Goal: Task Accomplishment & Management: Manage account settings

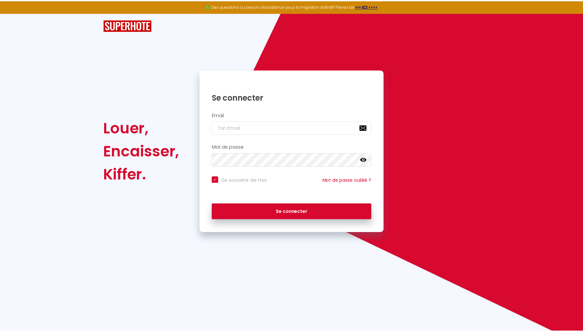
scroll to position [332, 0]
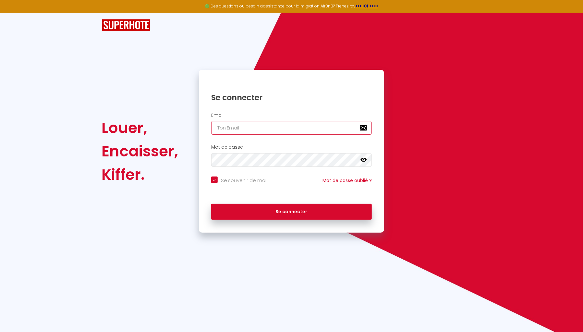
type input "[EMAIL_ADDRESS][DOMAIN_NAME]"
checkbox input "true"
click at [253, 127] on input "[EMAIL_ADDRESS][DOMAIN_NAME]" at bounding box center [291, 128] width 161 height 14
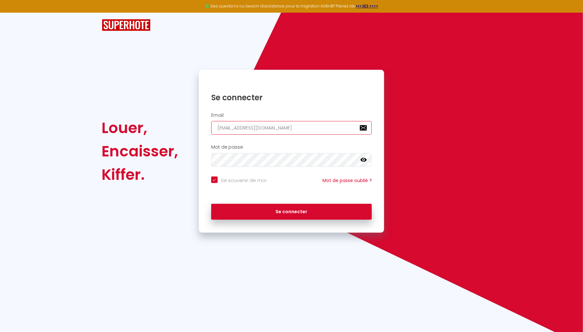
click at [253, 127] on input "[EMAIL_ADDRESS][DOMAIN_NAME]" at bounding box center [291, 128] width 161 height 14
paste input "laclefdoreelandaise"
type input "[EMAIL_ADDRESS][DOMAIN_NAME]"
checkbox input "true"
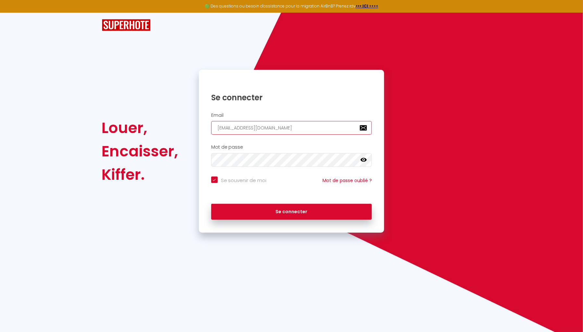
type input "[EMAIL_ADDRESS][DOMAIN_NAME]"
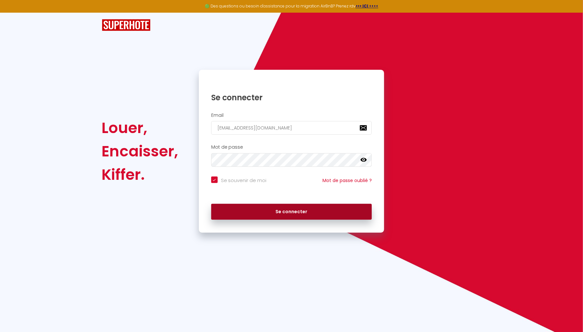
click at [296, 210] on button "Se connecter" at bounding box center [291, 212] width 161 height 16
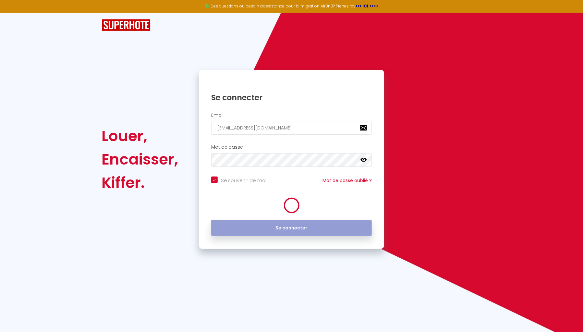
checkbox input "true"
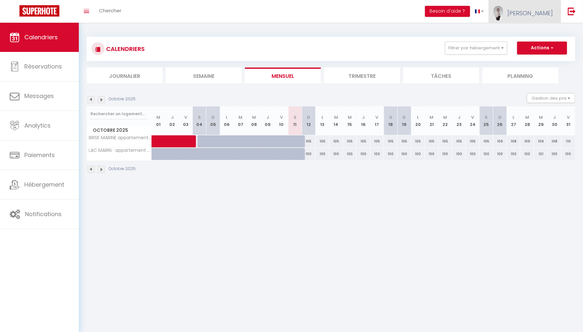
click at [503, 16] on img at bounding box center [498, 13] width 10 height 15
click at [523, 34] on link "Paramètres" at bounding box center [535, 32] width 48 height 11
select select "fr"
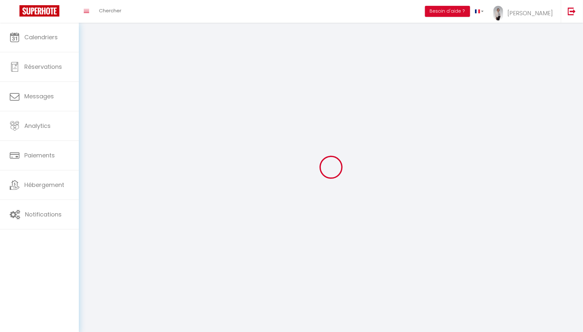
type input "[PERSON_NAME]"
type input "CASANOVA"
type input "0743155471"
type input "[STREET_ADDRESS]"
type input "40530"
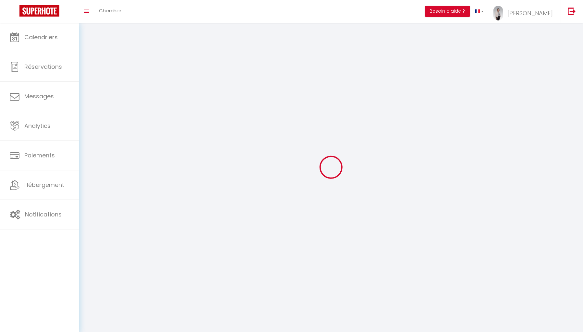
type input "LABENNE"
type input "Vpml4BcQO2o1FOsvx2S4g41kt"
type input "GN0PkSKI9oDYrpR9968niAqkE"
select select "28"
select select "fr"
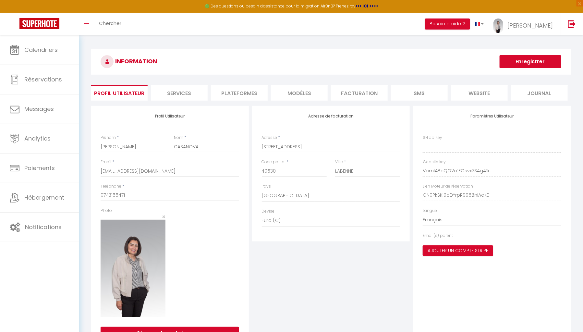
type input "Vpml4BcQO2o1FOsvx2S4g41kt"
type input "GN0PkSKI9oDYrpR9968niAqkE"
type input "[URL][DOMAIN_NAME]"
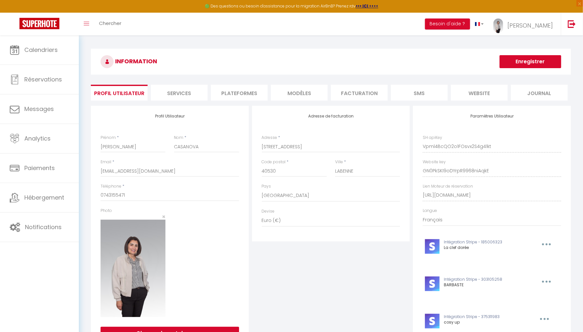
click at [239, 93] on li "Plateformes" at bounding box center [239, 93] width 57 height 16
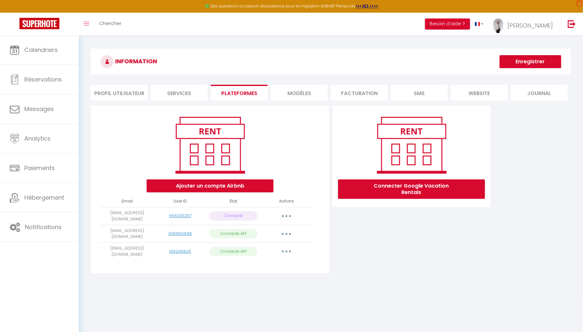
click at [111, 210] on td "[EMAIL_ADDRESS][DOMAIN_NAME]" at bounding box center [127, 216] width 53 height 18
click at [286, 215] on icon "button" at bounding box center [287, 216] width 2 height 2
click at [319, 299] on body "🟢 Des questions ou besoin d'assistance pour la migration AirBnB? Prenez rdv >>>…" at bounding box center [291, 201] width 583 height 332
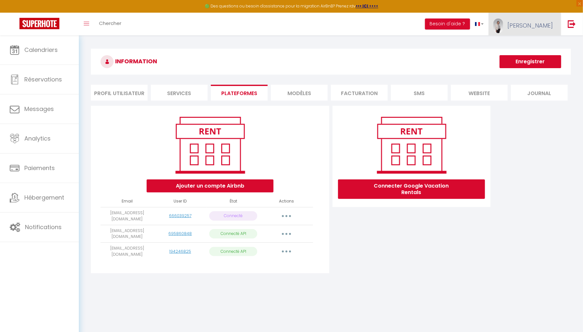
click at [526, 32] on link "[PERSON_NAME]" at bounding box center [525, 24] width 72 height 23
click at [433, 237] on div "Connecter Google Vacation Rentals" at bounding box center [411, 191] width 161 height 171
click at [288, 215] on button "button" at bounding box center [286, 216] width 18 height 10
click at [356, 257] on div "Connecter Google Vacation Rentals" at bounding box center [411, 191] width 161 height 171
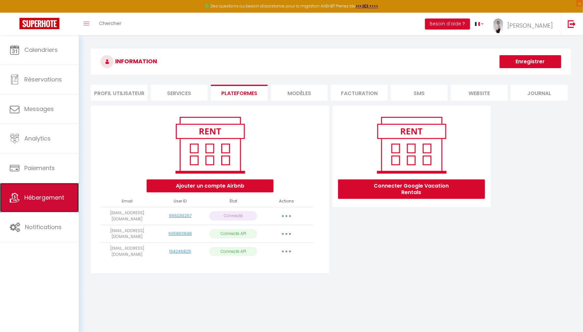
click at [48, 195] on span "Hébergement" at bounding box center [44, 197] width 40 height 8
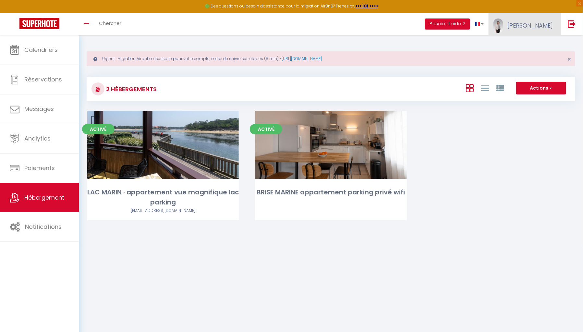
click at [538, 23] on span "[PERSON_NAME]" at bounding box center [529, 25] width 45 height 8
click at [535, 45] on link "Paramètres" at bounding box center [535, 45] width 48 height 11
select select "fr"
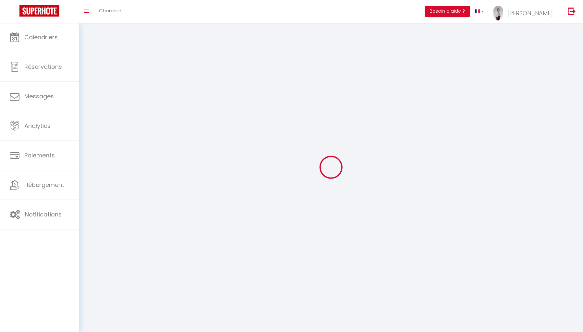
select select
type input "[PERSON_NAME]"
type input "CASANOVA"
type input "0743155471"
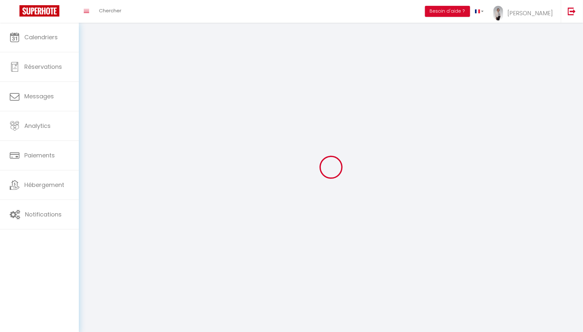
type input "[STREET_ADDRESS]"
type input "40530"
type input "LABENNE"
type input "Vpml4BcQO2o1FOsvx2S4g41kt"
type input "GN0PkSKI9oDYrpR9968niAqkE"
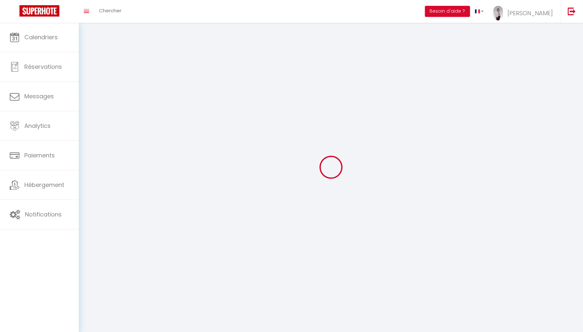
type input "[URL][DOMAIN_NAME]"
select select "28"
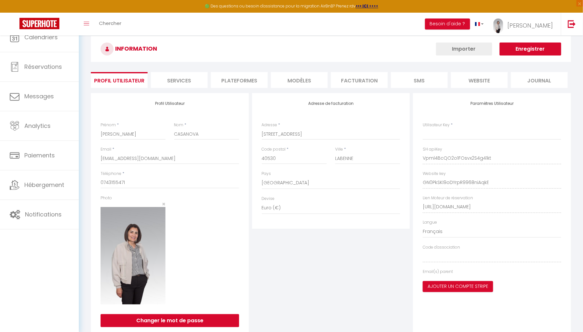
type input "Vpml4BcQO2o1FOsvx2S4g41kt"
type input "GN0PkSKI9oDYrpR9968niAqkE"
type input "[URL][DOMAIN_NAME]"
select select "fr"
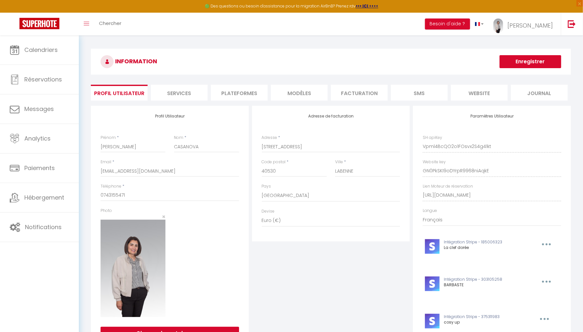
click at [253, 91] on li "Plateformes" at bounding box center [239, 93] width 57 height 16
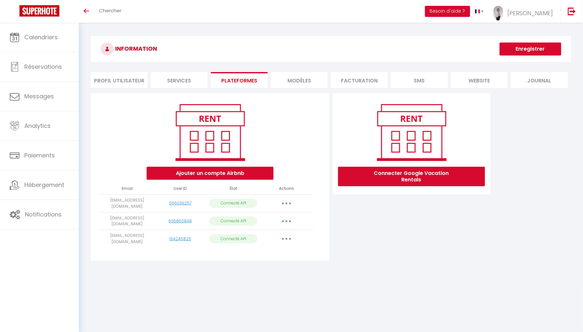
click at [288, 217] on button "button" at bounding box center [286, 221] width 18 height 10
click at [279, 233] on link "Importer les appartements" at bounding box center [258, 235] width 72 height 11
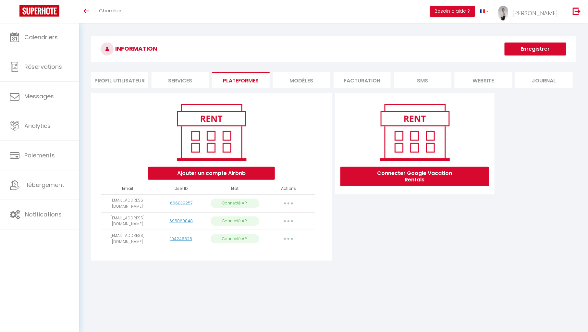
select select "70923"
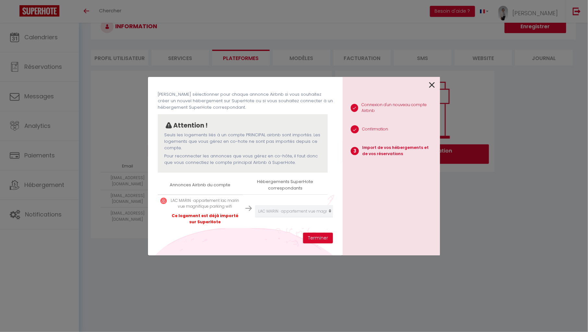
scroll to position [30, 0]
click at [435, 83] on icon at bounding box center [432, 85] width 6 height 10
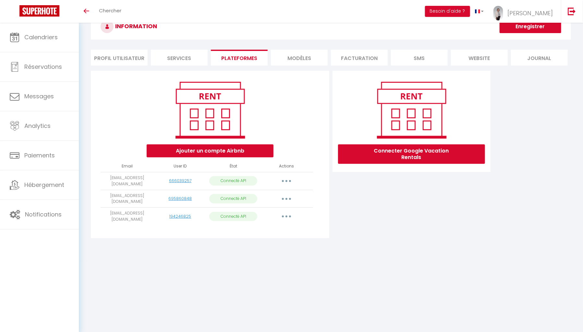
click at [285, 213] on button "button" at bounding box center [286, 216] width 18 height 10
click at [276, 233] on link "Importer les appartements" at bounding box center [258, 231] width 72 height 11
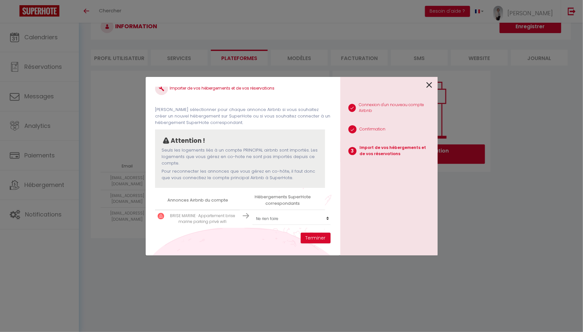
scroll to position [14, 0]
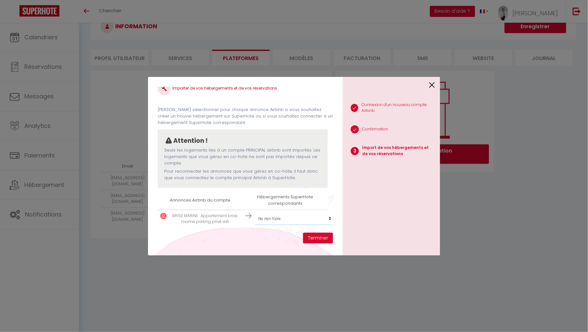
click at [296, 217] on select "Créer un nouvel hébergement Ne rien faire LAC MARIN · appartement vue magnifiqu…" at bounding box center [295, 219] width 80 height 12
select select "68389"
click at [255, 213] on select "Créer un nouvel hébergement Ne rien faire LAC MARIN · appartement vue magnifiqu…" at bounding box center [295, 219] width 80 height 12
click at [315, 236] on button "Terminer" at bounding box center [318, 238] width 30 height 11
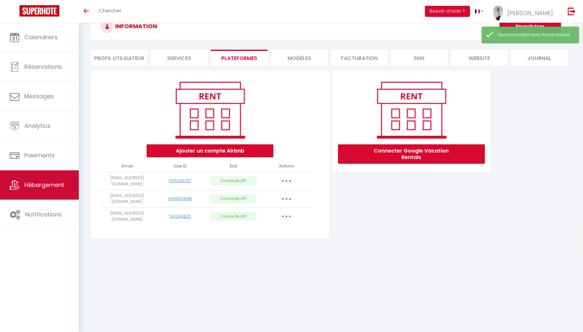
click at [58, 182] on span "Hébergement" at bounding box center [44, 185] width 40 height 8
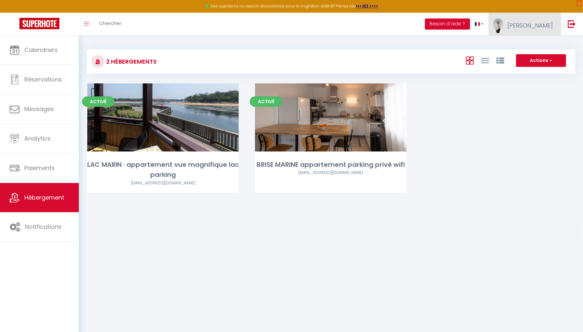
click at [534, 30] on link "Christina" at bounding box center [525, 24] width 72 height 23
click at [529, 48] on link "Paramètres" at bounding box center [535, 45] width 48 height 11
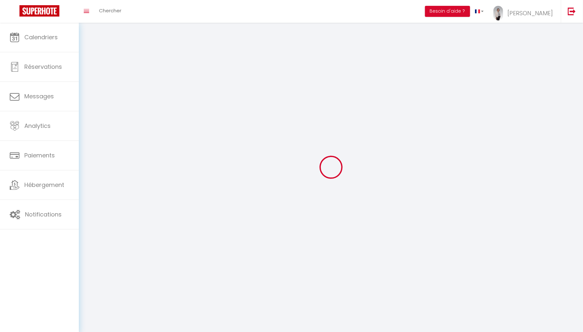
select select "28"
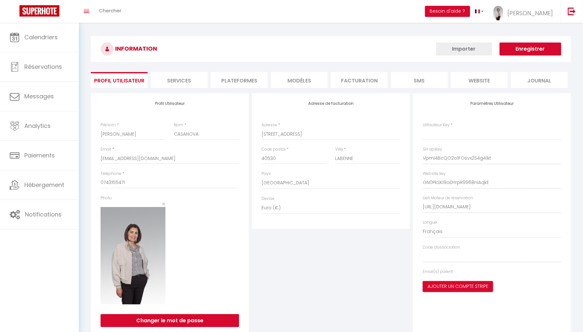
type input "Vpml4BcQO2o1FOsvx2S4g41kt"
type input "GN0PkSKI9oDYrpR9968niAqkE"
type input "https://app.superhote.com/#/get-available-rentals/GN0PkSKI9oDYrpR9968niAqkE"
select select "fr"
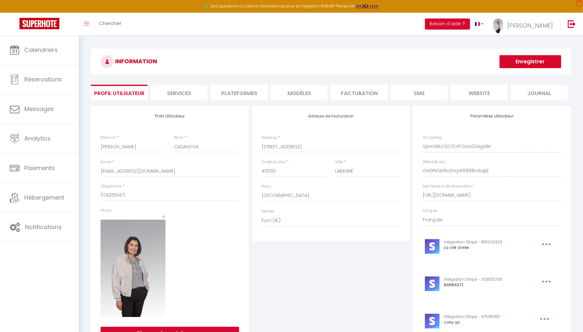
click at [249, 90] on li "Plateformes" at bounding box center [239, 93] width 57 height 16
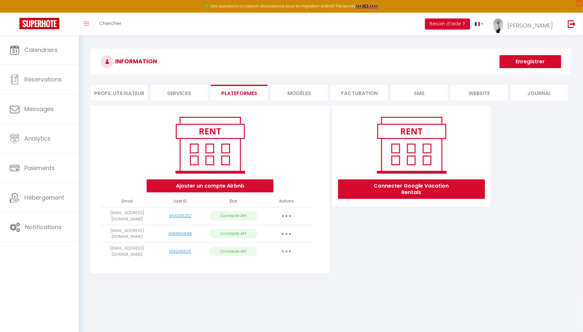
click at [287, 234] on icon "button" at bounding box center [287, 234] width 2 height 2
click at [278, 251] on link "Importer les appartements" at bounding box center [258, 248] width 72 height 11
select select "70923"
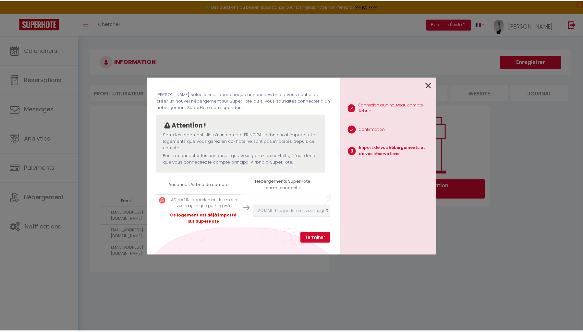
scroll to position [30, 0]
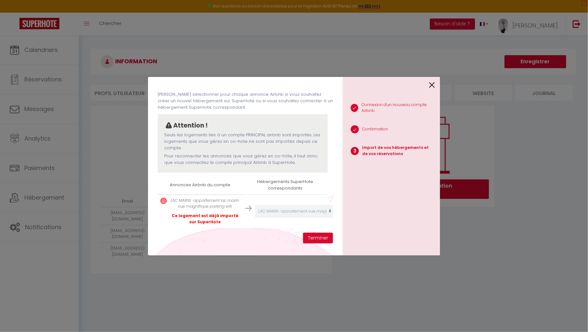
click at [432, 85] on icon at bounding box center [432, 85] width 6 height 10
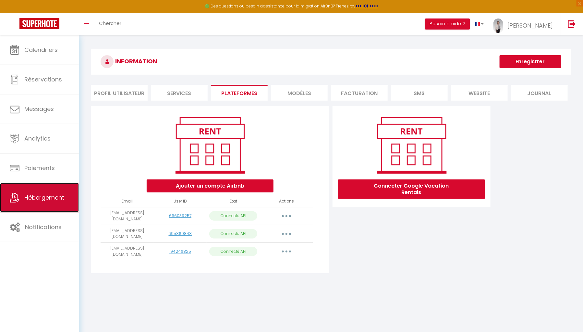
click at [48, 190] on link "Hébergement" at bounding box center [39, 197] width 79 height 29
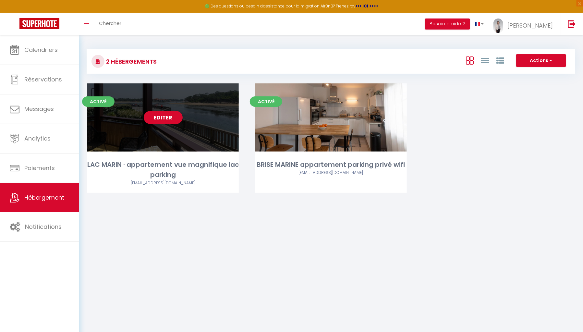
click at [166, 124] on link "Editer" at bounding box center [163, 117] width 39 height 13
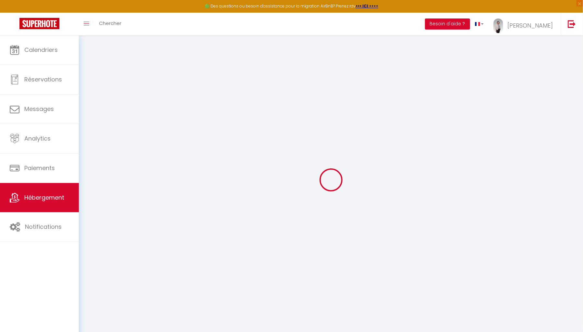
select select
select select "+ 25 %"
select select "+ 30 %"
select select "+ 10 %"
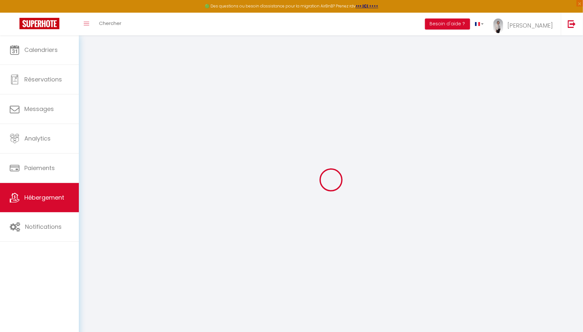
select select
select select "17:00"
select select
select select "10:00"
select select "30"
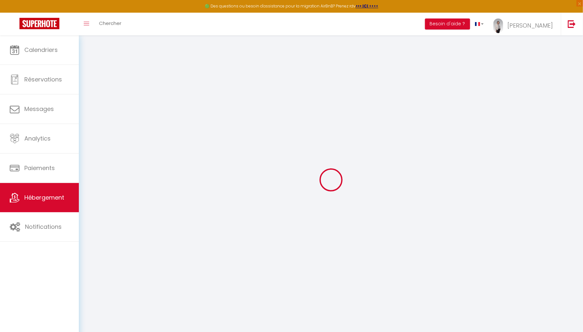
select select "120"
select select
checkbox input "true"
checkbox input "false"
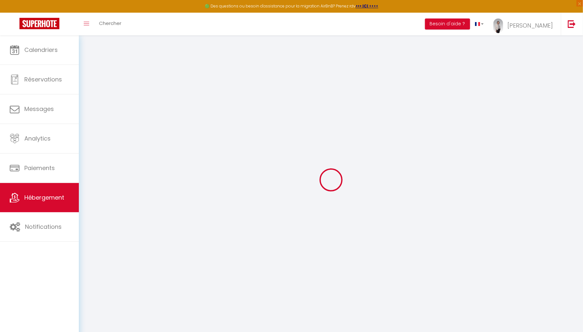
checkbox input "false"
select select
select select "well_reviewed_guests"
select select "EUR"
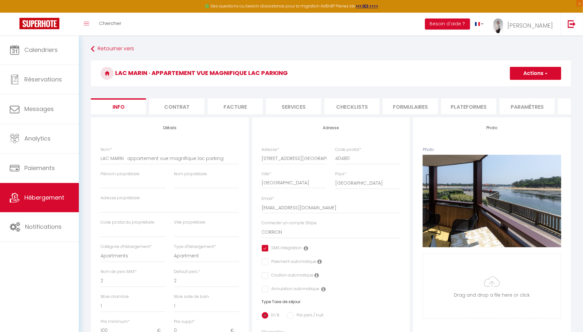
click at [468, 102] on li "Plateformes" at bounding box center [468, 106] width 55 height 16
select select
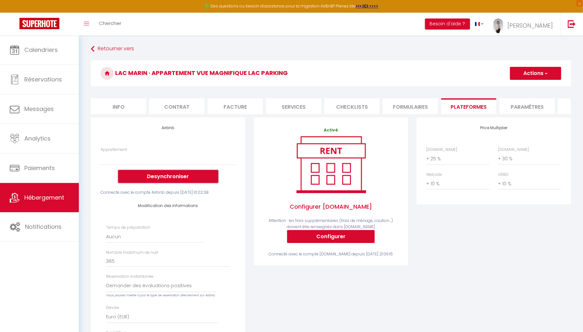
click at [181, 180] on button "Desynchroniser" at bounding box center [168, 176] width 100 height 13
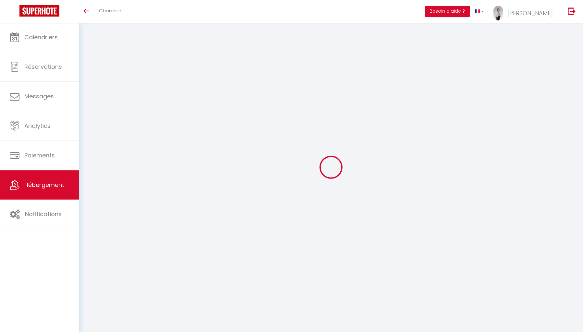
select select "+ 25 %"
select select "+ 30 %"
select select "+ 10 %"
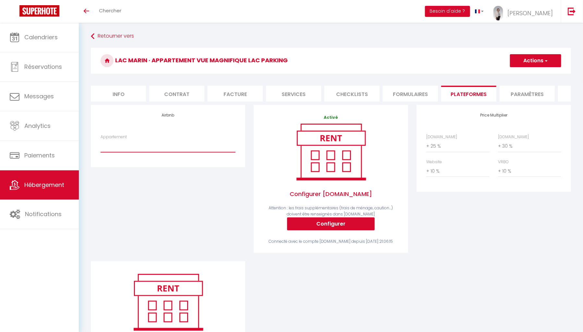
click at [171, 152] on select "LAC MARIN · appartement lac marin vue magnifique parking wifi - [EMAIL_ADDRESS]…" at bounding box center [168, 146] width 135 height 12
select select "16382-1422473055824556609"
click at [101, 144] on select "LAC MARIN · appartement lac marin vue magnifique parking wifi - [EMAIL_ADDRESS]…" at bounding box center [168, 146] width 135 height 12
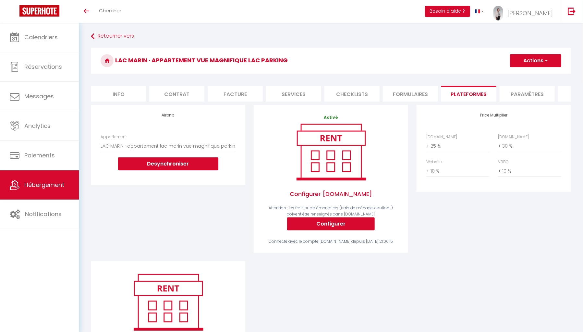
click at [533, 61] on button "Actions" at bounding box center [535, 60] width 51 height 13
click at [525, 73] on link "Enregistrer" at bounding box center [535, 75] width 51 height 8
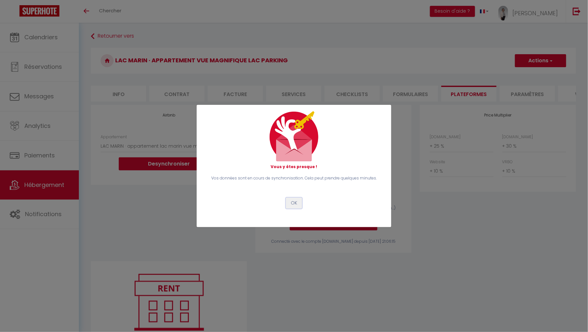
click at [297, 199] on button "OK" at bounding box center [294, 203] width 16 height 11
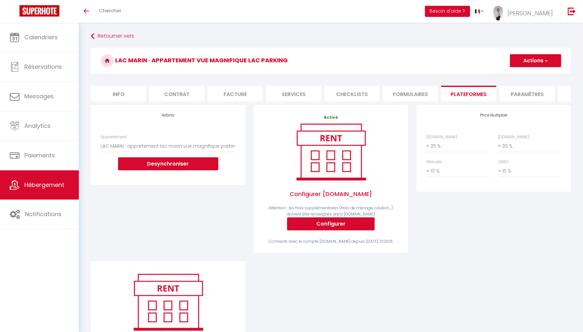
click at [19, 180] on icon at bounding box center [15, 185] width 10 height 10
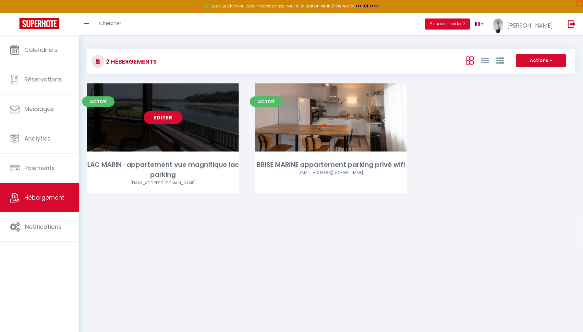
click at [159, 124] on link "Editer" at bounding box center [163, 117] width 39 height 13
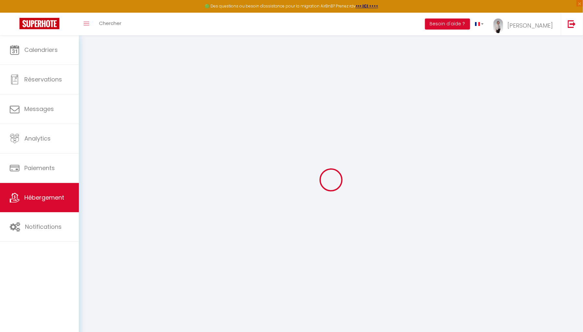
select select "+ 25 %"
select select "+ 30 %"
select select "+ 10 %"
select select "17:00"
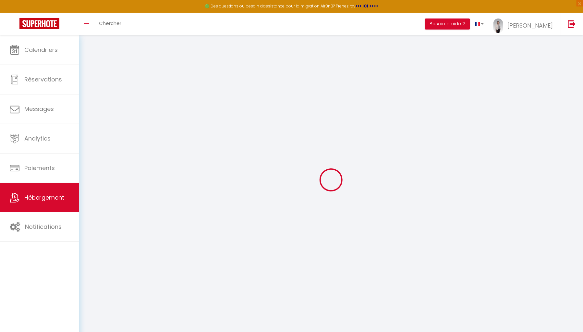
select select
select select "10:00"
select select "30"
select select "120"
select select
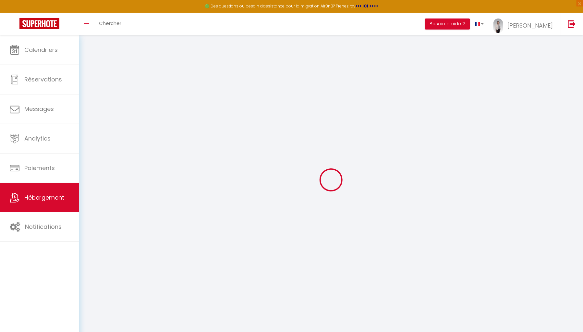
checkbox input "true"
checkbox input "false"
select select "well_reviewed_guests"
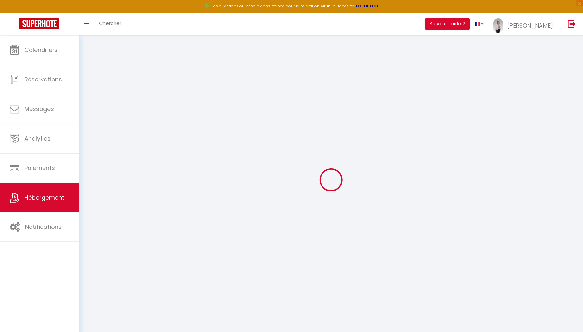
select select "EUR"
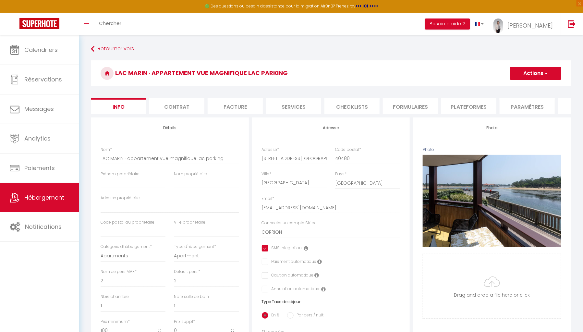
click at [462, 106] on li "Plateformes" at bounding box center [468, 106] width 55 height 16
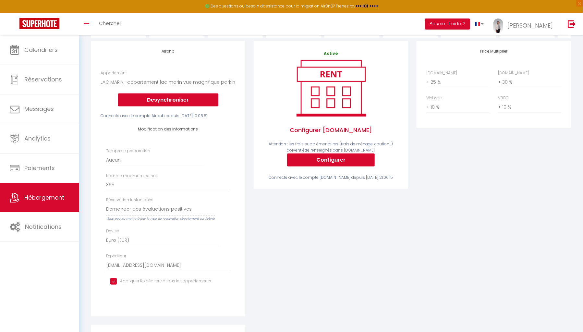
scroll to position [85, 0]
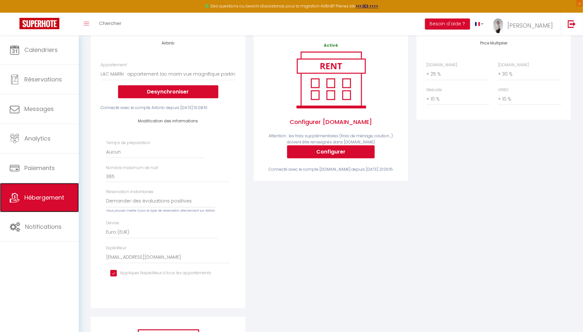
click at [54, 202] on link "Hébergement" at bounding box center [39, 197] width 79 height 29
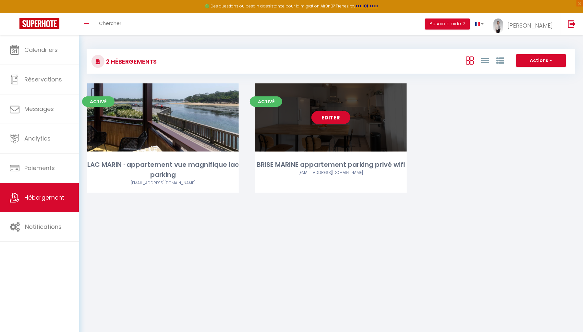
click at [329, 124] on link "Editer" at bounding box center [330, 117] width 39 height 13
select select "3"
select select "2"
select select "1"
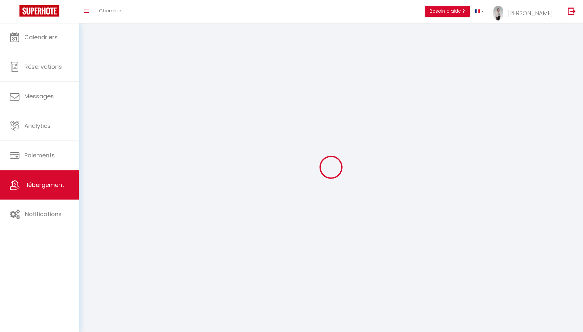
select select
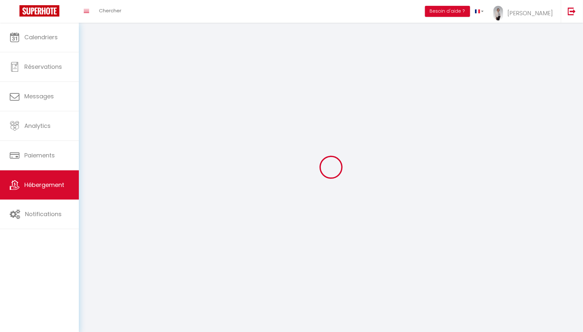
checkbox input "false"
select select
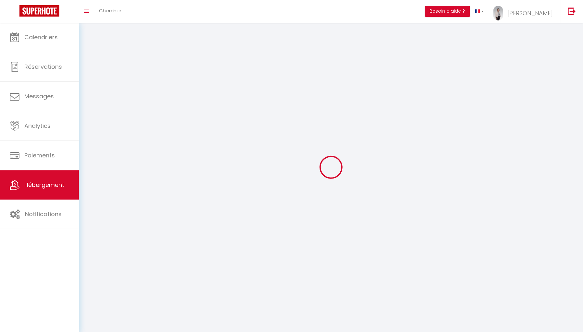
select select
select select "1"
select select
select select "28"
select select
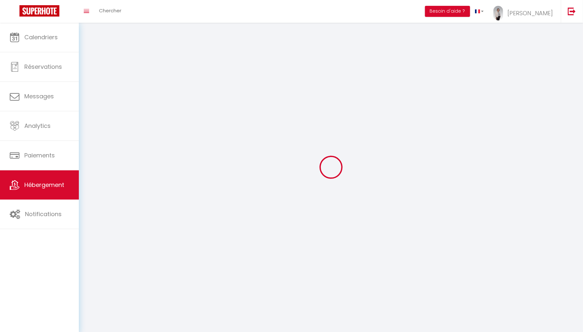
select select
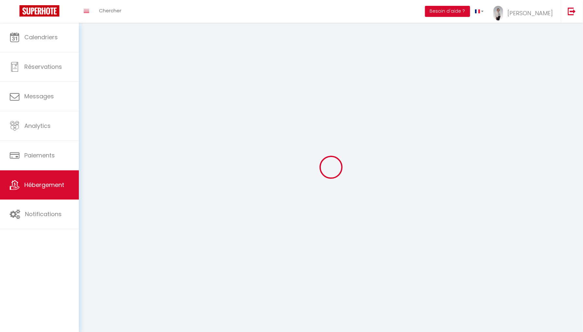
checkbox input "false"
select select
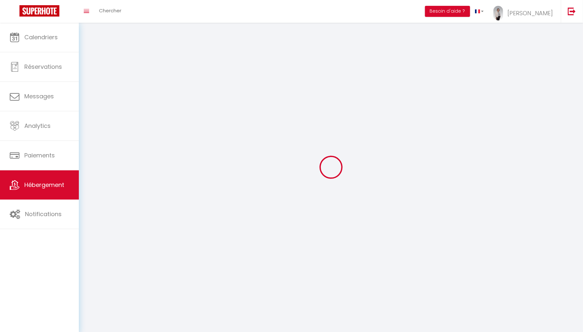
select select
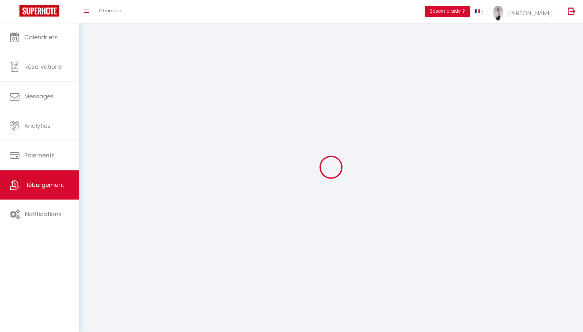
select select
checkbox input "false"
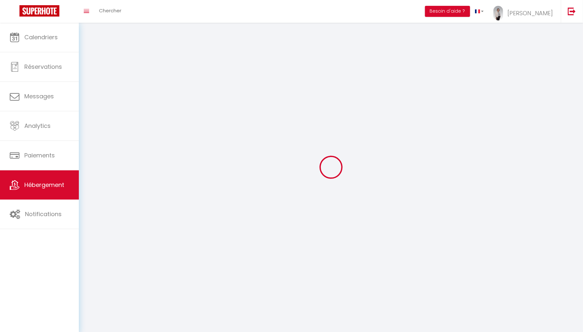
checkbox input "false"
select select
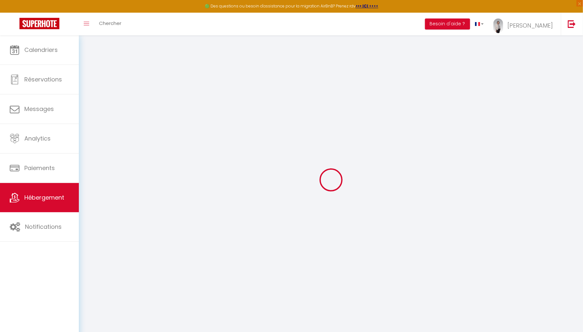
select select
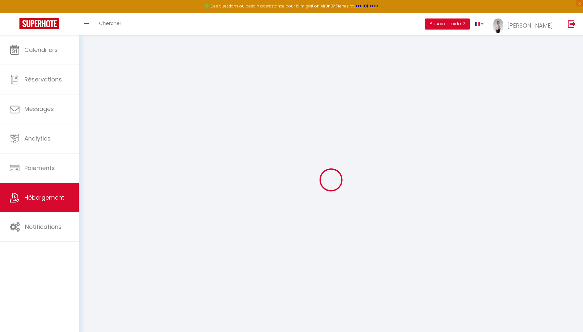
select select
checkbox input "false"
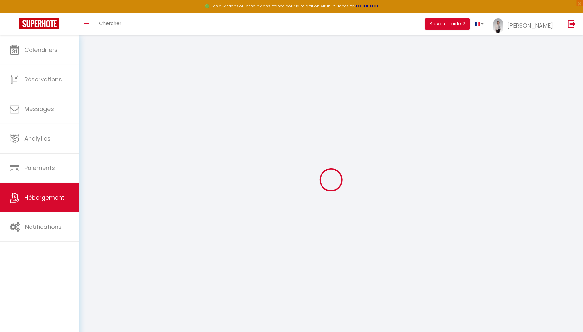
select select
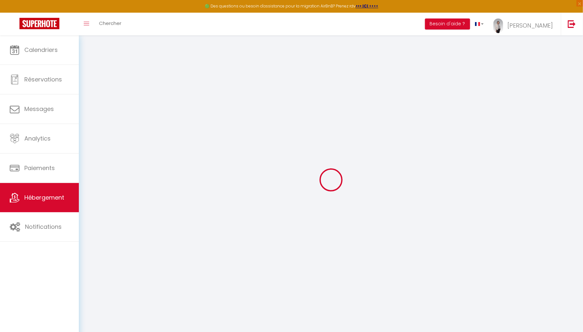
select select
checkbox input "false"
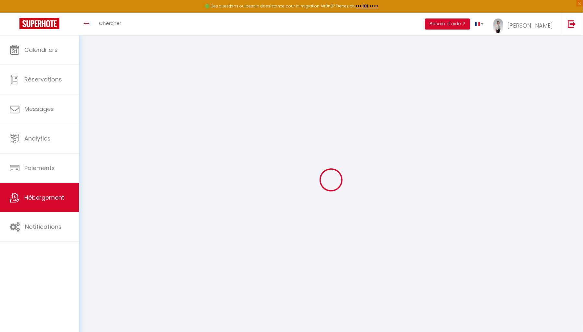
checkbox input "false"
select select
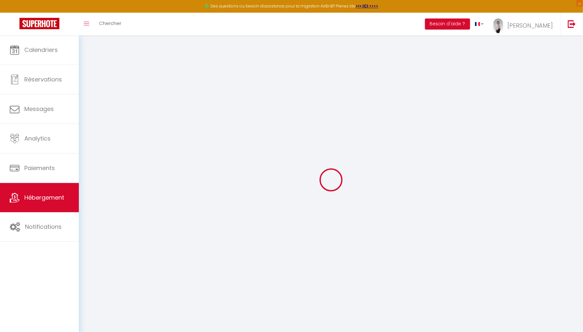
select select
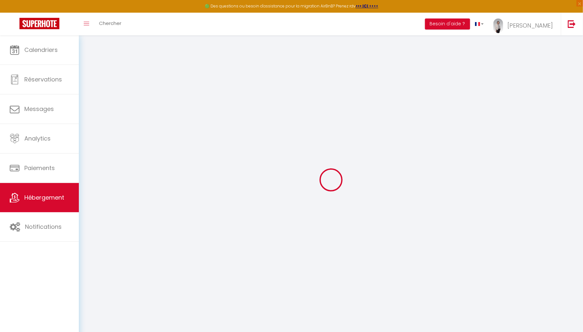
checkbox input "false"
select select
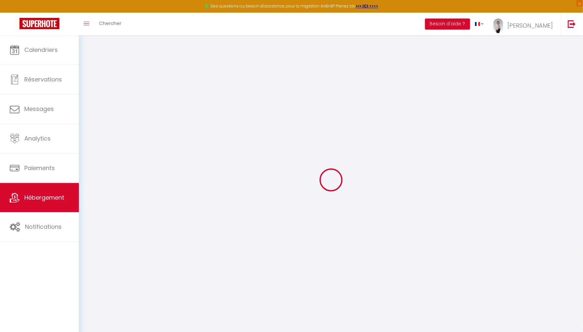
select select
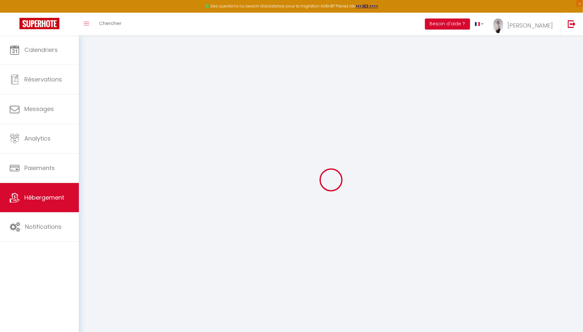
select select
checkbox input "false"
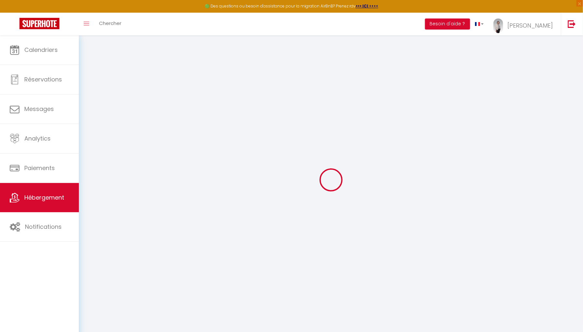
checkbox input "false"
select select
type input "BRISE MARINE appartement parking privé wifi"
select select "2"
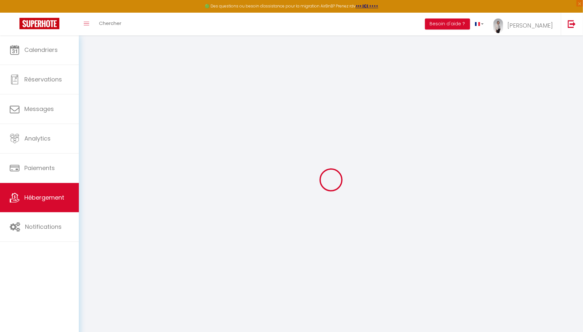
type input "100"
type input "20"
type input "90"
type input "7.2"
type input "6.91"
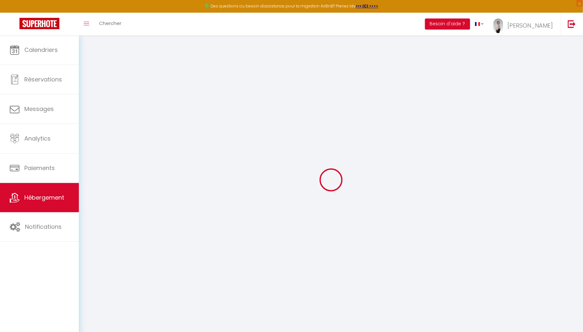
type input "500"
select select
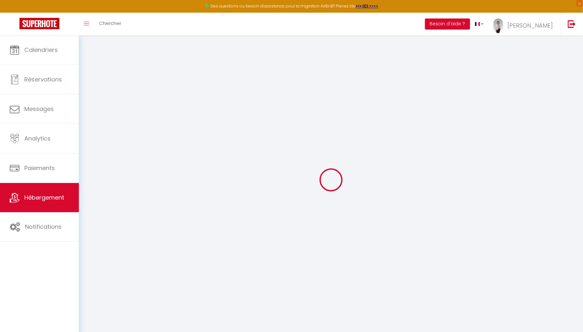
select select
type input "1 rue des oyats appartement 111A"
type input "40530"
type input "Labenne"
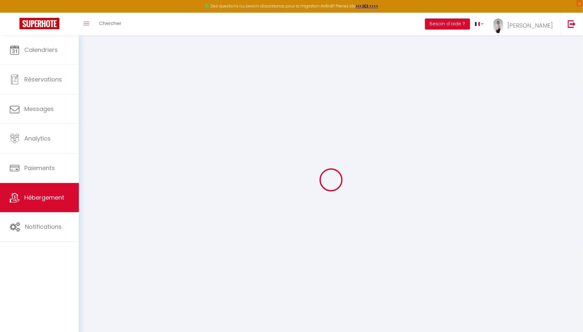
type input "laclefdoreelandaise@gmail.com"
select select "14392"
checkbox input "true"
checkbox input "false"
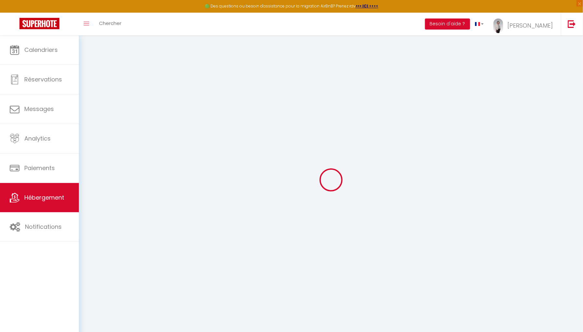
checkbox input "false"
radio input "true"
select select
type input "0"
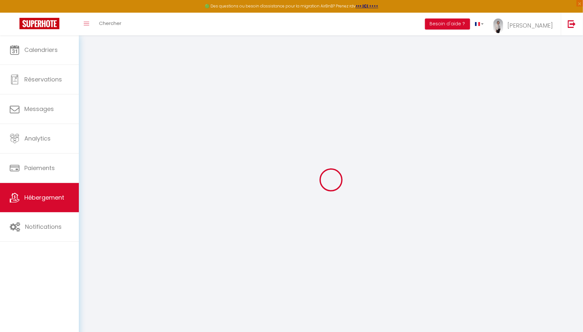
type input "0"
select select
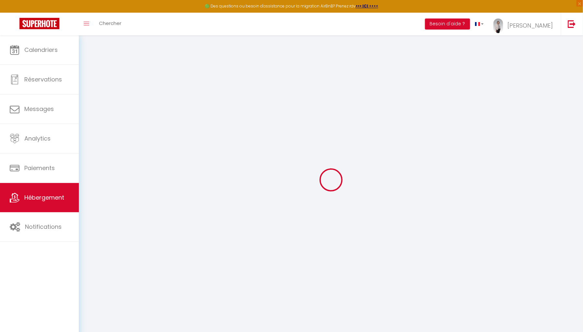
select select
checkbox input "true"
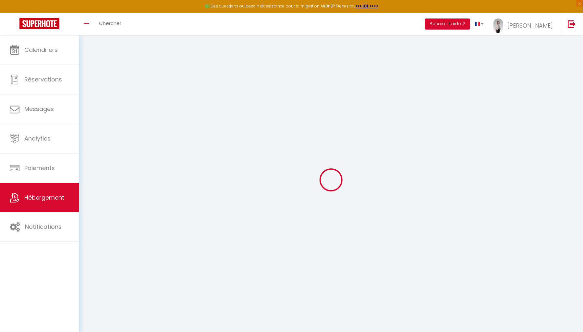
checkbox input "false"
select select "+ 30 %"
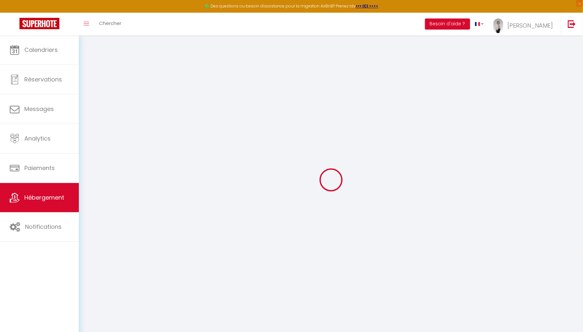
select select "+ 10 %"
checkbox input "true"
checkbox input "false"
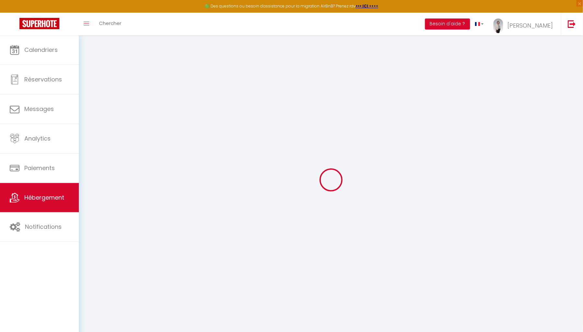
checkbox input "false"
select select "17:00"
select select "23:45"
select select "10:00"
select select "30"
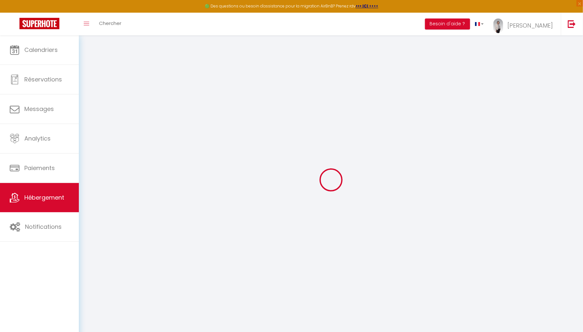
select select "120"
select select "15:00"
select select "1"
select select "well_reviewed_guests"
select select "EUR"
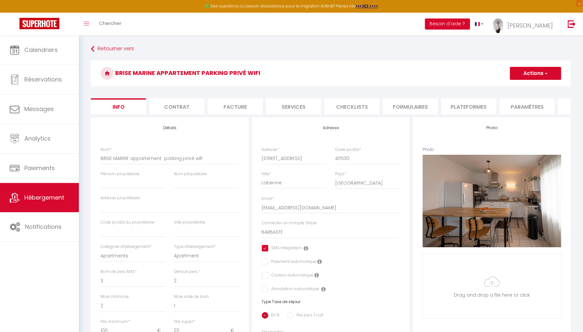
click at [476, 102] on li "Plateformes" at bounding box center [468, 106] width 55 height 16
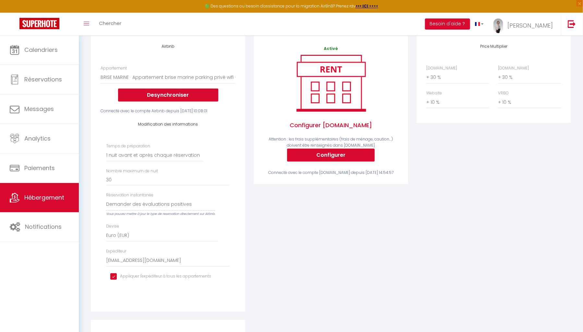
scroll to position [83, 0]
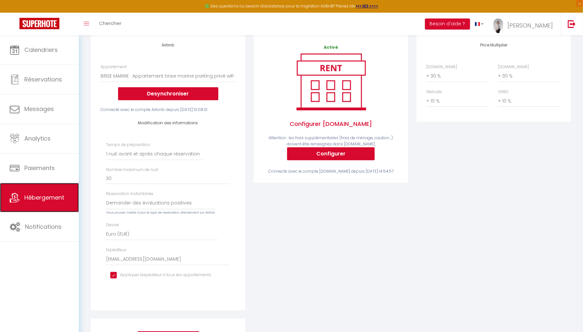
click at [55, 194] on span "Hébergement" at bounding box center [44, 197] width 40 height 8
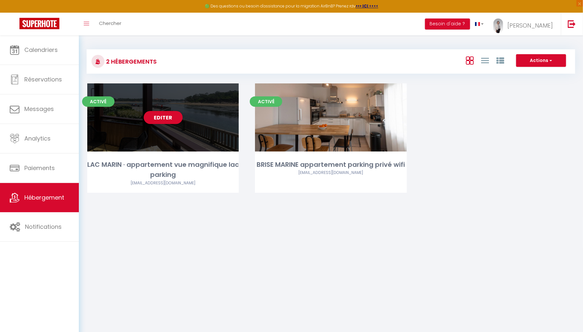
click at [151, 186] on div "yvescorrion81@gmail.com" at bounding box center [163, 183] width 152 height 6
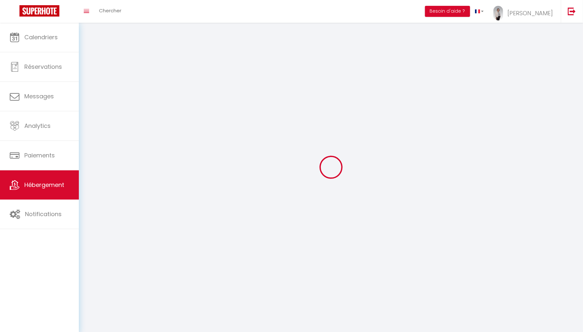
click at [151, 229] on div at bounding box center [331, 166] width 489 height 273
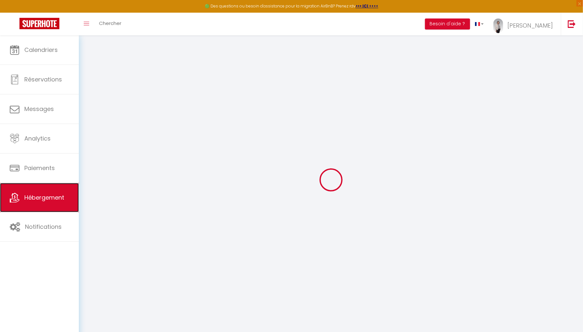
click at [52, 200] on span "Hébergement" at bounding box center [44, 197] width 40 height 8
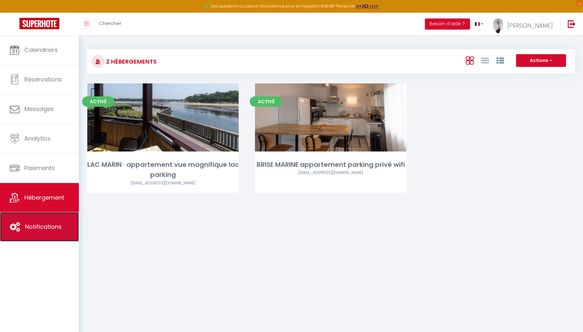
click at [45, 231] on link "Notifications" at bounding box center [39, 226] width 79 height 29
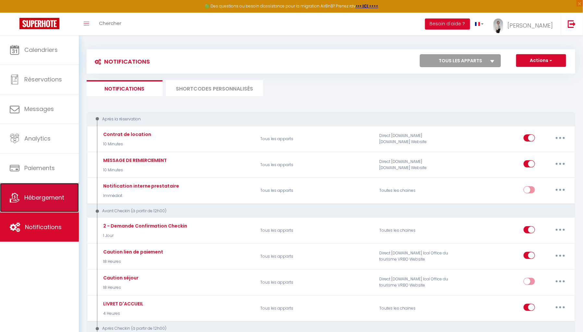
click at [57, 204] on link "Hébergement" at bounding box center [39, 197] width 79 height 29
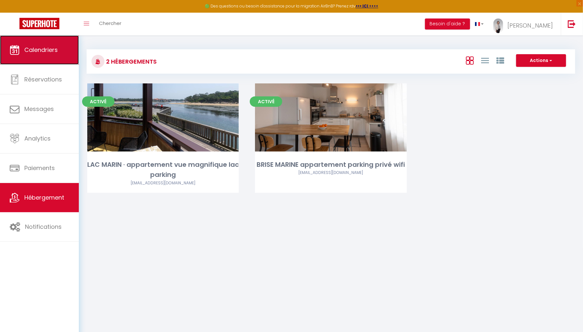
click at [49, 62] on link "Calendriers" at bounding box center [39, 49] width 79 height 29
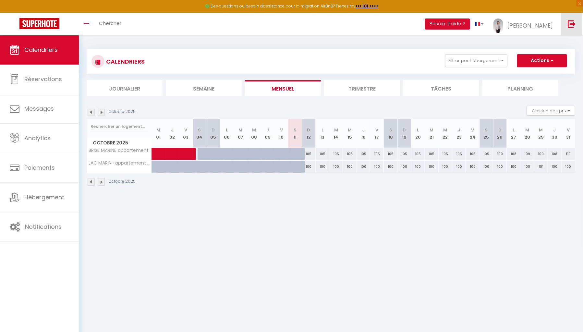
click at [567, 24] on link at bounding box center [571, 24] width 21 height 23
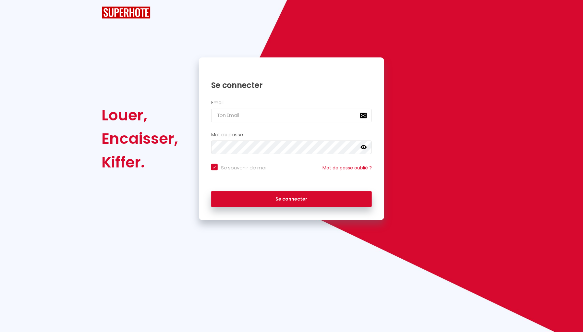
checkbox input "true"
type input "[EMAIL_ADDRESS][DOMAIN_NAME]"
checkbox input "true"
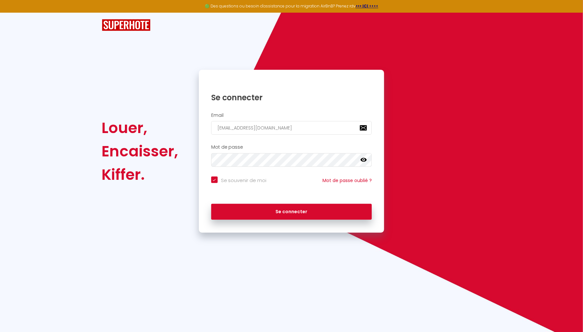
click at [344, 121] on div "Email phi.vaillant@gmail.com" at bounding box center [291, 124] width 177 height 22
click at [336, 126] on input "[EMAIL_ADDRESS][DOMAIN_NAME]" at bounding box center [291, 128] width 161 height 14
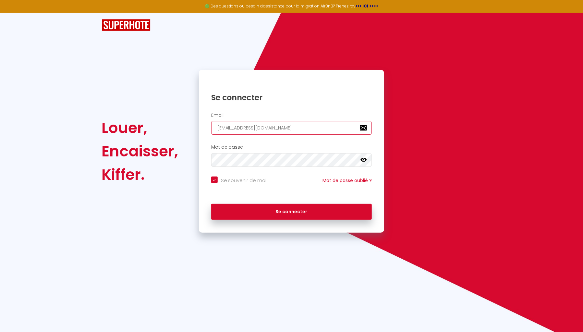
click at [336, 126] on input "[EMAIL_ADDRESS][DOMAIN_NAME]" at bounding box center [291, 128] width 161 height 14
checkbox input "true"
paste input "Contact@leliteconciergerie.com"
type input "Contact@leliteconciergerie.com"
checkbox input "true"
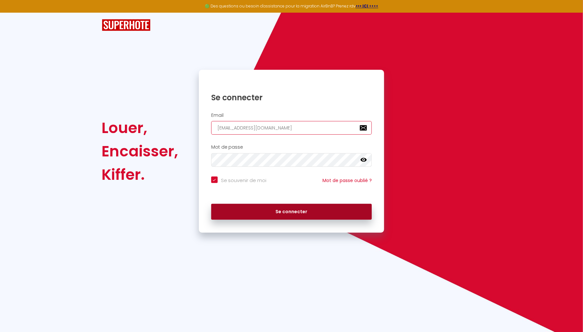
type input "Contact@leliteconciergerie.com"
click at [299, 214] on button "Se connecter" at bounding box center [291, 212] width 161 height 16
checkbox input "true"
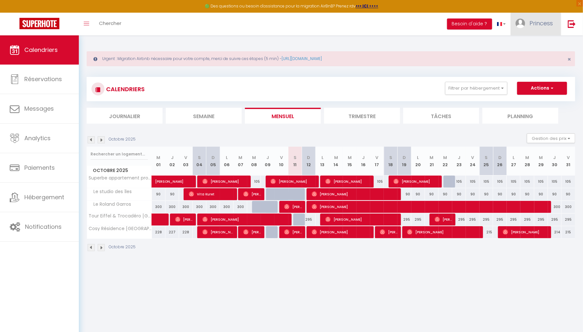
click at [542, 21] on span "Princess" at bounding box center [540, 23] width 23 height 8
click at [527, 42] on link "Paramètres" at bounding box center [535, 45] width 48 height 11
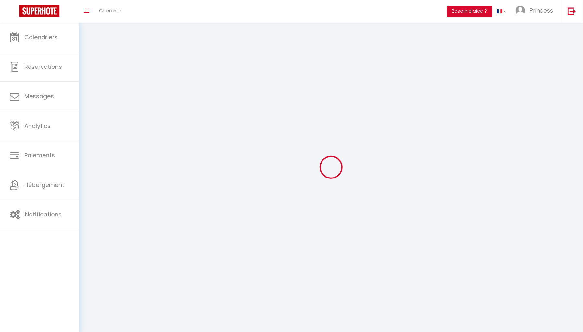
type input "Princess"
type input "Fortes"
type input "0635531116"
type input "[STREET_ADDRESS][PERSON_NAME]"
type input "94490"
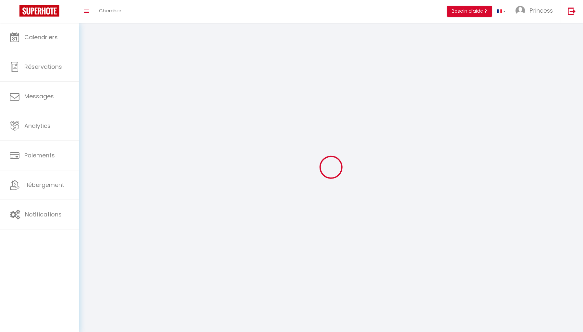
type input "ORMESSON SUR MARNE"
type input "EqO5r37fShEmVDWHVlvK41taR"
type input "6uY2FTzRwDFph87CqjD276mZg"
select select "28"
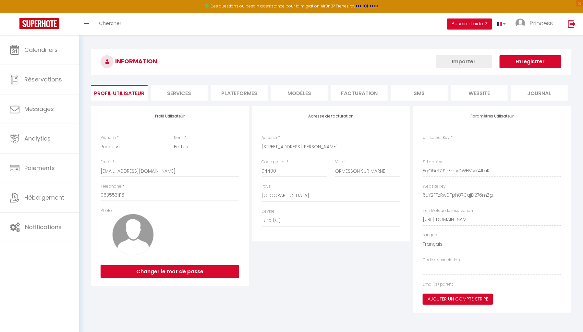
type input "EqO5r37fShEmVDWHVlvK41taR"
type input "6uY2FTzRwDFph87CqjD276mZg"
type input "[URL][DOMAIN_NAME]"
select select "fr"
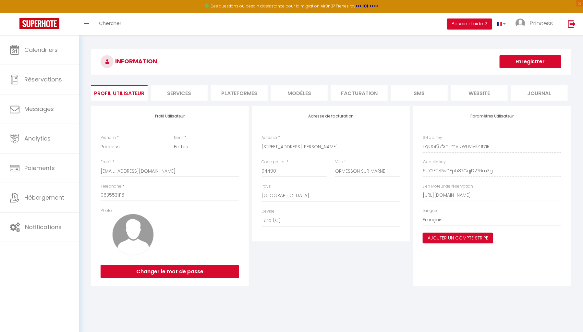
click at [253, 86] on li "Plateformes" at bounding box center [239, 93] width 57 height 16
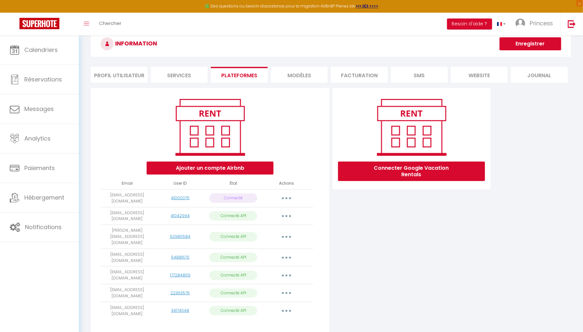
scroll to position [35, 0]
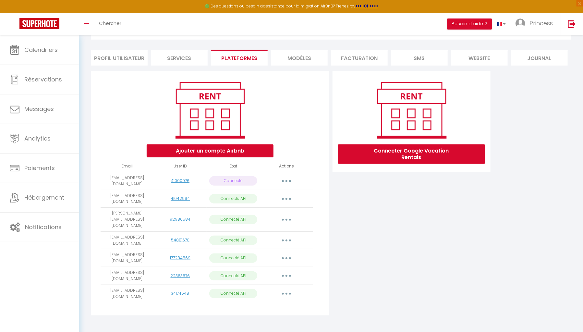
click at [121, 54] on li "Profil Utilisateur" at bounding box center [119, 58] width 57 height 16
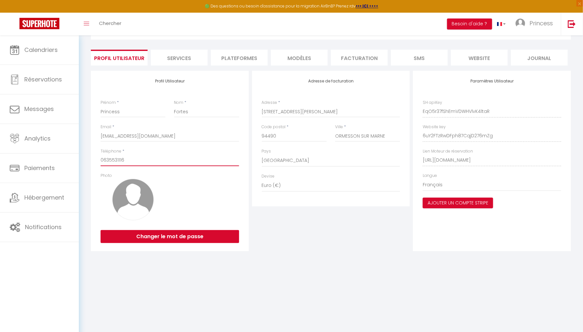
click at [118, 159] on input "0635531116" at bounding box center [170, 160] width 139 height 12
click at [238, 55] on li "Plateformes" at bounding box center [239, 58] width 57 height 16
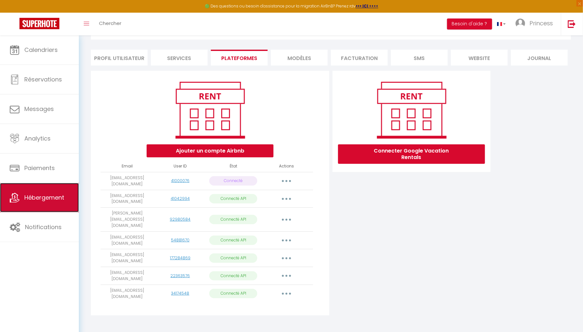
click at [53, 189] on link "Hébergement" at bounding box center [39, 197] width 79 height 29
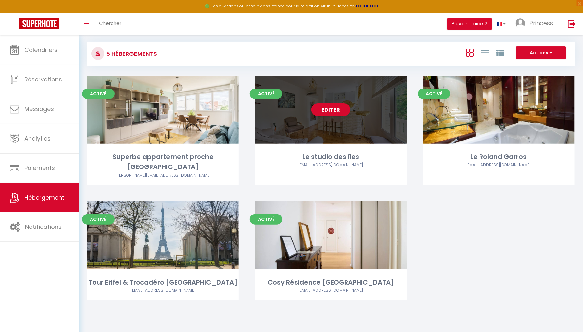
scroll to position [91, 0]
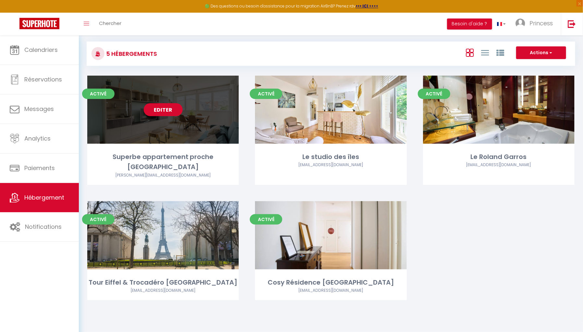
click at [163, 103] on link "Editer" at bounding box center [163, 109] width 39 height 13
select select "3"
select select "2"
select select "1"
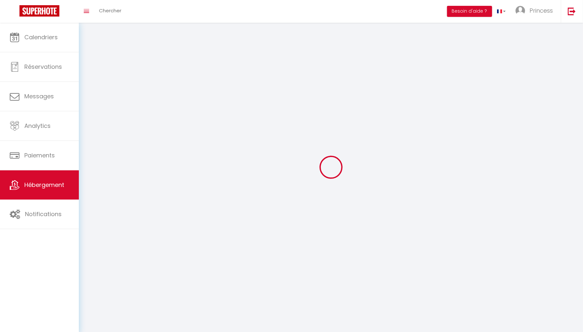
select select
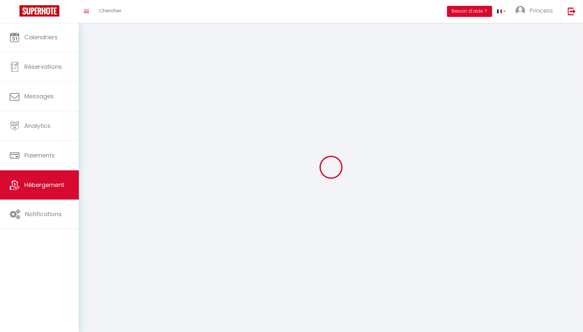
select select
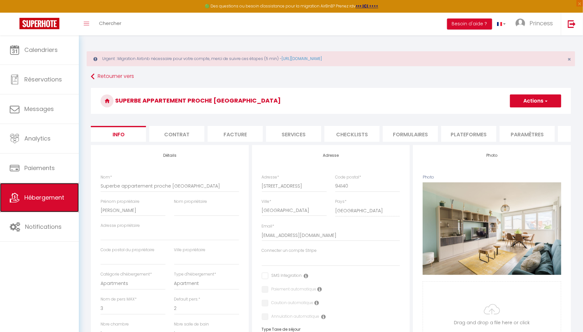
click at [64, 195] on span "Hébergement" at bounding box center [44, 197] width 40 height 8
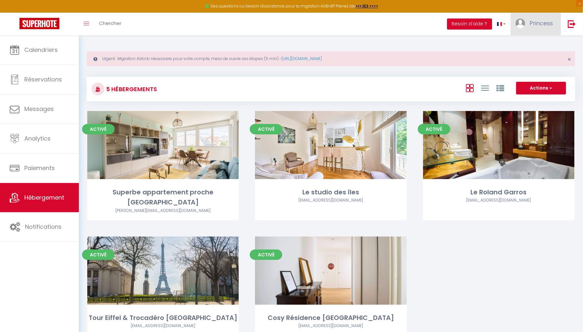
click at [530, 23] on span "Princess" at bounding box center [540, 23] width 23 height 8
click at [528, 41] on link "Paramètres" at bounding box center [535, 45] width 48 height 11
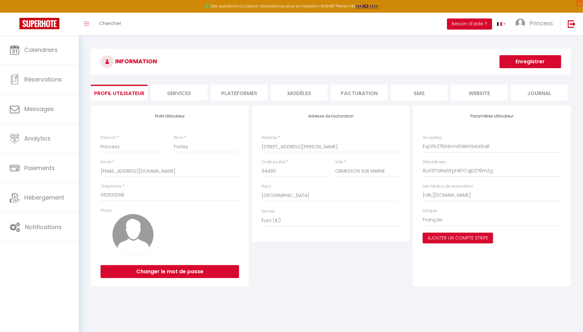
click at [251, 92] on li "Plateformes" at bounding box center [239, 93] width 57 height 16
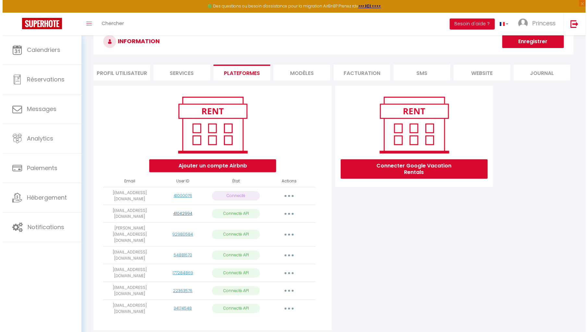
scroll to position [27, 0]
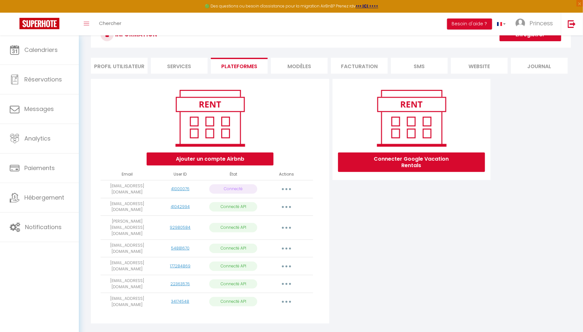
click at [284, 243] on button "button" at bounding box center [286, 248] width 18 height 10
click at [279, 258] on link "Importer les appartements" at bounding box center [258, 263] width 72 height 11
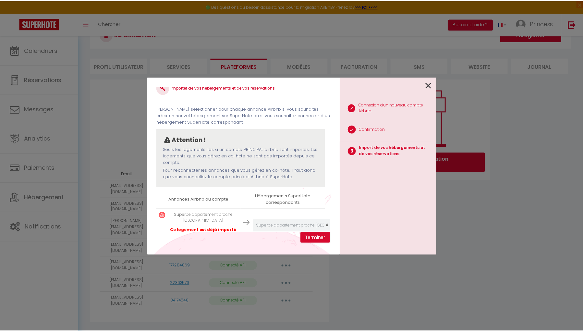
scroll to position [30, 0]
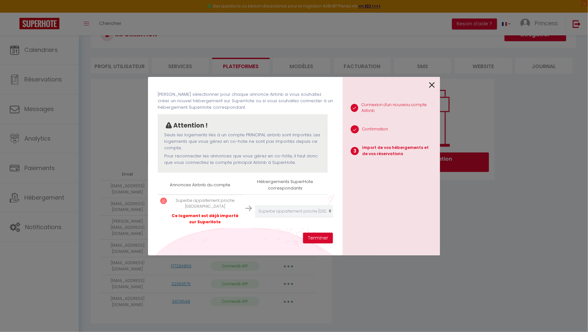
click at [432, 84] on icon at bounding box center [432, 85] width 6 height 10
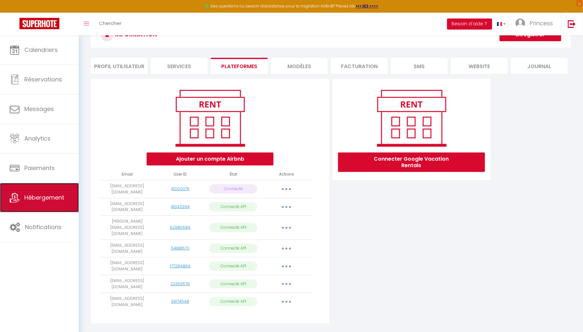
click at [41, 199] on span "Hébergement" at bounding box center [44, 197] width 40 height 8
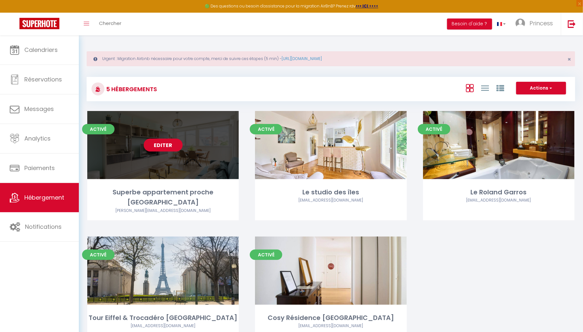
click at [170, 152] on link "Editer" at bounding box center [163, 145] width 39 height 13
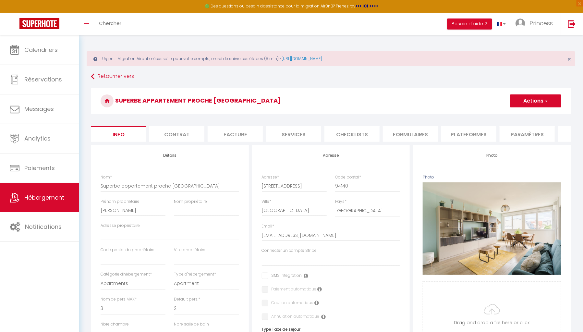
click at [467, 136] on li "Plateformes" at bounding box center [468, 134] width 55 height 16
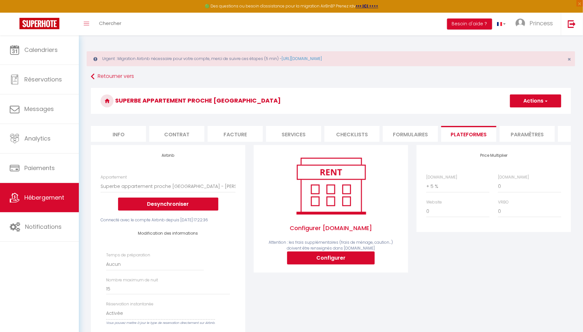
click at [195, 184] on div "Appartement Superbe appartement proche Paris - laurene.atlan@gmail.com F2 avec …" at bounding box center [168, 192] width 135 height 36
click at [174, 192] on select "Superbe appartement proche Paris - laurene.atlan@gmail.com F2 avec grande terra…" at bounding box center [168, 186] width 135 height 12
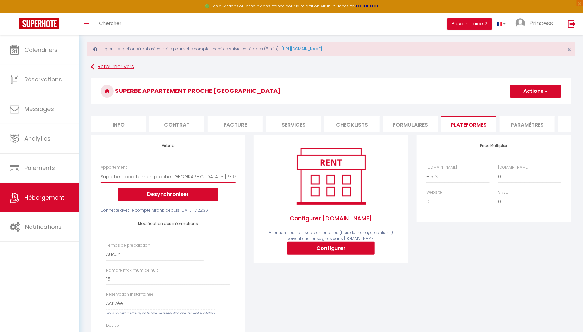
scroll to position [14, 0]
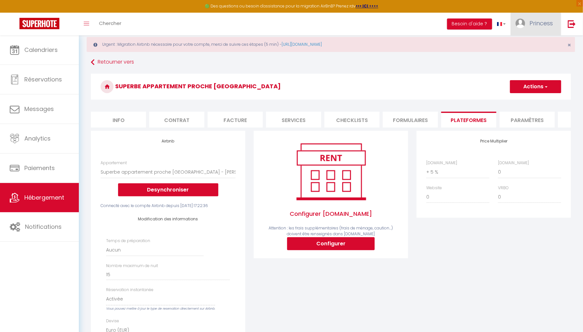
click at [530, 23] on span "Princess" at bounding box center [540, 23] width 23 height 8
click at [529, 44] on link "Paramètres" at bounding box center [535, 45] width 48 height 11
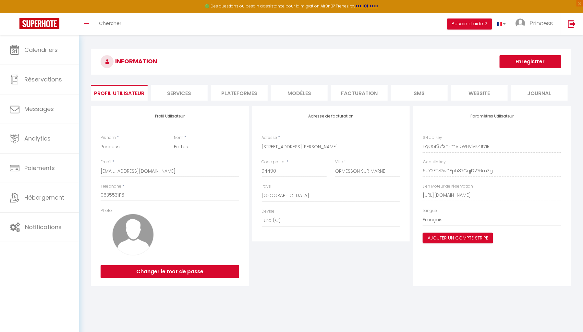
click at [231, 92] on li "Plateformes" at bounding box center [239, 93] width 57 height 16
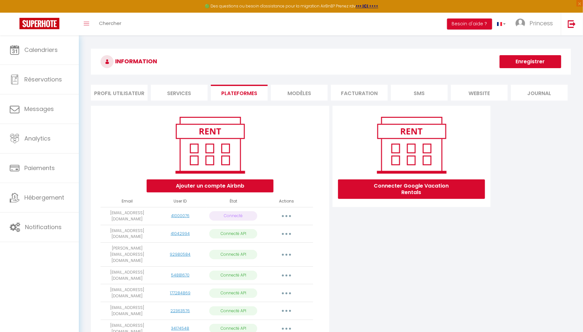
click at [287, 270] on button "button" at bounding box center [286, 275] width 18 height 10
click at [277, 285] on link "Importer les appartements" at bounding box center [258, 290] width 72 height 11
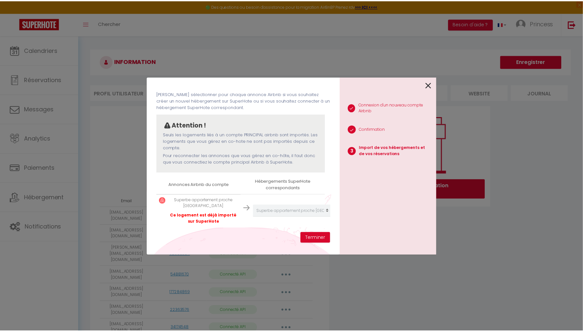
scroll to position [30, 0]
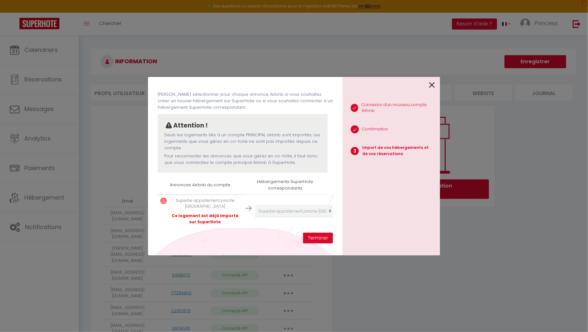
click at [431, 86] on icon at bounding box center [432, 85] width 6 height 10
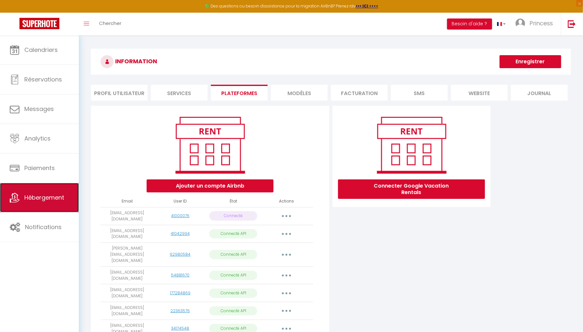
click at [54, 191] on link "Hébergement" at bounding box center [39, 197] width 79 height 29
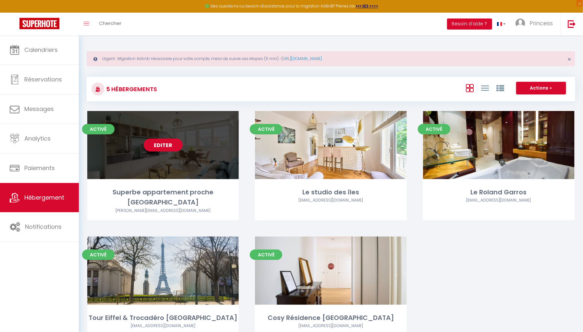
click at [173, 152] on link "Editer" at bounding box center [163, 145] width 39 height 13
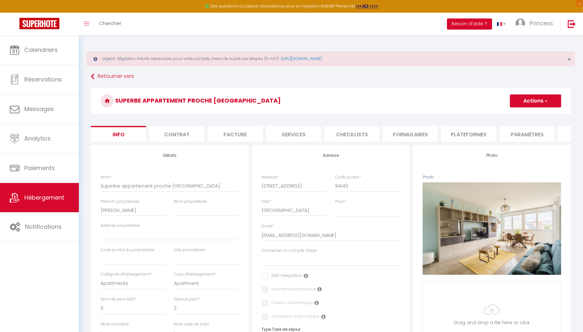
click at [481, 129] on li "Plateformes" at bounding box center [468, 134] width 55 height 16
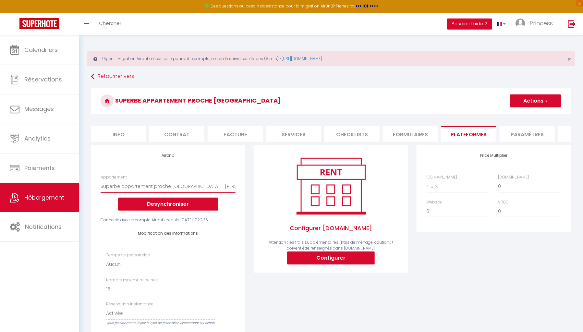
click at [203, 192] on select "Superbe appartement proche Paris - laurene.atlan@gmail.com F2 avec grande terra…" at bounding box center [168, 186] width 135 height 12
click at [261, 292] on div "Configurer [DOMAIN_NAME] Attention : les frais supplémentaires (frais de ménage…" at bounding box center [330, 287] width 163 height 284
click at [185, 211] on button "Desynchroniser" at bounding box center [168, 204] width 100 height 13
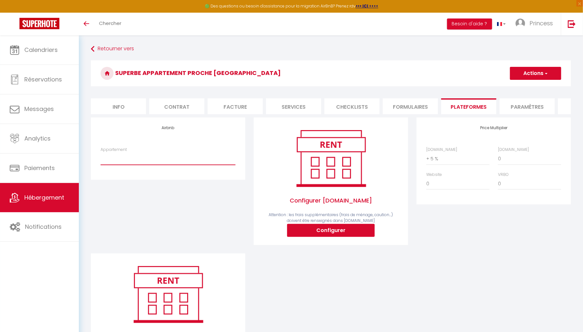
click at [197, 165] on select "Superbe appartement proche Paris - laurene.atlan@gmail.com F2 avec grande terra…" at bounding box center [168, 158] width 135 height 12
click at [540, 26] on span "Princess" at bounding box center [540, 23] width 23 height 8
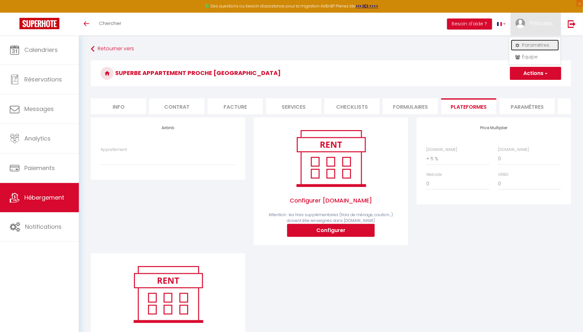
click at [534, 50] on link "Paramètres" at bounding box center [535, 45] width 48 height 11
select select "fr"
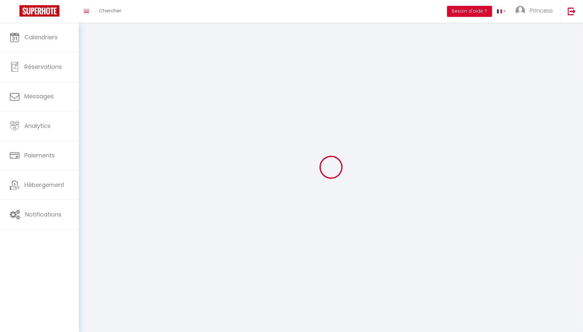
type input "Princess"
type input "Fortes"
type input "0635531116"
type input "6 RUE ROMY SCHNEIDER"
type input "94490"
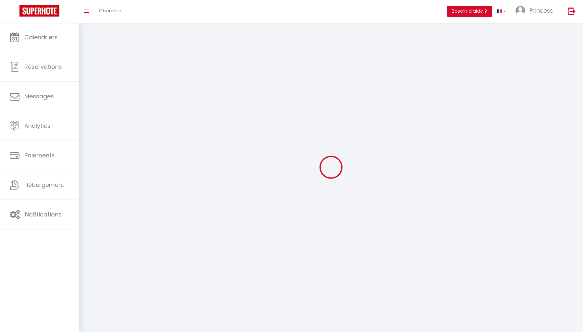
type input "ORMESSON SUR MARNE"
type input "EqO5r37fShEmVDWHVlvK41taR"
type input "6uY2FTzRwDFph87CqjD276mZg"
type input "https://app.superhote.com/#/get-available-rentals/6uY2FTzRwDFph87CqjD276mZg"
type input "EqO5r37fShEmVDWHVlvK41taR"
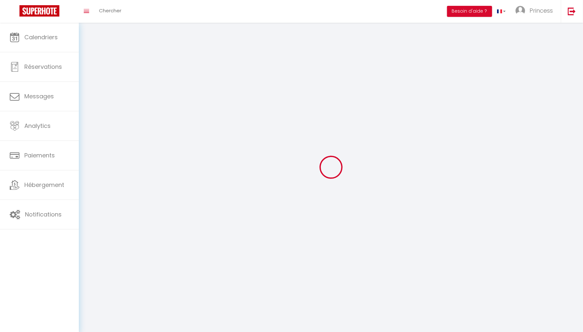
type input "6uY2FTzRwDFph87CqjD276mZg"
type input "https://app.superhote.com/#/get-available-rentals/6uY2FTzRwDFph87CqjD276mZg"
select select "28"
select select "fr"
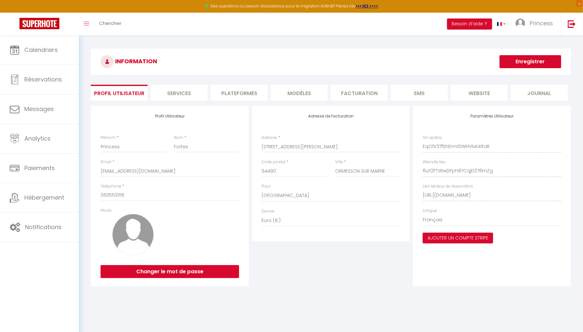
click at [243, 90] on li "Plateformes" at bounding box center [239, 93] width 57 height 16
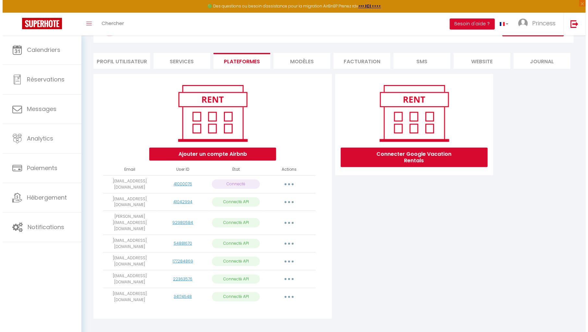
scroll to position [34, 0]
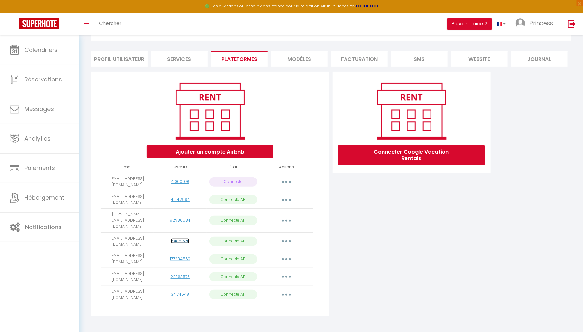
click at [183, 238] on link "54881670" at bounding box center [180, 241] width 18 height 6
click at [284, 236] on button "button" at bounding box center [286, 241] width 18 height 10
click at [279, 250] on link "Importer les appartements" at bounding box center [258, 255] width 72 height 11
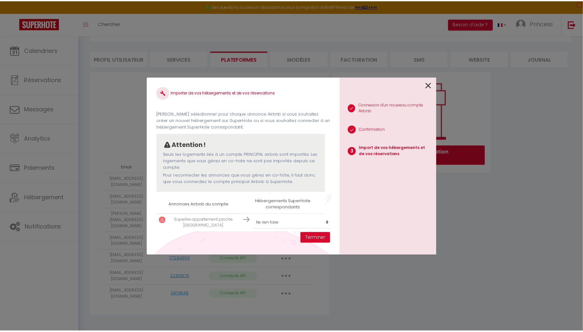
scroll to position [14, 0]
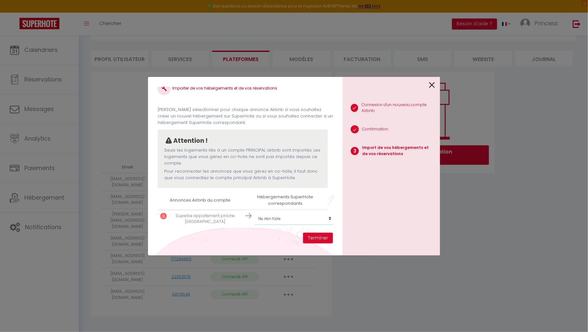
click at [272, 213] on select "Créer un nouvel hébergement Ne rien faire Superbe appartement proche Paris Le s…" at bounding box center [295, 219] width 80 height 12
select select "46403"
click at [255, 213] on select "Créer un nouvel hébergement Ne rien faire Superbe appartement proche Paris Le s…" at bounding box center [295, 219] width 80 height 12
click at [314, 237] on button "Terminer" at bounding box center [318, 238] width 30 height 11
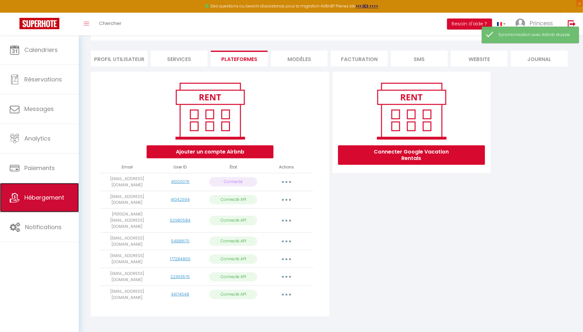
click at [48, 200] on span "Hébergement" at bounding box center [44, 197] width 40 height 8
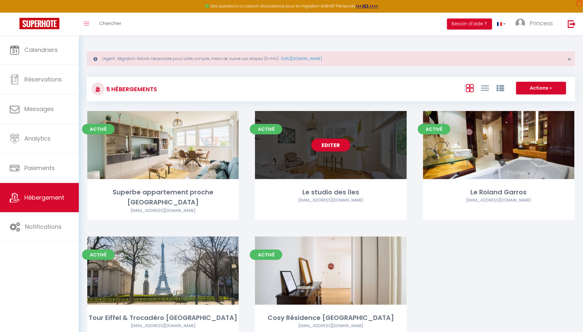
click at [338, 152] on link "Editer" at bounding box center [330, 145] width 39 height 13
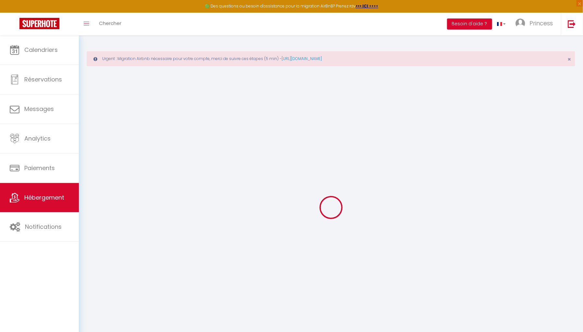
select select "+ 20 %"
select select
checkbox input "false"
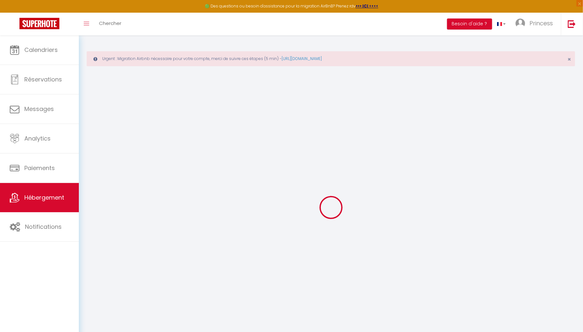
checkbox input "false"
select select "15:00"
select select "21:00"
select select "10:00"
select select "30"
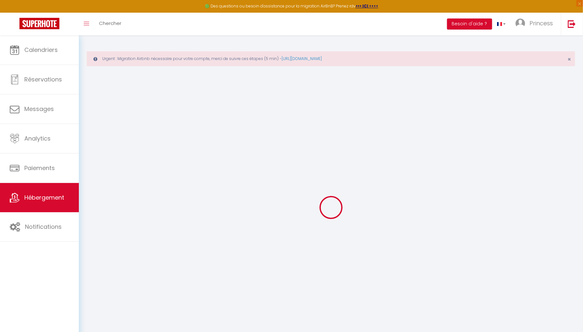
select select "120"
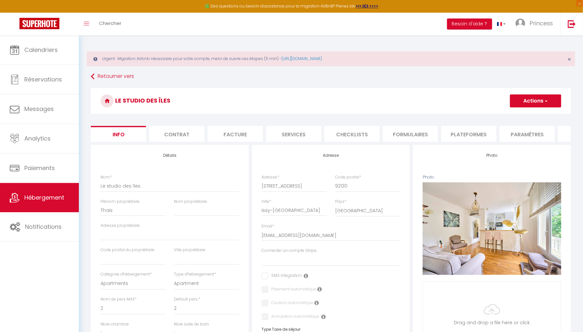
select select
checkbox input "false"
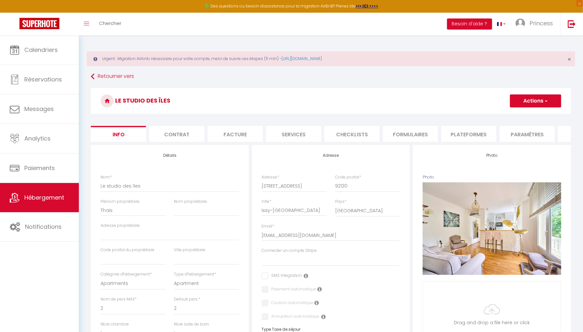
select select "well_reviewed_guests"
select select "EUR"
select select "21355-1285675831015678082"
click at [465, 133] on li "Plateformes" at bounding box center [468, 134] width 55 height 16
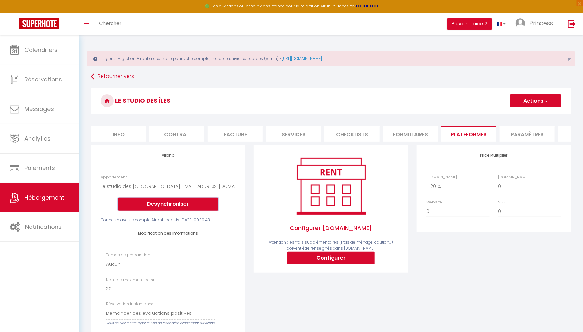
click at [182, 209] on button "Desynchroniser" at bounding box center [168, 204] width 100 height 13
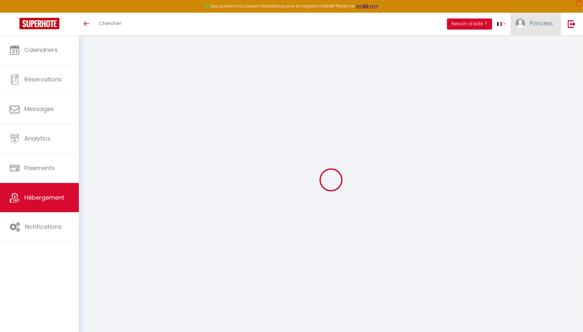
click at [544, 25] on span "Princess" at bounding box center [540, 23] width 23 height 8
click at [530, 47] on link "Paramètres" at bounding box center [535, 45] width 48 height 11
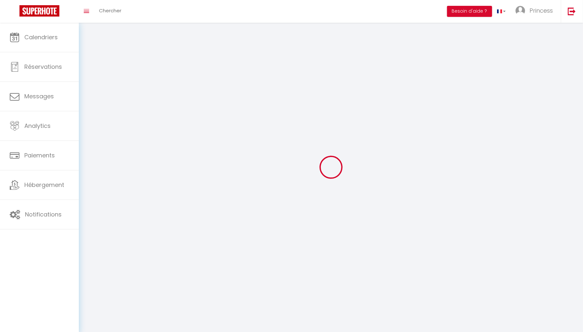
type input "EqO5r37fShEmVDWHVlvK41taR"
type input "6uY2FTzRwDFph87CqjD276mZg"
type input "[URL][DOMAIN_NAME]"
select select "28"
select select "fr"
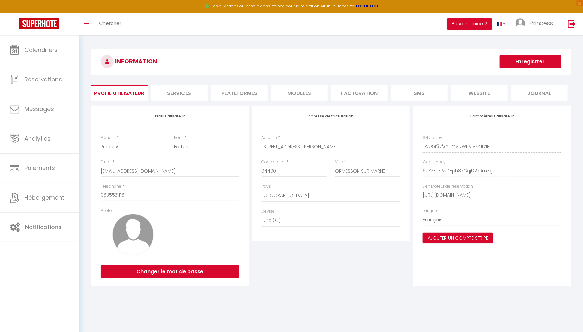
click at [244, 94] on li "Plateformes" at bounding box center [239, 93] width 57 height 16
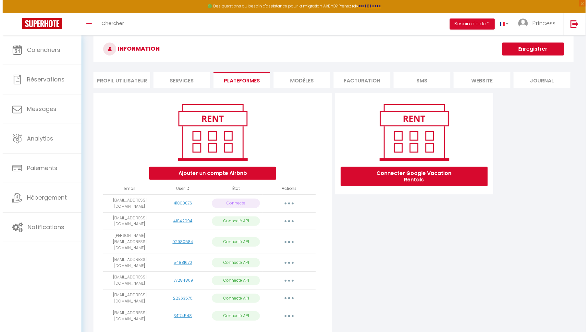
scroll to position [18, 0]
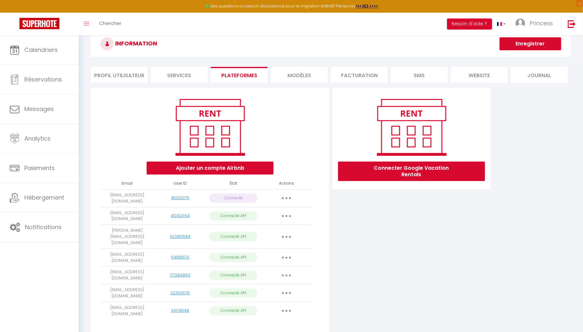
click at [290, 306] on button "button" at bounding box center [286, 311] width 18 height 10
click at [275, 320] on link "Importer les appartements" at bounding box center [258, 325] width 72 height 11
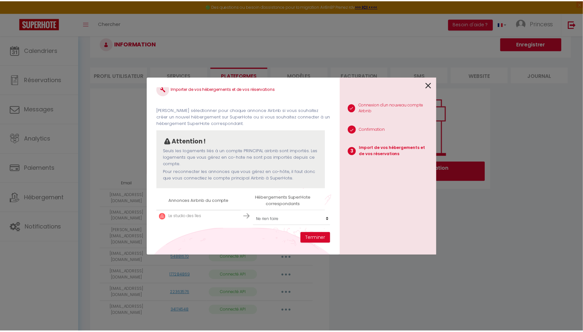
scroll to position [14, 0]
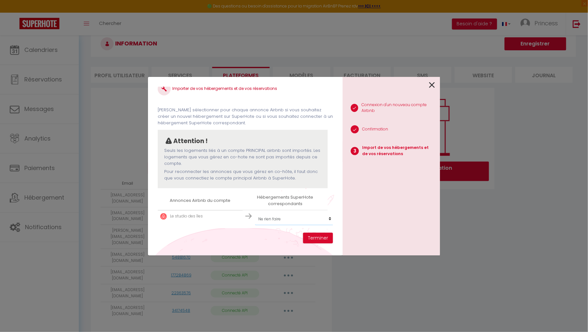
click at [273, 210] on td "Créer un nouvel hébergement Ne rien faire Superbe appartement proche [GEOGRAPHI…" at bounding box center [285, 219] width 85 height 18
select select "54376"
click at [255, 213] on select "Créer un nouvel hébergement Ne rien faire Superbe appartement proche [GEOGRAPHI…" at bounding box center [295, 219] width 80 height 12
click at [319, 239] on button "Terminer" at bounding box center [318, 238] width 30 height 11
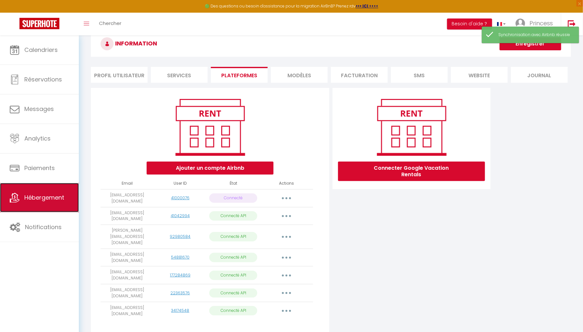
click at [60, 200] on span "Hébergement" at bounding box center [44, 197] width 40 height 8
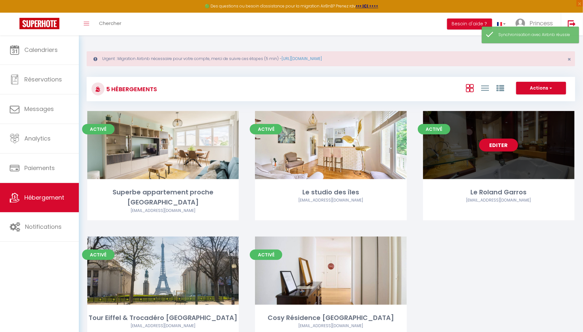
click at [497, 152] on link "Editer" at bounding box center [498, 145] width 39 height 13
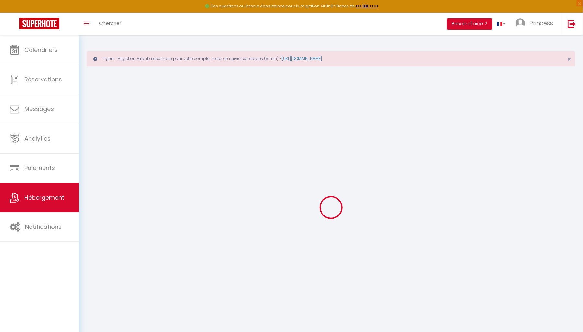
select select
checkbox input "false"
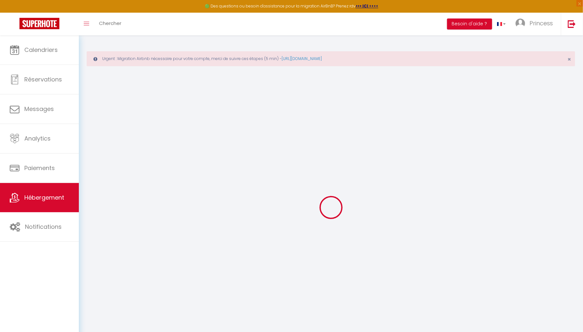
select select "15:00"
select select "20:00"
select select "10:00"
select select "30"
select select "120"
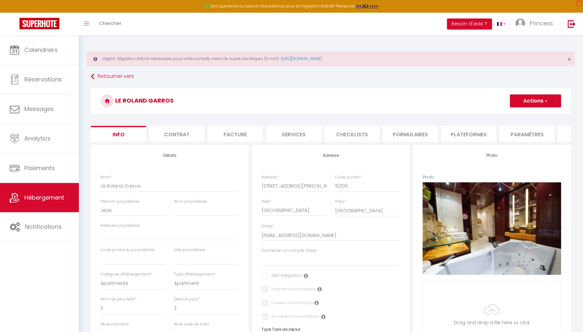
select select
checkbox input "false"
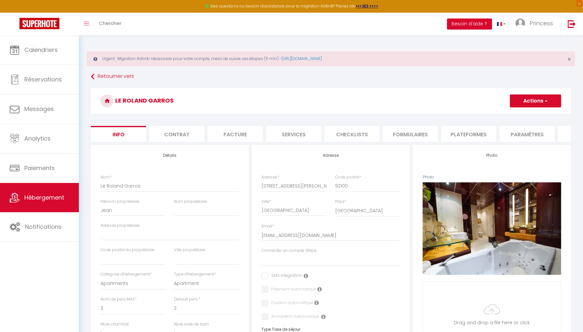
select select "EUR"
select select
select select "21351-23673988"
click at [460, 137] on li "Plateformes" at bounding box center [468, 134] width 55 height 16
select select
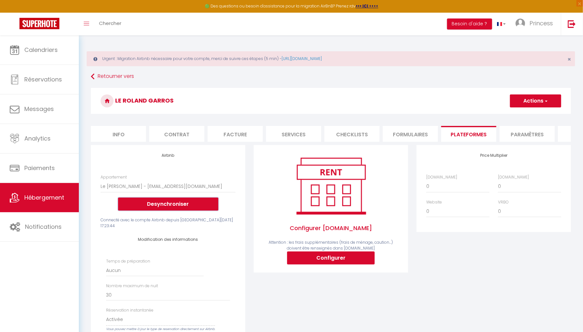
click at [186, 211] on button "Desynchroniser" at bounding box center [168, 204] width 100 height 13
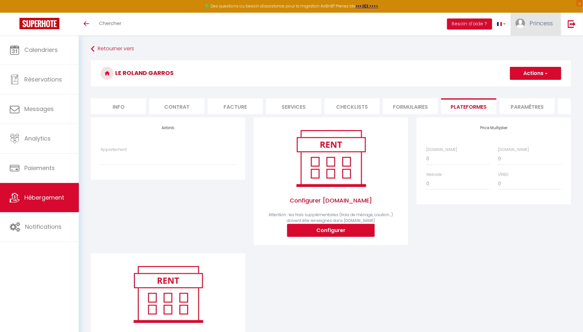
click at [538, 24] on span "Princess" at bounding box center [540, 23] width 23 height 8
click at [525, 45] on link "Paramètres" at bounding box center [535, 45] width 48 height 11
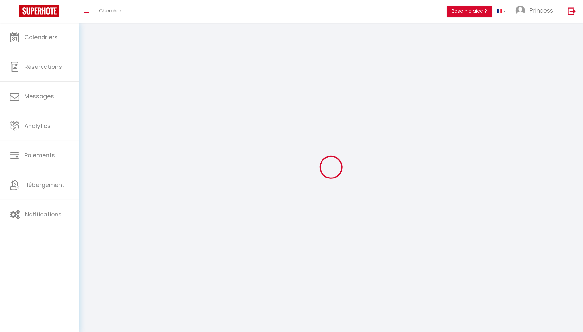
type input "EqO5r37fShEmVDWHVlvK41taR"
type input "6uY2FTzRwDFph87CqjD276mZg"
type input "[URL][DOMAIN_NAME]"
select select "28"
select select "fr"
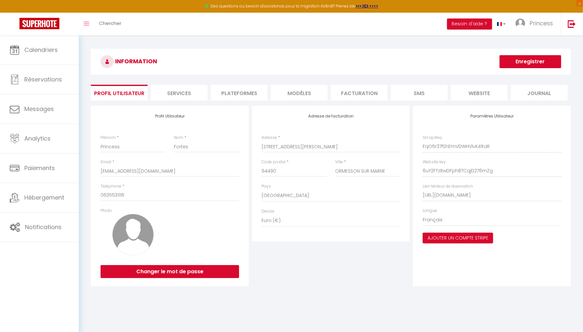
click at [242, 95] on li "Plateformes" at bounding box center [239, 93] width 57 height 16
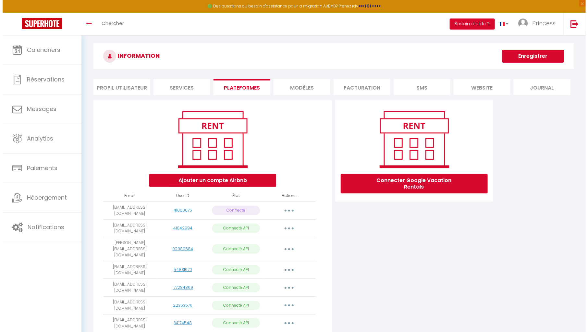
scroll to position [8, 0]
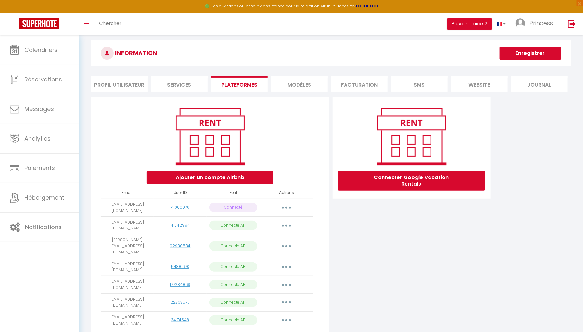
click at [281, 280] on button "button" at bounding box center [286, 285] width 18 height 10
click at [275, 294] on link "Importer les appartements" at bounding box center [258, 299] width 72 height 11
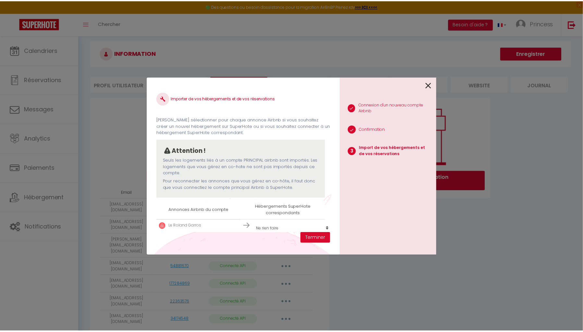
scroll to position [7, 0]
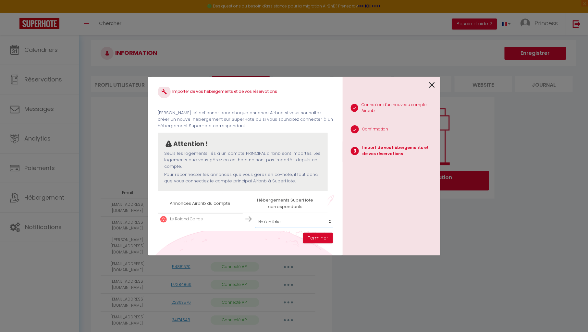
click at [286, 225] on select "Créer un nouvel hébergement Ne rien faire Superbe appartement proche [GEOGRAPHI…" at bounding box center [295, 222] width 80 height 12
select select "54382"
click at [255, 216] on select "Créer un nouvel hébergement Ne rien faire Superbe appartement proche [GEOGRAPHI…" at bounding box center [295, 222] width 80 height 12
click at [310, 237] on button "Terminer" at bounding box center [318, 238] width 30 height 11
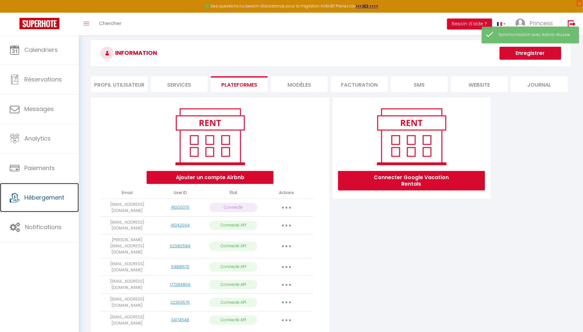
click at [49, 201] on link "Hébergement" at bounding box center [39, 197] width 79 height 29
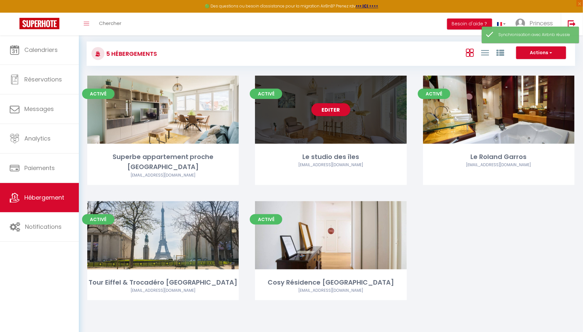
scroll to position [109, 0]
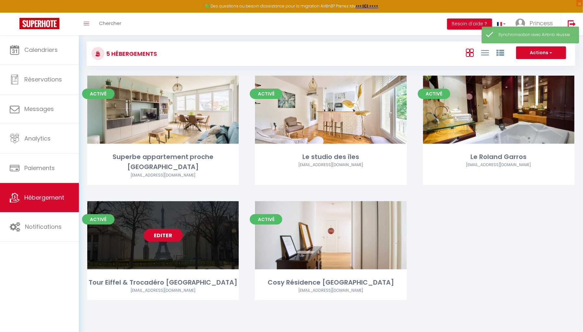
click at [167, 229] on link "Editer" at bounding box center [163, 235] width 39 height 13
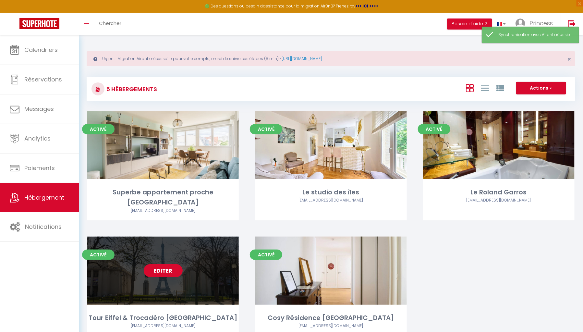
select select "3"
select select "2"
select select "1"
select select "28"
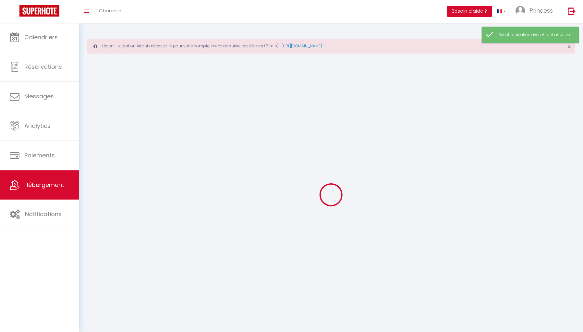
select select
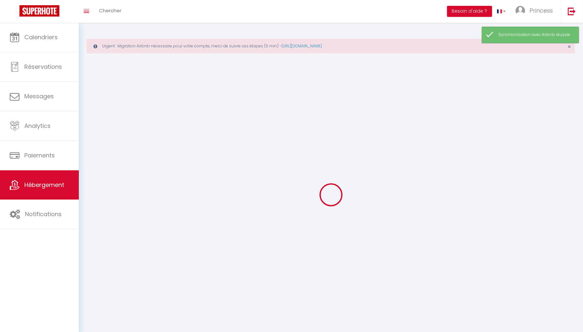
select select
checkbox input "false"
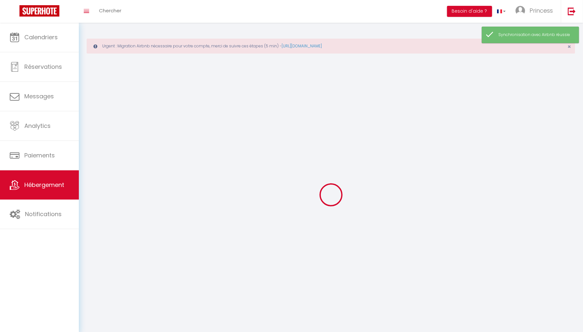
select select
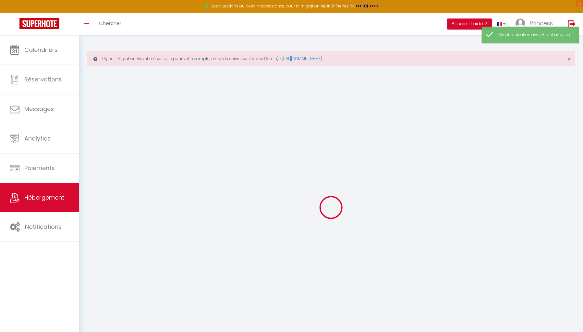
select select
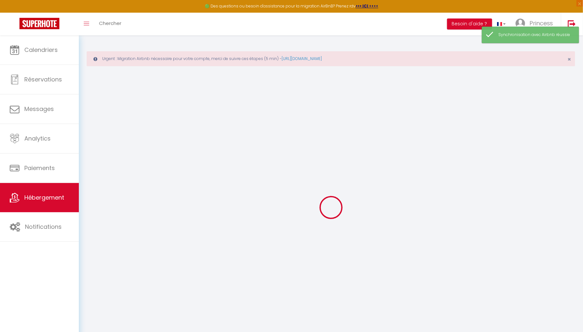
select select
checkbox input "false"
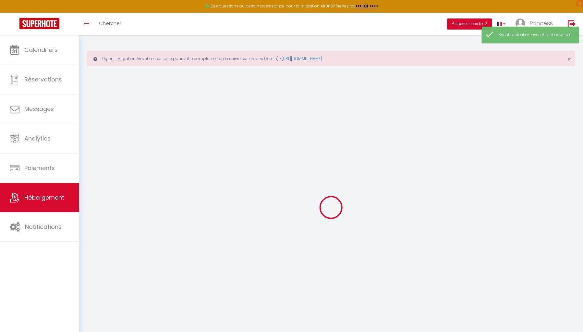
select select
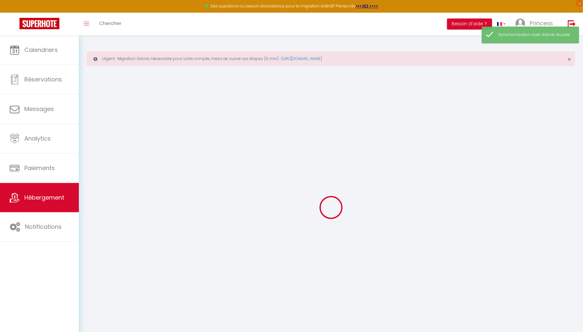
select select
checkbox input "false"
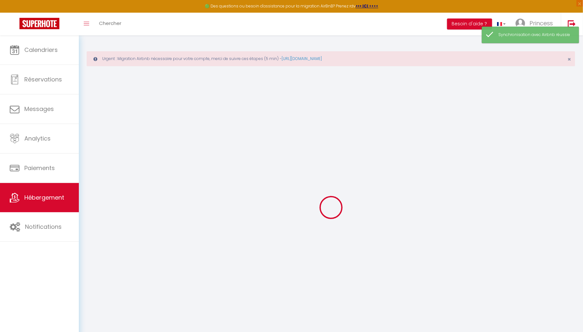
checkbox input "false"
select select
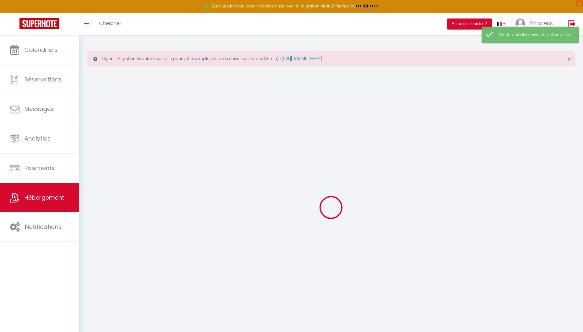
select select
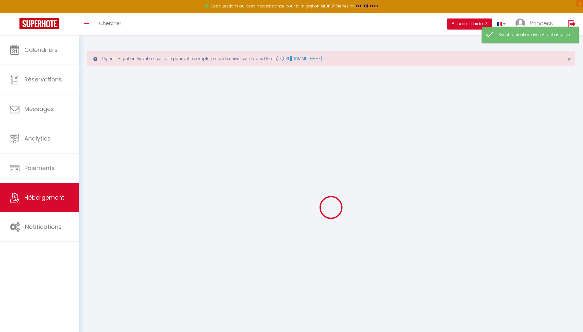
checkbox input "false"
select select
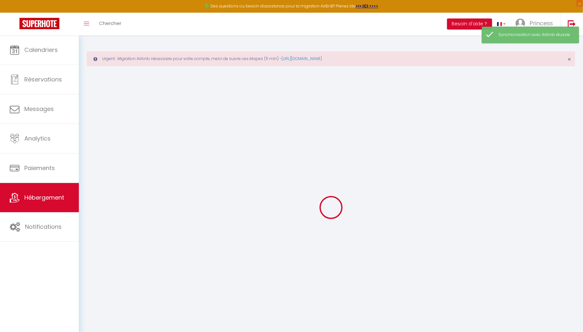
select select
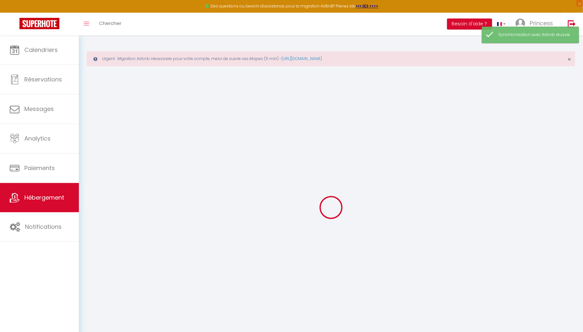
select select
checkbox input "false"
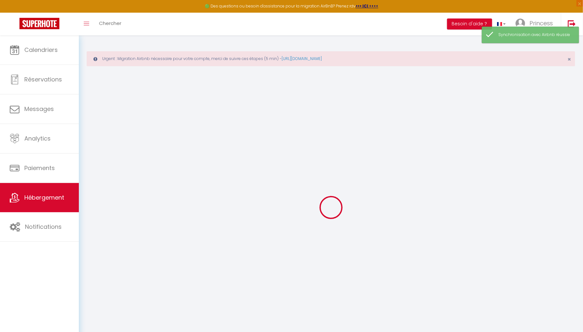
checkbox input "false"
select select
type input "Tour Eiffel & Trocadéro [GEOGRAPHIC_DATA]"
type input "Princesse [PERSON_NAME]"
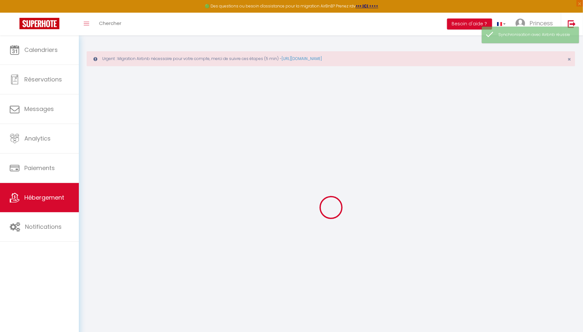
select select "2"
type input "280"
type input "80"
select select
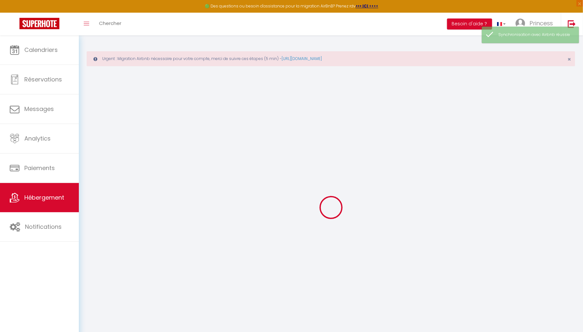
select select
type input "[STREET_ADDRESS][PERSON_NAME]"
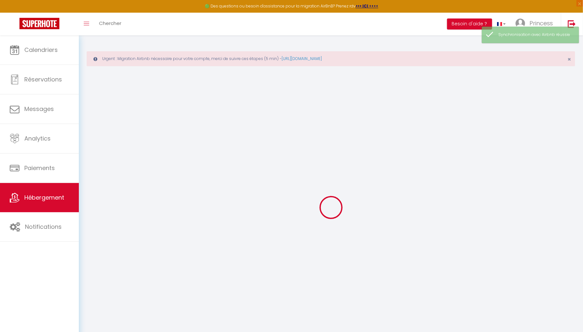
type input "75016"
type input "[GEOGRAPHIC_DATA]"
type input "[EMAIL_ADDRESS][DOMAIN_NAME]"
select select
checkbox input "false"
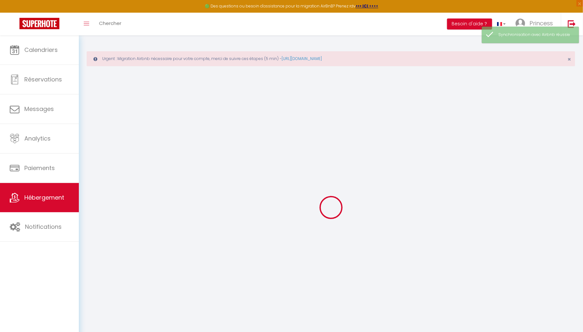
checkbox input "false"
type input "0"
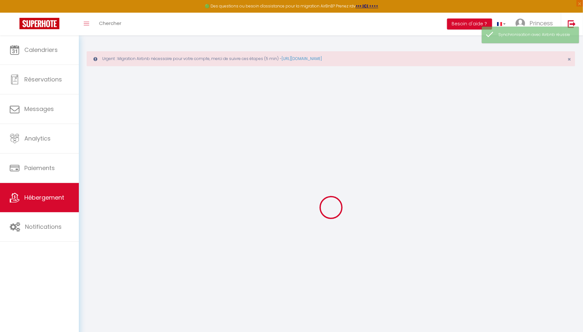
type input "0"
select select
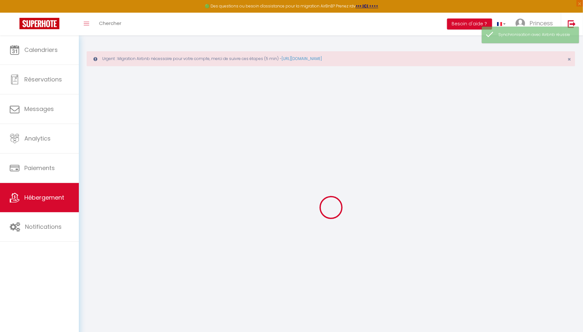
select select
checkbox input "false"
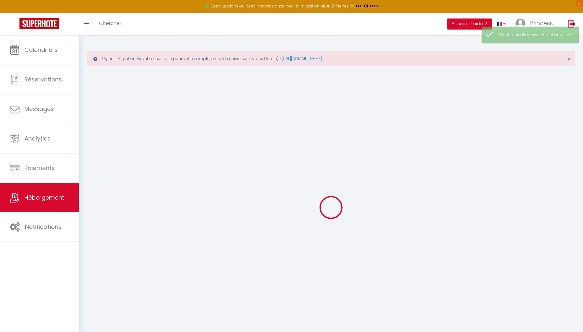
checkbox input "false"
select select
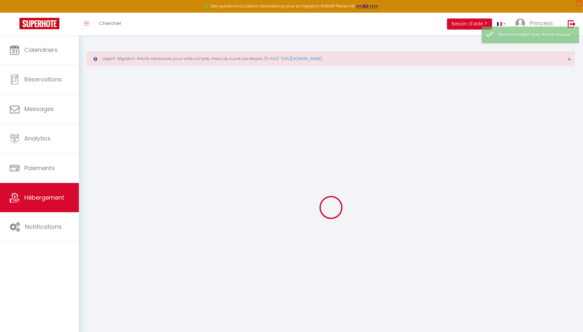
select select
checkbox input "false"
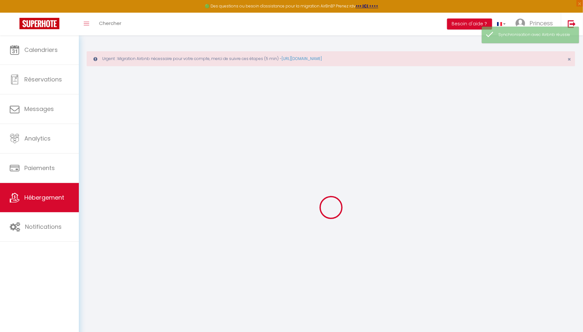
checkbox input "false"
select select "+ 22 %"
select select
checkbox input "false"
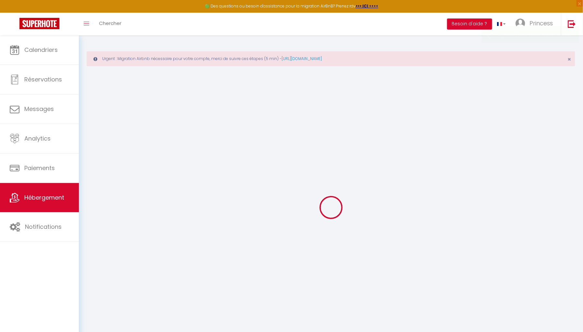
checkbox input "false"
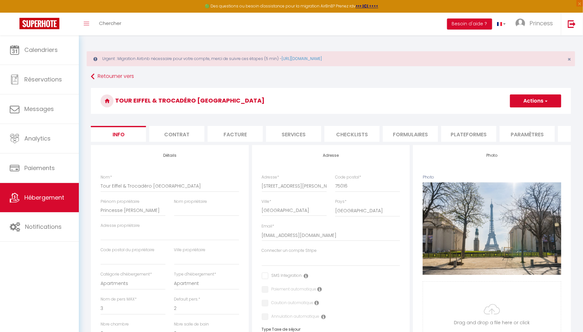
select select
checkbox input "false"
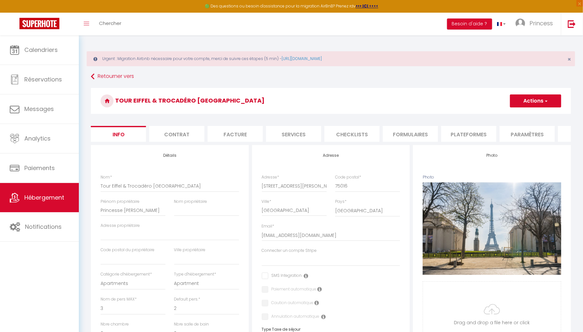
select select "well_reviewed_guests"
select select "EUR"
select select "21350"
select select "21348-1285486666662330250"
click at [459, 131] on li "Plateformes" at bounding box center [468, 134] width 55 height 16
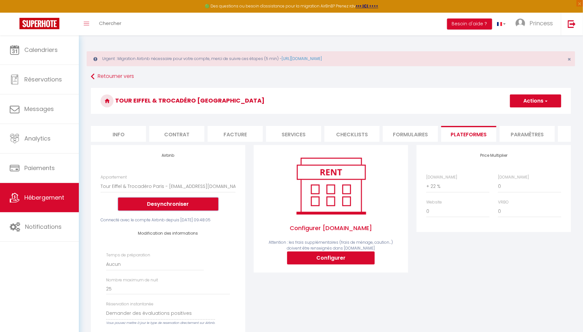
click at [182, 208] on button "Desynchroniser" at bounding box center [168, 204] width 100 height 13
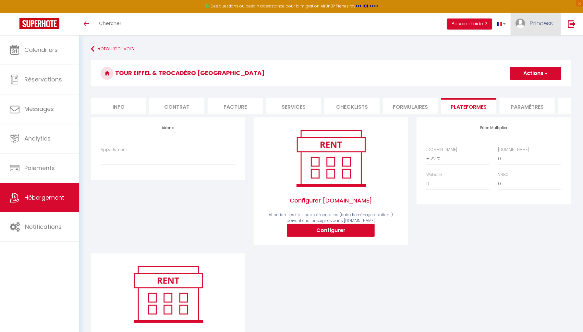
click at [533, 28] on link "Princess" at bounding box center [536, 24] width 50 height 23
click at [531, 46] on link "Paramètres" at bounding box center [535, 45] width 48 height 11
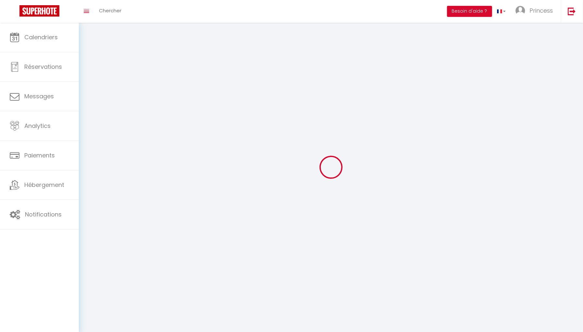
select select "28"
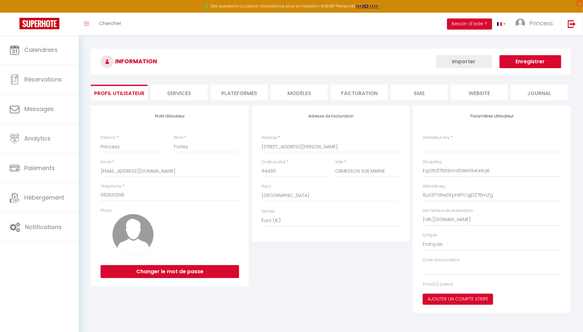
type input "EqO5r37fShEmVDWHVlvK41taR"
type input "6uY2FTzRwDFph87CqjD276mZg"
type input "[URL][DOMAIN_NAME]"
select select "fr"
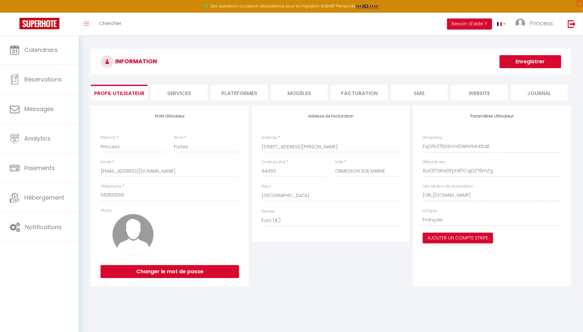
click at [244, 94] on li "Plateformes" at bounding box center [239, 93] width 57 height 16
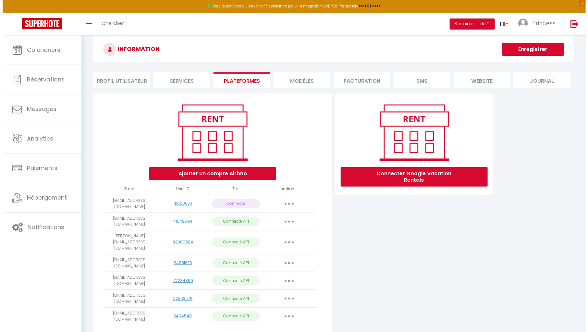
scroll to position [16, 0]
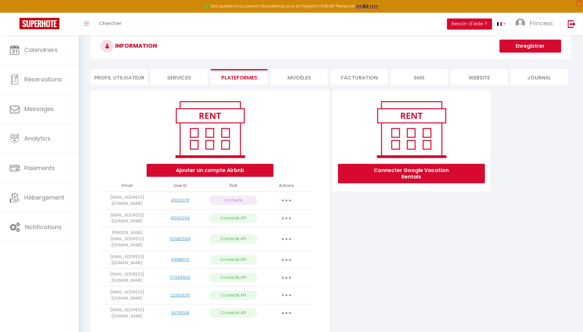
click at [290, 235] on button "button" at bounding box center [286, 239] width 18 height 10
click at [280, 249] on link "Importer les appartements" at bounding box center [258, 253] width 72 height 11
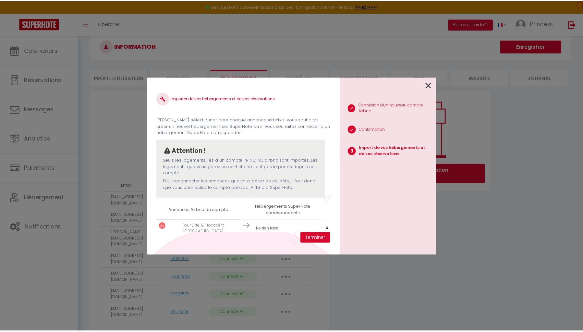
scroll to position [7, 0]
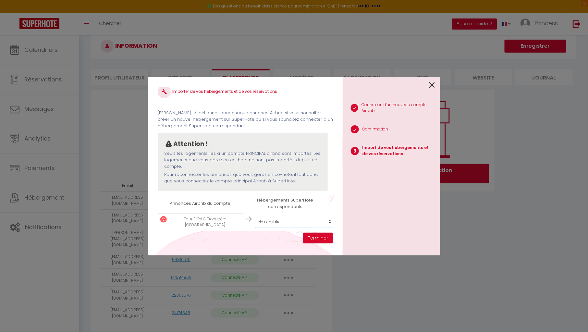
click at [283, 224] on select "Créer un nouvel hébergement Ne rien faire Superbe appartement proche [GEOGRAPHI…" at bounding box center [295, 222] width 80 height 12
select select "57005"
click at [255, 216] on select "Créer un nouvel hébergement Ne rien faire Superbe appartement proche [GEOGRAPHI…" at bounding box center [295, 222] width 80 height 12
click at [318, 239] on button "Terminer" at bounding box center [318, 238] width 30 height 11
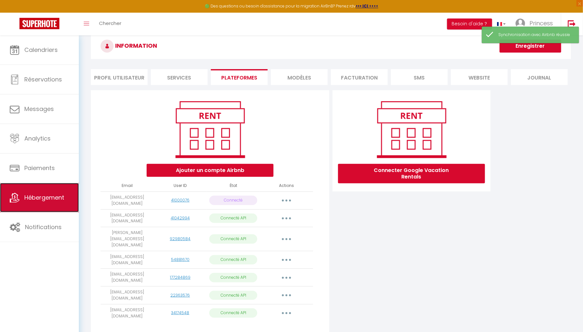
click at [65, 207] on link "Hébergement" at bounding box center [39, 197] width 79 height 29
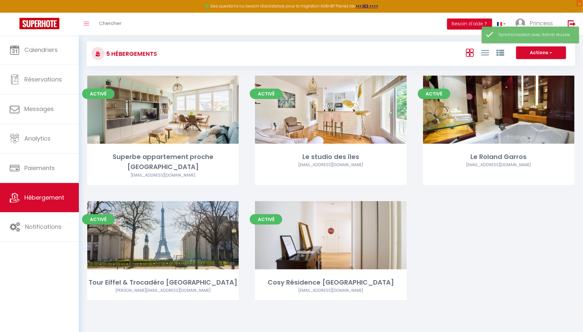
scroll to position [109, 0]
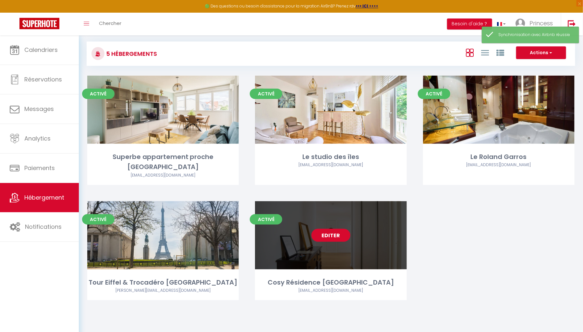
click at [336, 229] on link "Editer" at bounding box center [330, 235] width 39 height 13
select select "3"
select select "2"
select select "1"
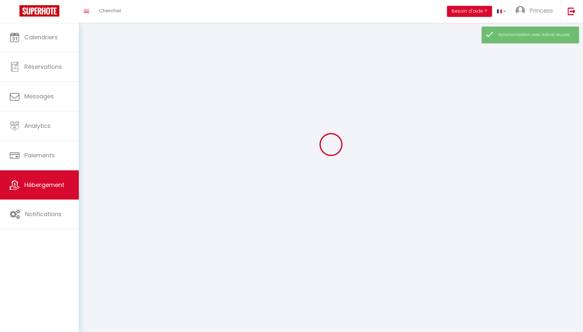
select select
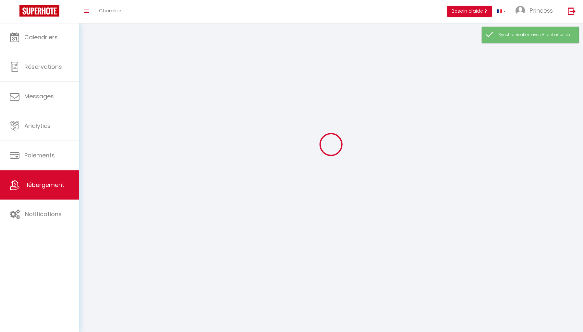
select select
checkbox input "false"
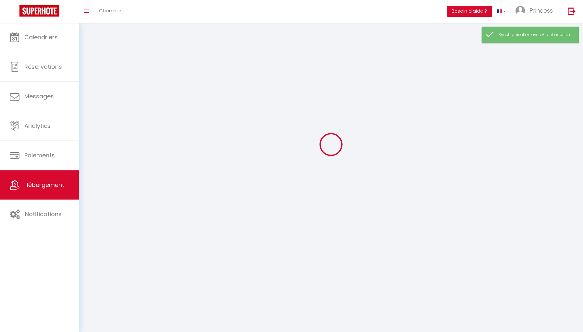
select select
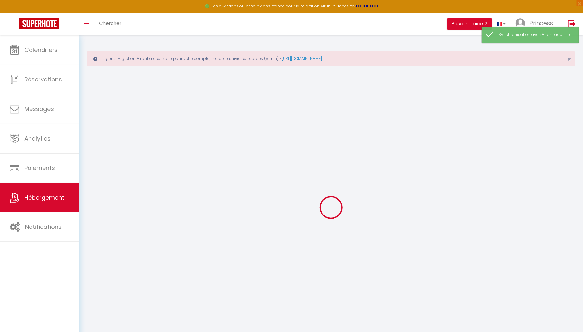
select select "+ 5 %"
select select "+ 20 %"
select select
checkbox input "false"
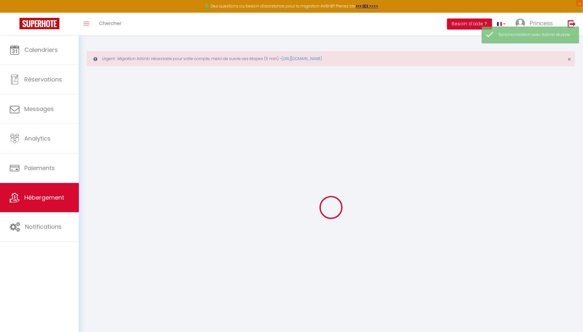
checkbox input "false"
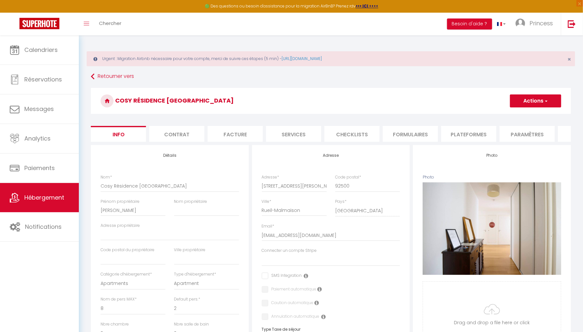
click at [462, 130] on li "Plateformes" at bounding box center [468, 134] width 55 height 16
select select "2905-1286939176645689612"
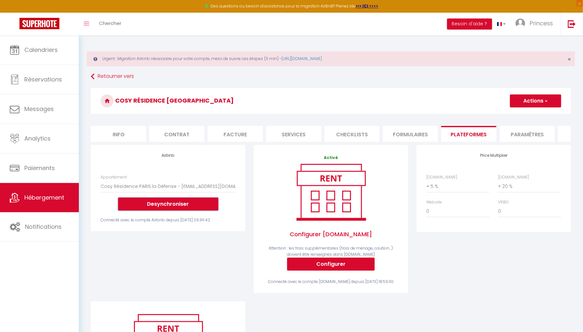
click at [179, 205] on button "Desynchroniser" at bounding box center [168, 204] width 100 height 13
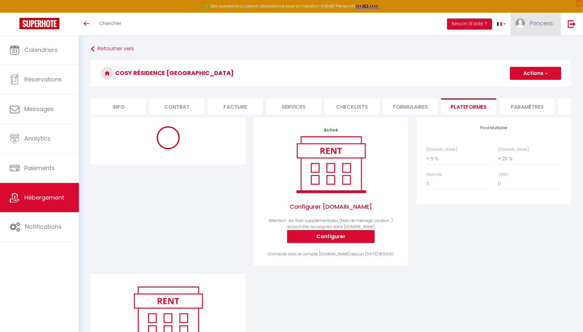
click at [541, 18] on link "Princess" at bounding box center [536, 24] width 50 height 23
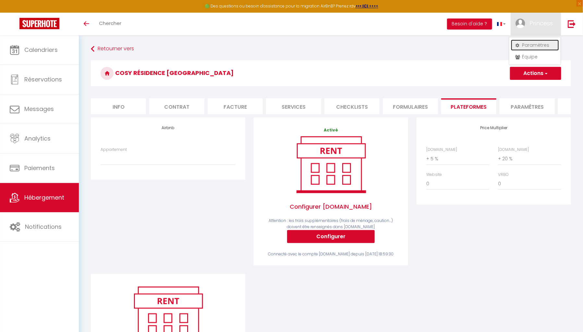
click at [532, 47] on link "Paramètres" at bounding box center [535, 45] width 48 height 11
select select "fr"
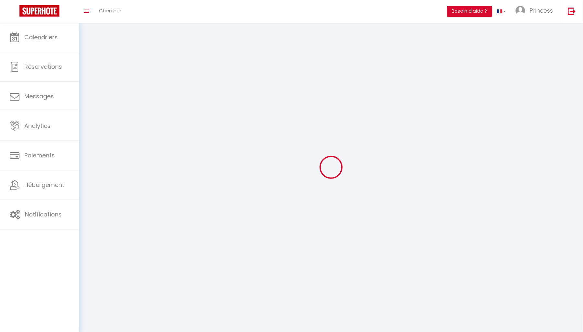
type input "Princess"
type input "Fortes"
type input "0635531116"
type input "[STREET_ADDRESS][PERSON_NAME]"
type input "94490"
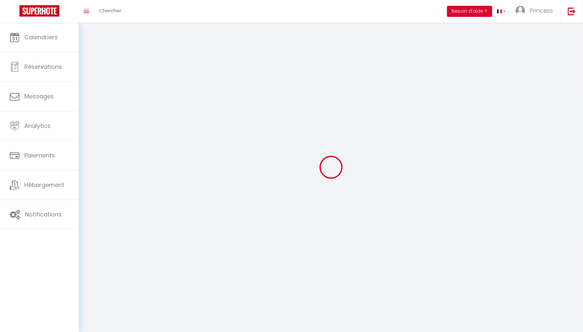
type input "ORMESSON SUR MARNE"
type input "EqO5r37fShEmVDWHVlvK41taR"
type input "6uY2FTzRwDFph87CqjD276mZg"
type input "[URL][DOMAIN_NAME]"
type input "EqO5r37fShEmVDWHVlvK41taR"
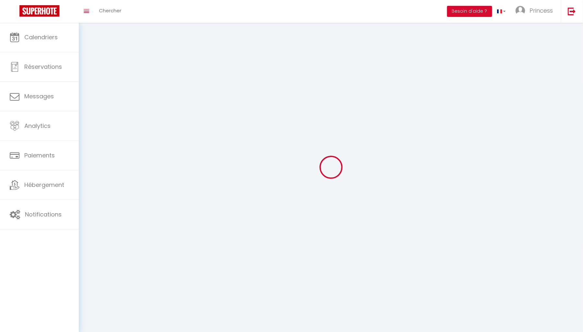
type input "6uY2FTzRwDFph87CqjD276mZg"
type input "[URL][DOMAIN_NAME]"
select select "28"
select select "fr"
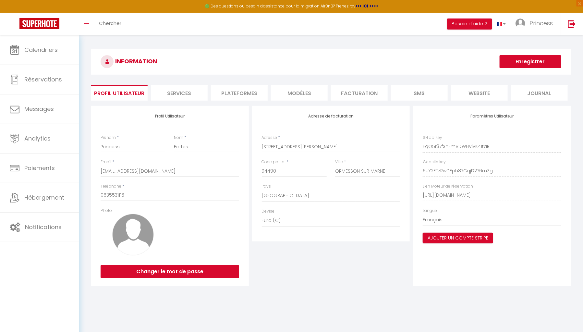
click at [238, 90] on li "Plateformes" at bounding box center [239, 93] width 57 height 16
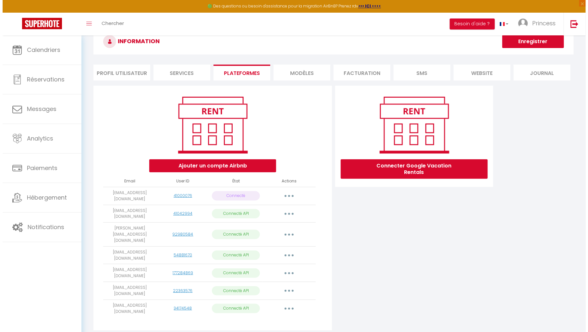
scroll to position [26, 0]
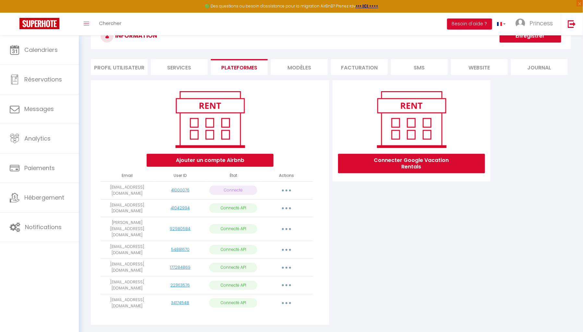
click at [289, 207] on button "button" at bounding box center [286, 208] width 18 height 10
click at [283, 220] on link "Importer les appartements" at bounding box center [258, 222] width 72 height 11
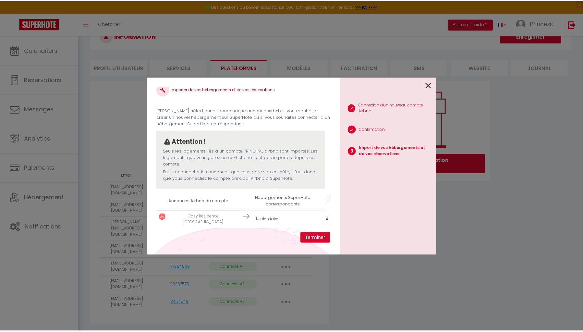
scroll to position [14, 0]
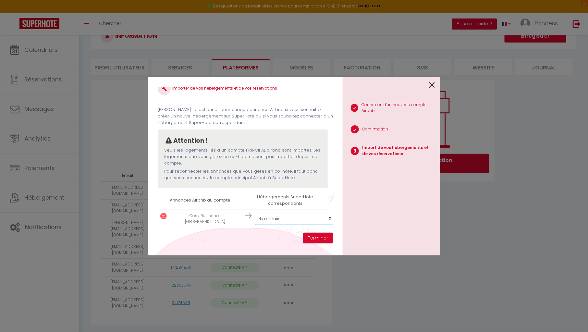
click at [270, 214] on select "Créer un nouvel hébergement Ne rien faire Superbe appartement proche [GEOGRAPHI…" at bounding box center [295, 219] width 80 height 12
select select "57006"
click at [255, 213] on select "Créer un nouvel hébergement Ne rien faire Superbe appartement proche [GEOGRAPHI…" at bounding box center [295, 219] width 80 height 12
click at [315, 238] on button "Terminer" at bounding box center [318, 238] width 30 height 11
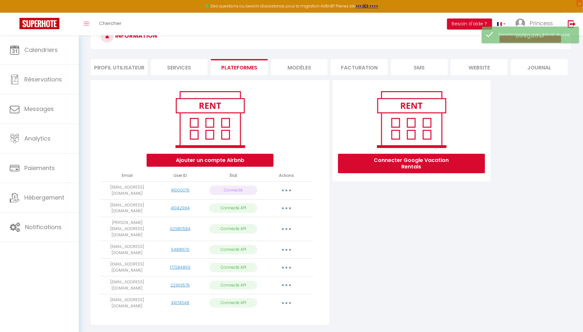
click at [281, 280] on button "button" at bounding box center [286, 285] width 18 height 10
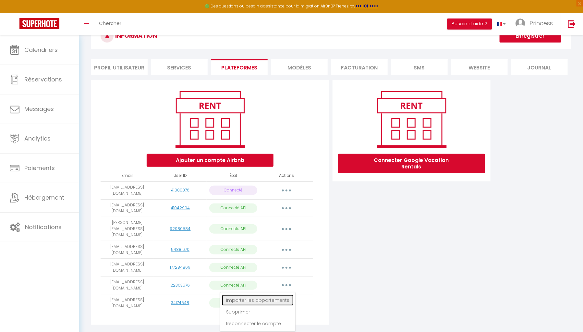
click at [280, 295] on link "Importer les appartements" at bounding box center [258, 300] width 72 height 11
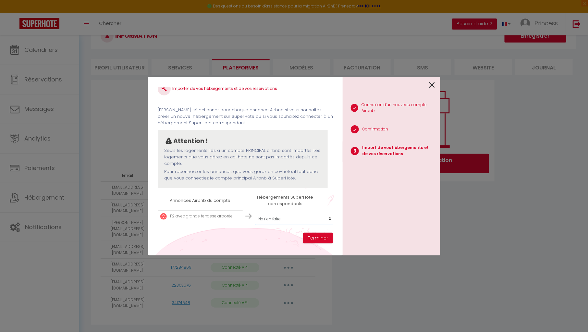
click at [285, 217] on select "Créer un nouvel hébergement Ne rien faire Superbe appartement proche [GEOGRAPHI…" at bounding box center [295, 219] width 80 height 12
select select "create_new"
click at [255, 213] on select "Créer un nouvel hébergement Ne rien faire Superbe appartement proche [GEOGRAPHI…" at bounding box center [295, 219] width 80 height 12
click at [312, 236] on button "Terminer" at bounding box center [318, 238] width 30 height 11
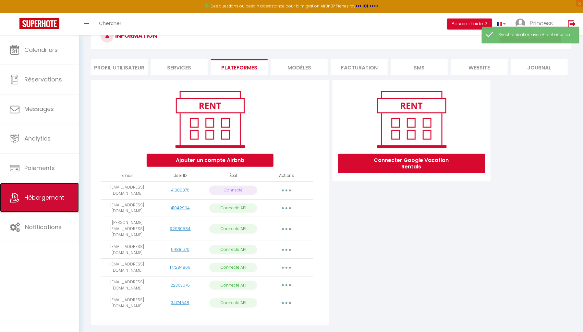
click at [54, 196] on span "Hébergement" at bounding box center [44, 197] width 40 height 8
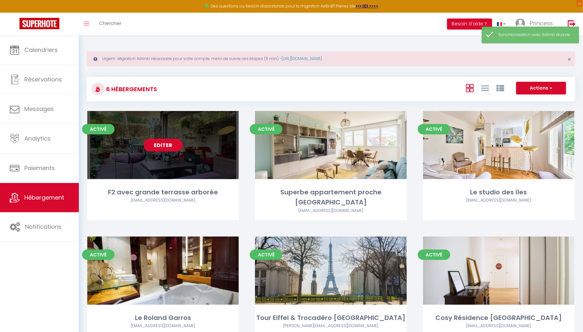
click at [160, 152] on link "Editer" at bounding box center [163, 145] width 39 height 13
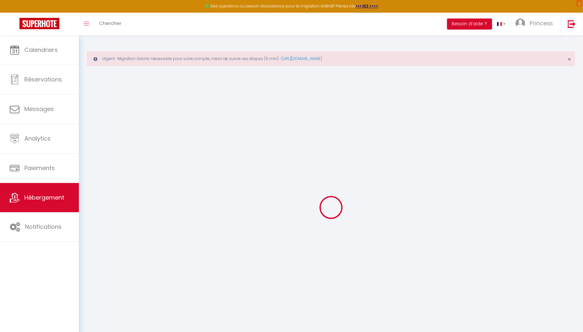
select select
checkbox input "false"
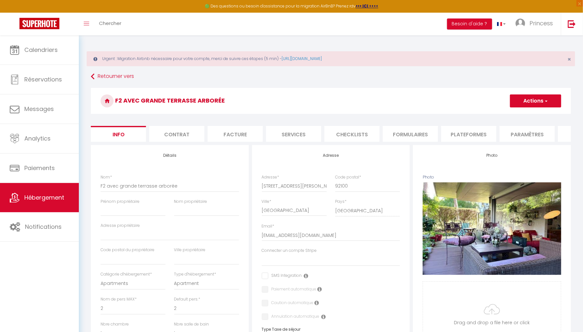
select select
checkbox input "false"
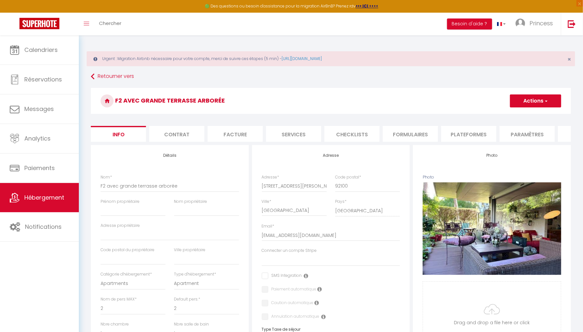
select select "well_reviewed_guests"
select select "EUR"
click at [481, 132] on li "Plateformes" at bounding box center [468, 134] width 55 height 16
select select
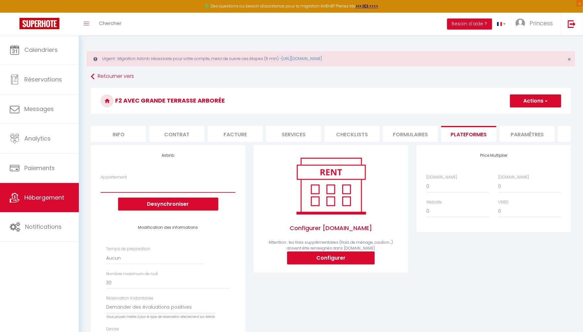
click at [197, 190] on select "F2 avec grande terrasse arborée - [EMAIL_ADDRESS][DOMAIN_NAME] F2 avec grande t…" at bounding box center [168, 186] width 135 height 12
click at [283, 307] on div "Configurer [DOMAIN_NAME] Attention : les frais supplémentaires (frais de ménage…" at bounding box center [330, 284] width 163 height 278
click at [539, 20] on span "Princess" at bounding box center [540, 23] width 23 height 8
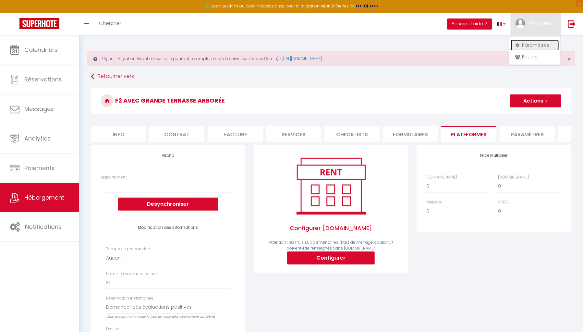
click at [533, 43] on link "Paramètres" at bounding box center [535, 45] width 48 height 11
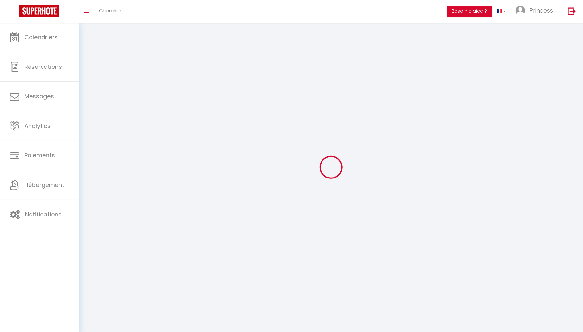
select select "28"
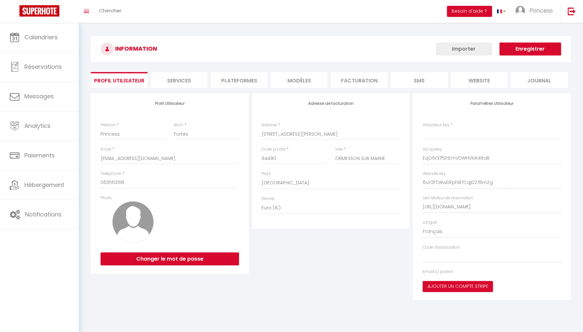
type input "EqO5r37fShEmVDWHVlvK41taR"
type input "6uY2FTzRwDFph87CqjD276mZg"
type input "[URL][DOMAIN_NAME]"
select select "fr"
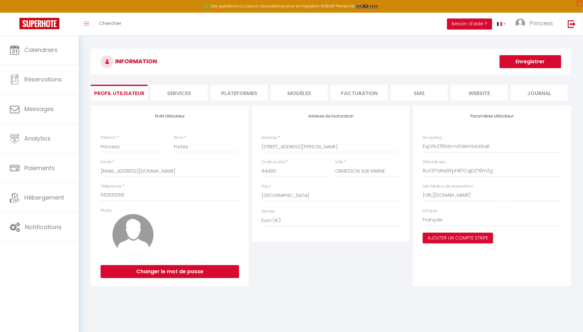
click at [243, 92] on li "Plateformes" at bounding box center [239, 93] width 57 height 16
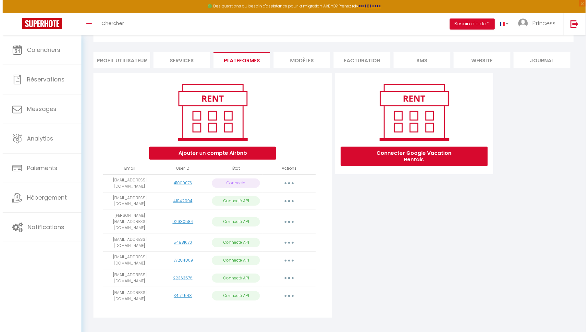
scroll to position [35, 0]
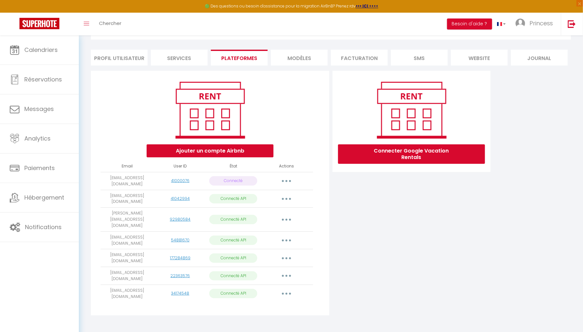
click at [288, 271] on button "button" at bounding box center [286, 276] width 18 height 10
click at [281, 285] on link "Importer les appartements" at bounding box center [258, 290] width 72 height 11
select select "78617"
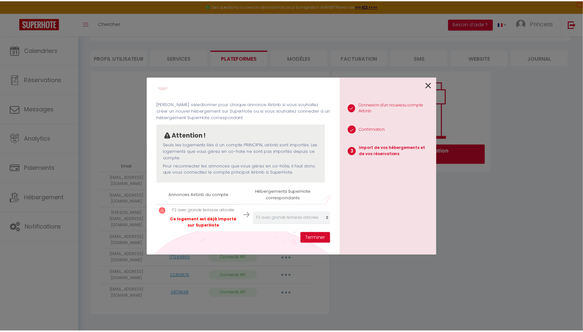
scroll to position [23, 0]
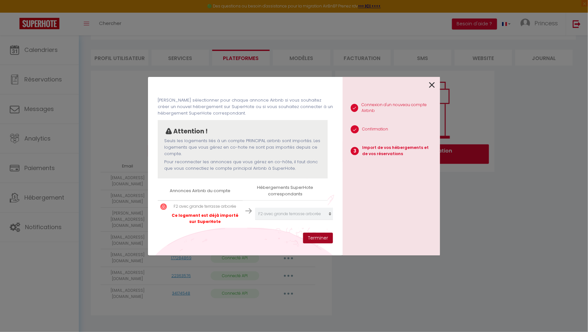
click at [321, 236] on button "Terminer" at bounding box center [318, 238] width 30 height 11
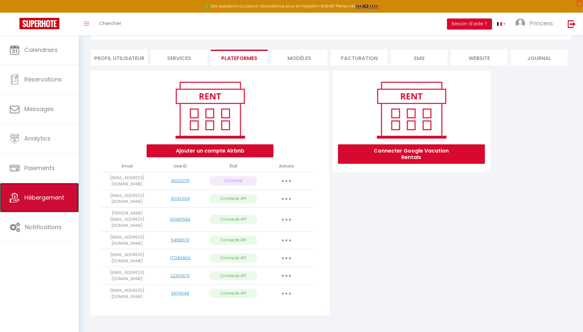
click at [34, 191] on link "Hébergement" at bounding box center [39, 197] width 79 height 29
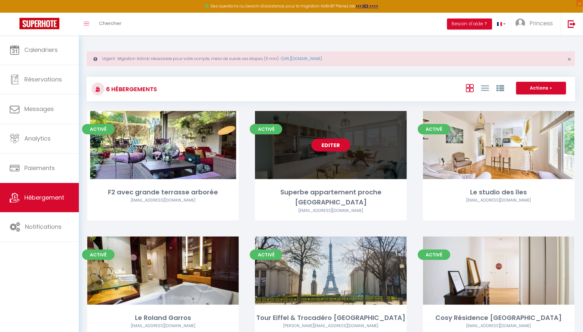
click at [322, 152] on link "Editer" at bounding box center [330, 145] width 39 height 13
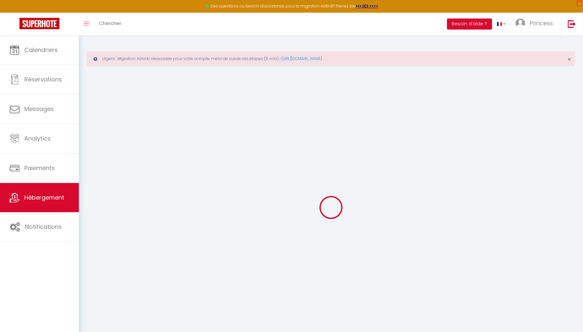
select select "+ 5 %"
select select
checkbox input "false"
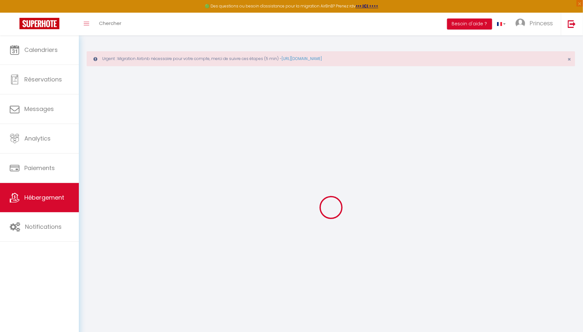
checkbox input "false"
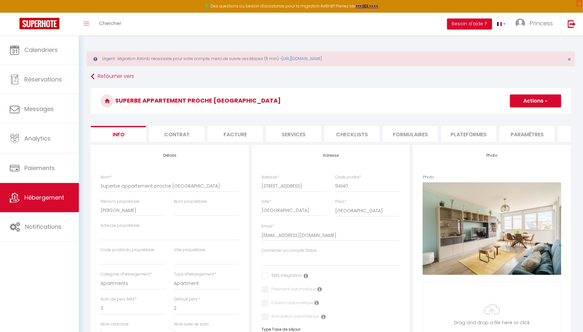
click at [472, 138] on li "Plateformes" at bounding box center [468, 134] width 55 height 16
select select "EUR"
select select
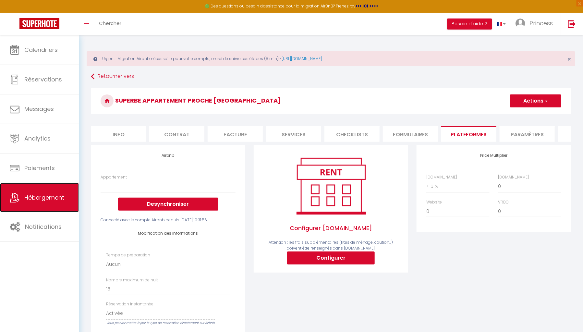
click at [54, 198] on span "Hébergement" at bounding box center [44, 197] width 40 height 8
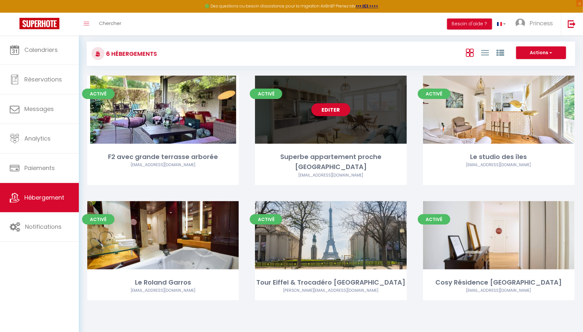
scroll to position [103, 0]
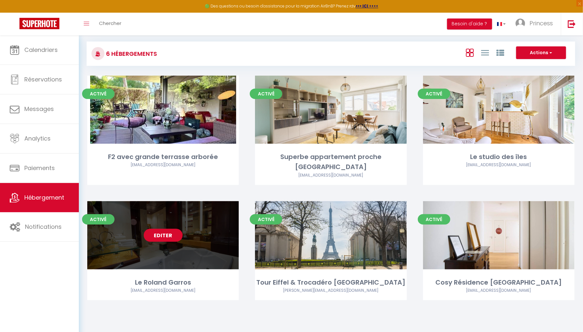
click at [170, 231] on link "Editer" at bounding box center [163, 235] width 39 height 13
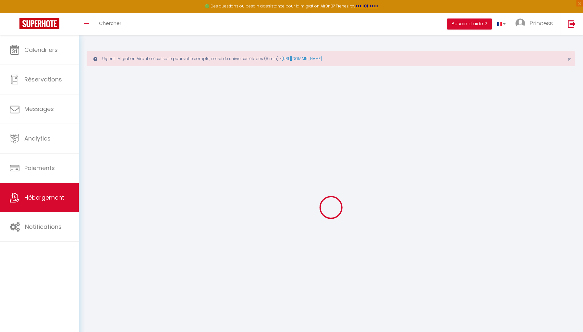
checkbox input "true"
select select
checkbox input "false"
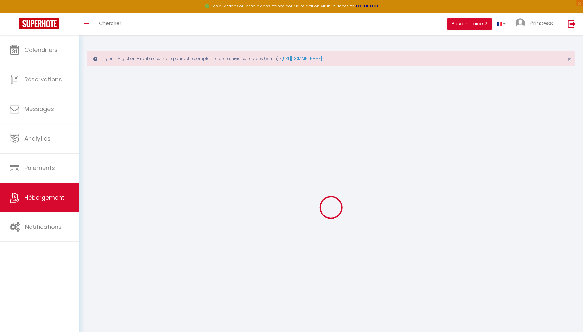
checkbox input "false"
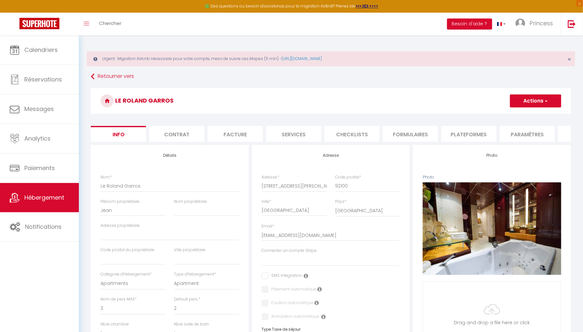
select select
checkbox input "false"
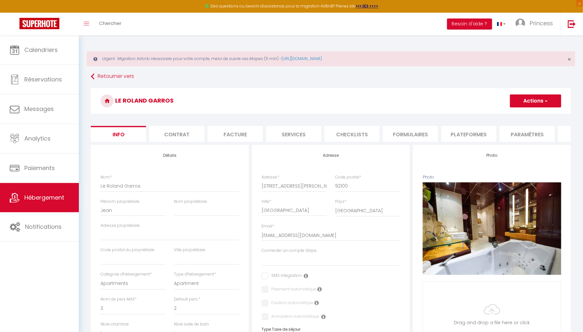
select select "EUR"
click at [530, 132] on li "Paramètres" at bounding box center [527, 134] width 55 height 16
select select
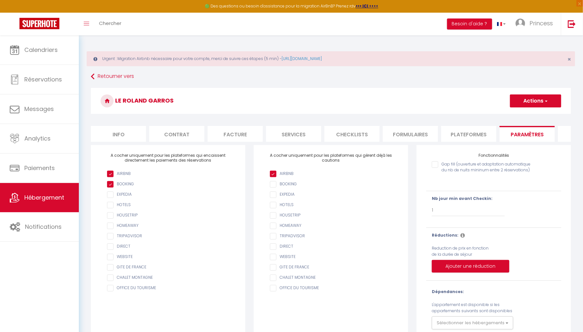
click at [467, 130] on li "Plateformes" at bounding box center [468, 134] width 55 height 16
select select
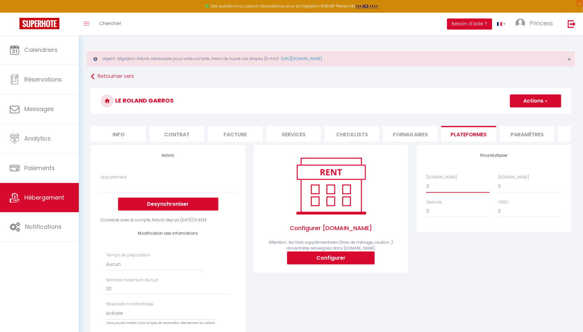
click at [437, 189] on select "0 + 1 % + 2 % + 3 % + 4 % + 5 % + 6 % + 7 % + 8 % + 9 %" at bounding box center [457, 186] width 63 height 12
click at [463, 269] on div "Price Multiplier [DOMAIN_NAME] 0 + 1 % + 2 % + 3 % + 4 % + 5 % + 6 % + 7 %" at bounding box center [493, 287] width 163 height 284
click at [46, 194] on span "Hébergement" at bounding box center [44, 197] width 40 height 8
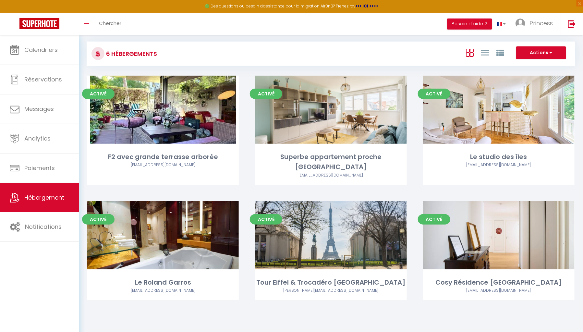
scroll to position [109, 0]
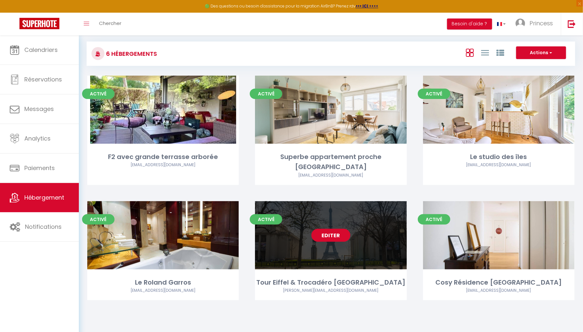
click at [326, 229] on link "Editer" at bounding box center [330, 235] width 39 height 13
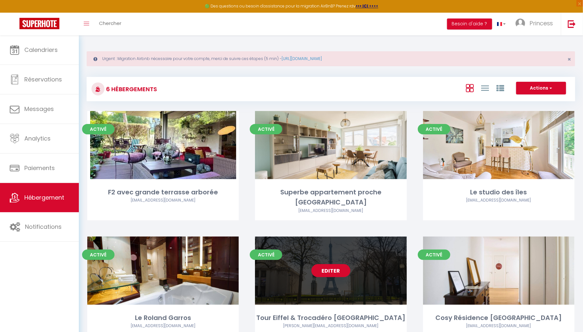
select select "3"
select select "2"
select select "1"
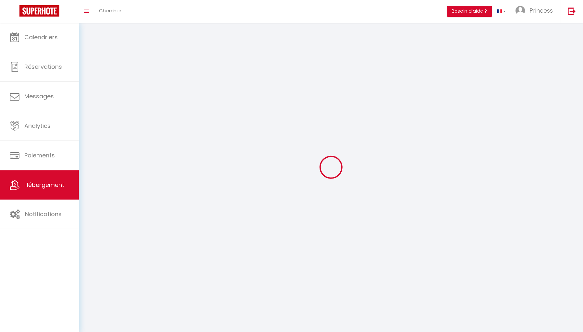
select select
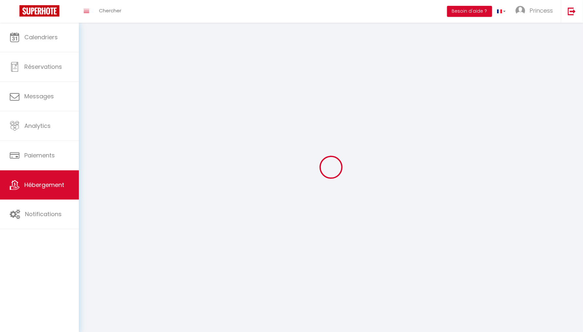
select select
checkbox input "false"
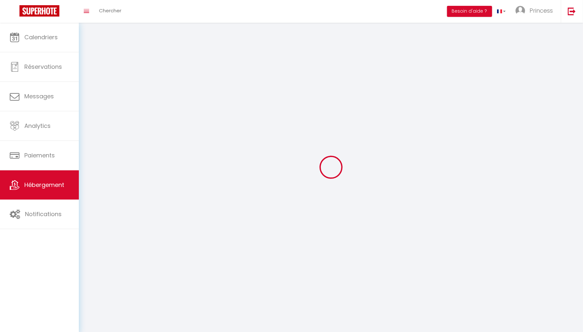
select select
select select "1"
select select "28"
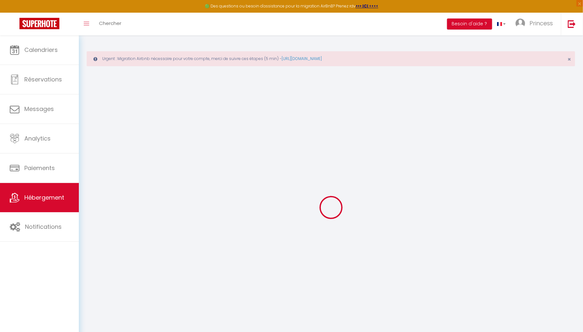
select select
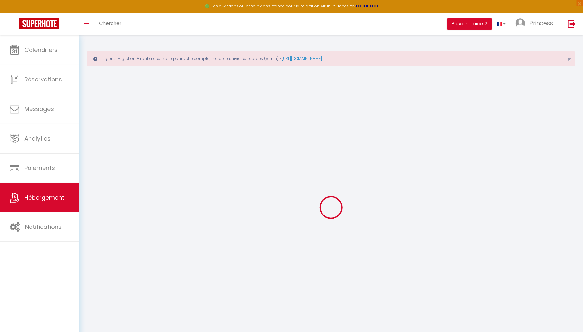
select select
checkbox input "false"
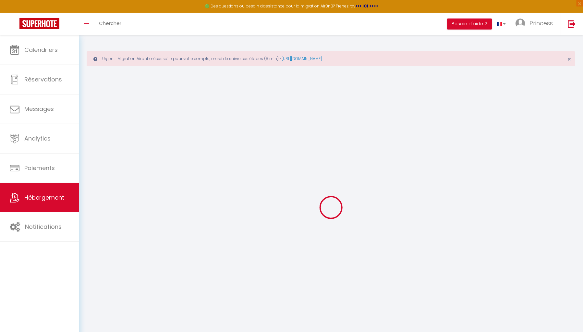
select select
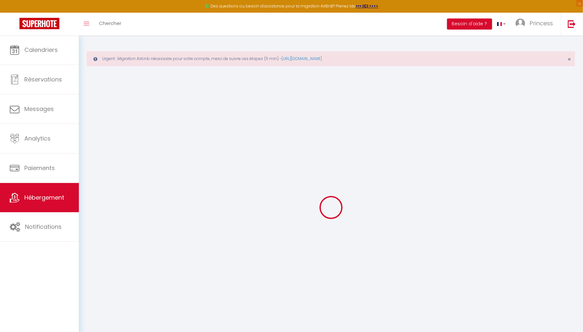
select select
checkbox input "false"
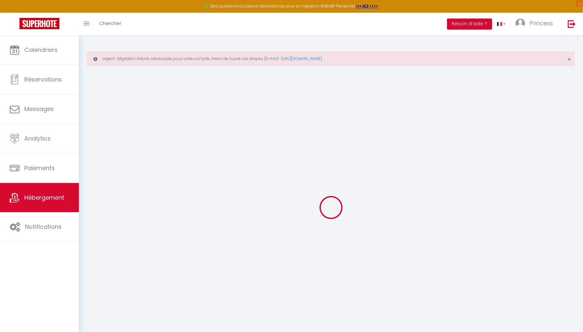
checkbox input "false"
select select
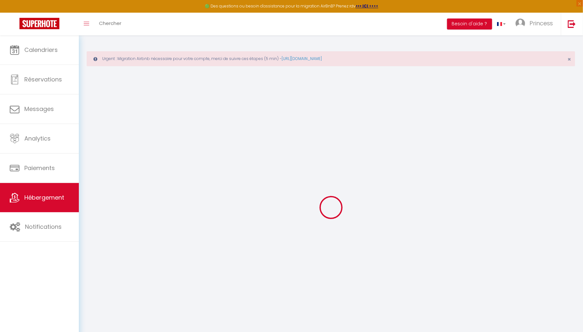
select select
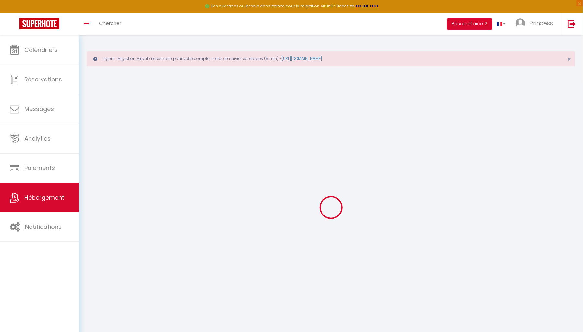
checkbox input "false"
select select
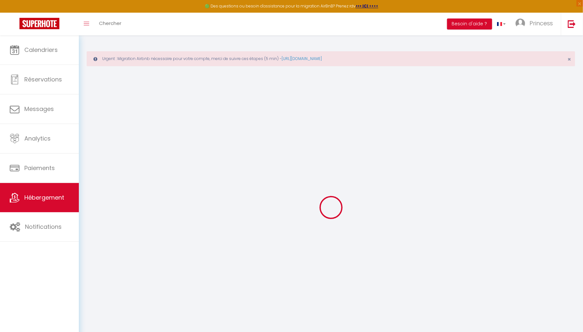
select select
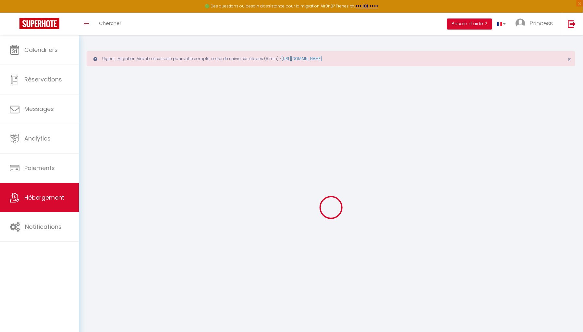
select select
checkbox input "false"
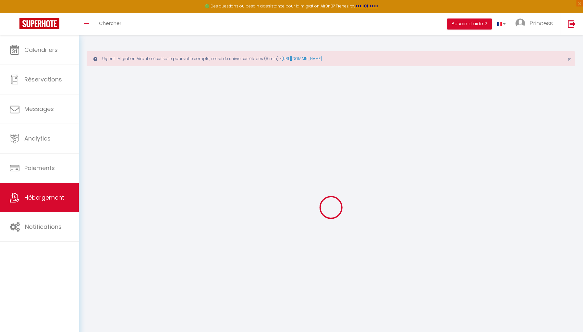
checkbox input "false"
select select
type input "Tour Eiffel & Trocadéro [GEOGRAPHIC_DATA]"
type input "Princesse [PERSON_NAME]"
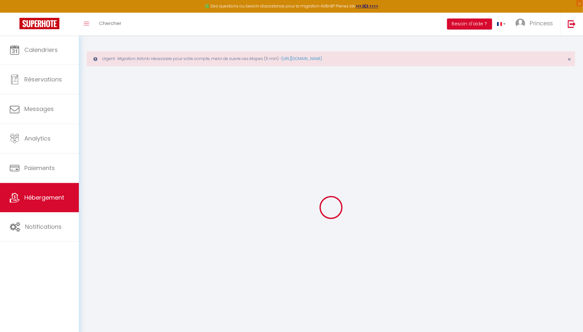
select select "2"
type input "280"
type input "80"
select select
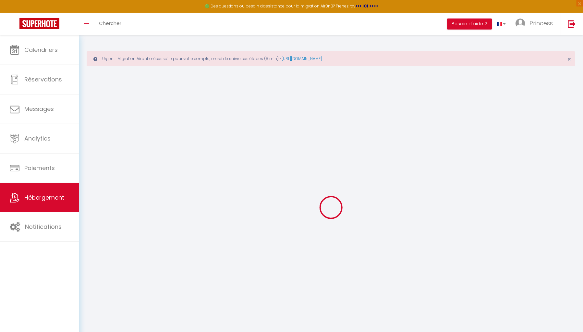
select select
type input "[STREET_ADDRESS][PERSON_NAME]"
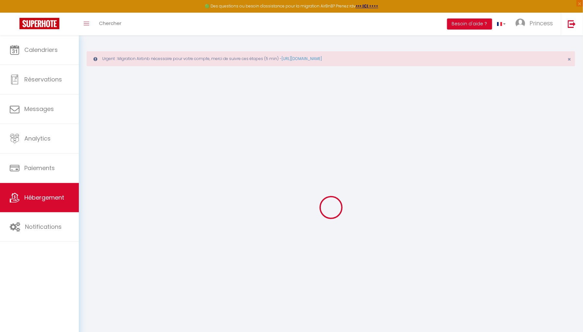
type input "75016"
type input "[GEOGRAPHIC_DATA]"
type input "[EMAIL_ADDRESS][DOMAIN_NAME]"
select select
checkbox input "false"
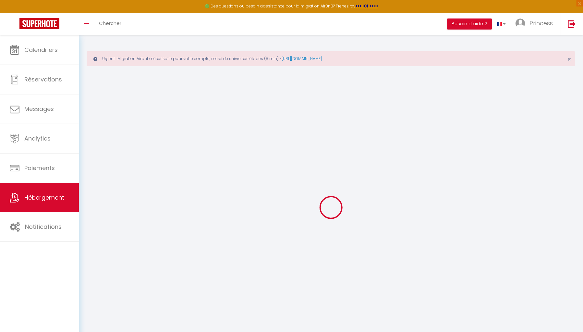
checkbox input "false"
type input "0"
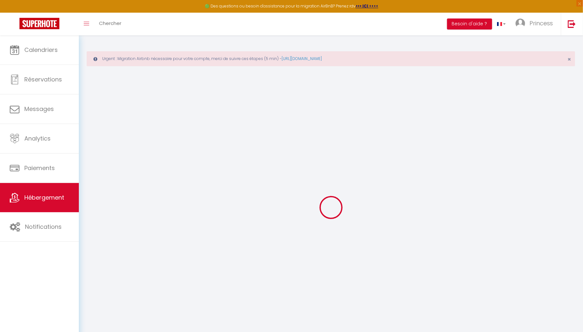
type input "0"
select select
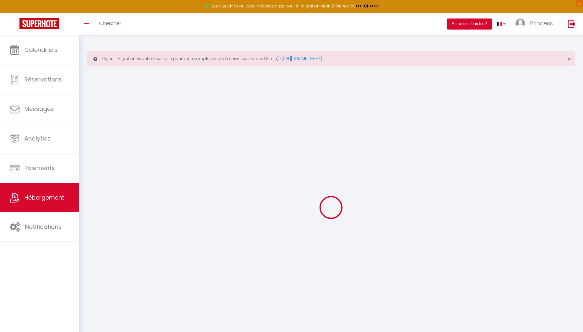
select select
checkbox input "false"
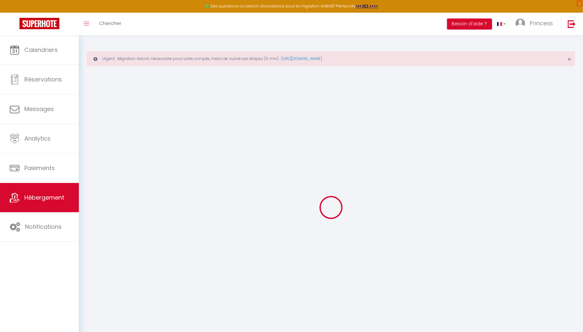
checkbox input "false"
select select
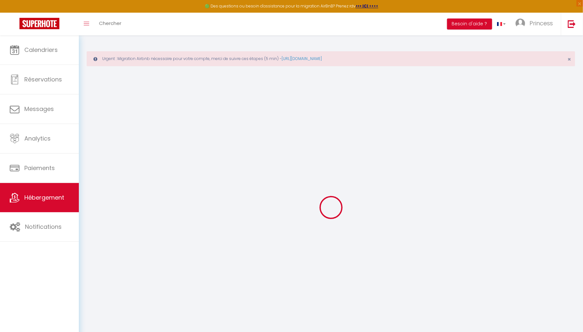
select select
checkbox input "false"
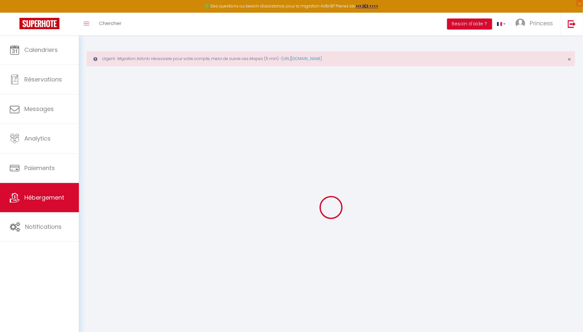
checkbox input "false"
select select "+ 22 %"
select select
checkbox input "false"
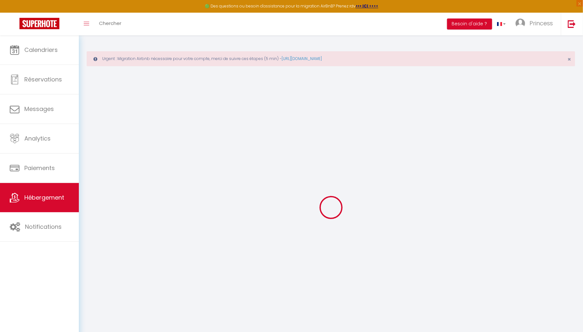
checkbox input "false"
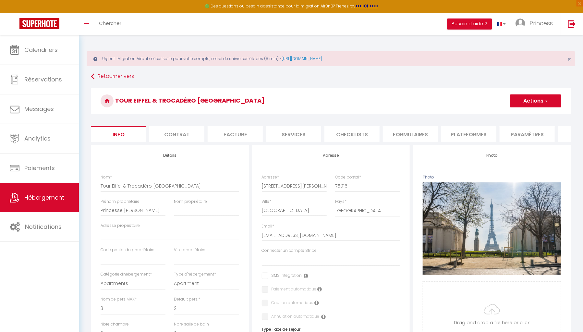
select select
checkbox input "false"
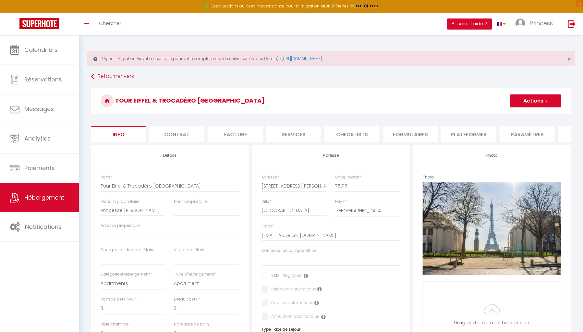
select select "well_reviewed_guests"
select select "EUR"
select select "21350"
click at [468, 130] on li "Plateformes" at bounding box center [468, 134] width 55 height 16
select select
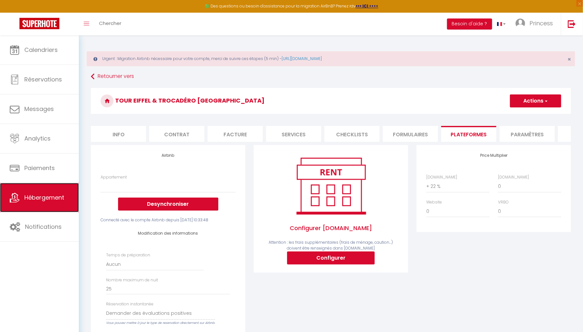
click at [59, 199] on span "Hébergement" at bounding box center [44, 197] width 40 height 8
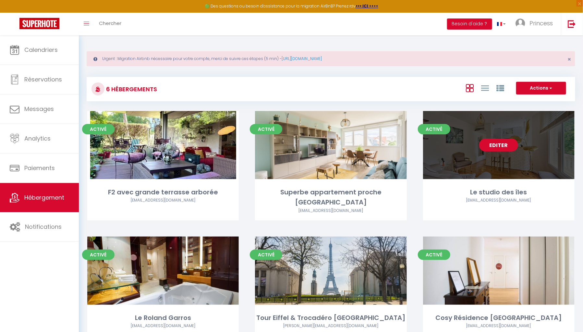
click at [495, 152] on link "Editer" at bounding box center [498, 145] width 39 height 13
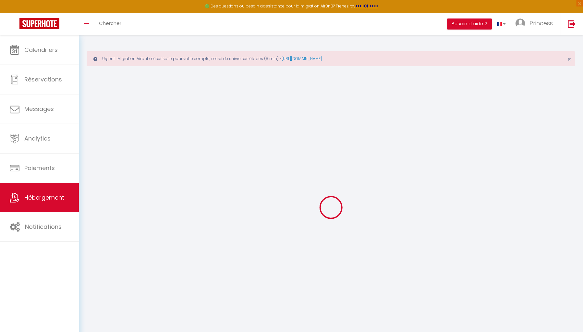
select select
checkbox input "false"
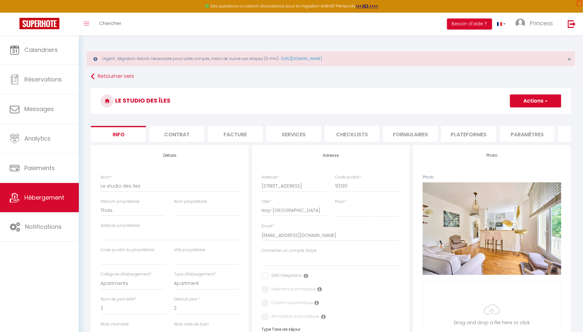
select select
checkbox input "false"
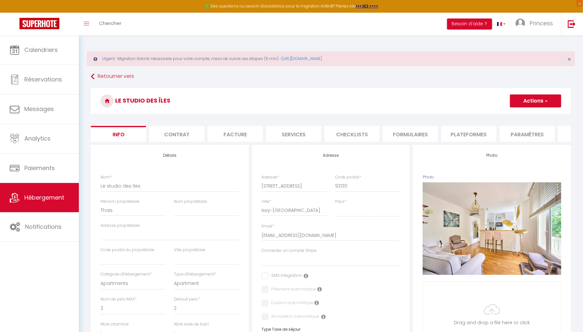
click at [479, 131] on li "Plateformes" at bounding box center [468, 134] width 55 height 16
select select
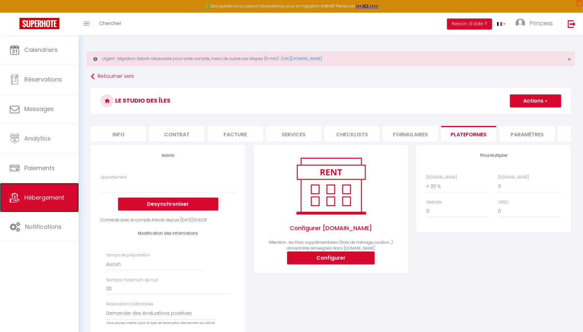
click at [51, 191] on link "Hébergement" at bounding box center [39, 197] width 79 height 29
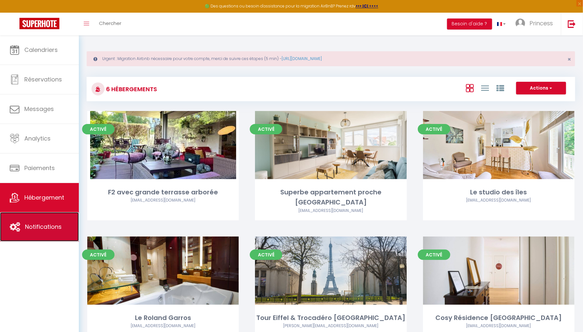
click at [58, 225] on span "Notifications" at bounding box center [43, 227] width 37 height 8
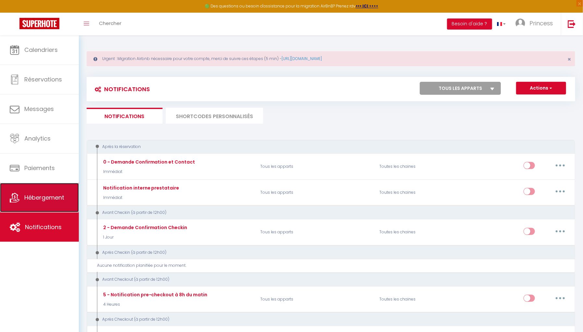
click at [58, 200] on span "Hébergement" at bounding box center [44, 197] width 40 height 8
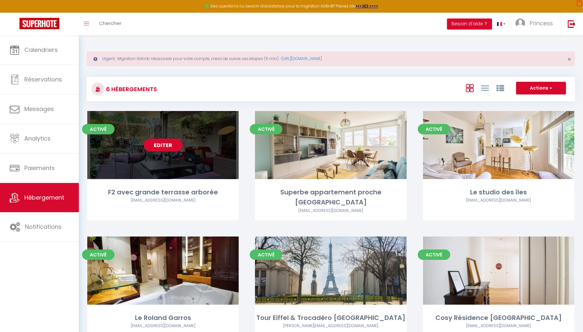
click at [161, 160] on div "Editer" at bounding box center [163, 145] width 152 height 68
click at [162, 152] on link "Editer" at bounding box center [163, 145] width 39 height 13
select select "3"
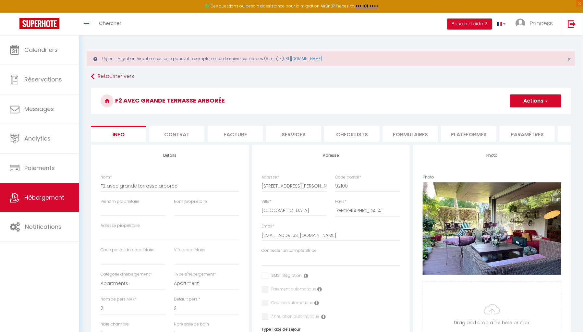
click at [463, 128] on li "Plateformes" at bounding box center [468, 134] width 55 height 16
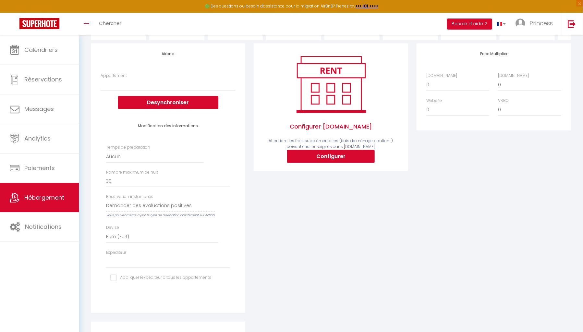
scroll to position [102, 0]
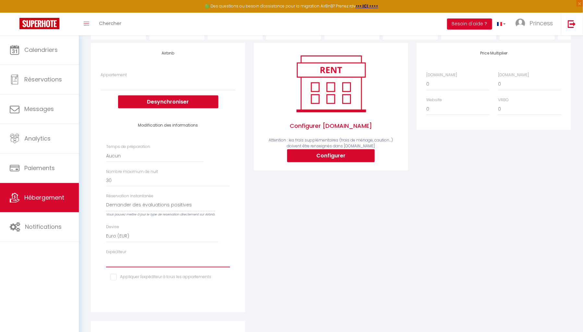
click at [143, 267] on select "[EMAIL_ADDRESS][DOMAIN_NAME] [PERSON_NAME][EMAIL_ADDRESS][DOMAIN_NAME] [PERSON_…" at bounding box center [168, 261] width 124 height 12
click at [106, 259] on select "[EMAIL_ADDRESS][DOMAIN_NAME] [PERSON_NAME][EMAIL_ADDRESS][DOMAIN_NAME] [PERSON_…" at bounding box center [168, 261] width 124 height 12
click at [114, 280] on input "checkbox" at bounding box center [160, 277] width 101 height 6
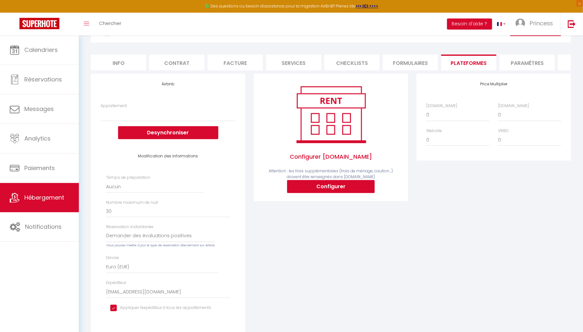
scroll to position [0, 0]
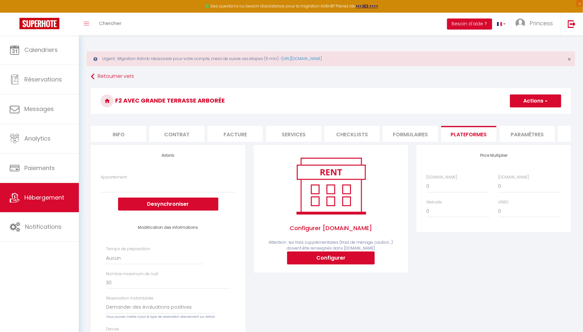
click at [529, 105] on button "Actions" at bounding box center [535, 100] width 51 height 13
click at [528, 116] on link "Enregistrer" at bounding box center [535, 115] width 51 height 8
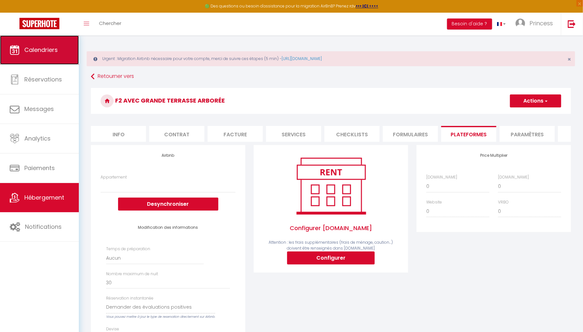
click at [30, 40] on link "Calendriers" at bounding box center [39, 49] width 79 height 29
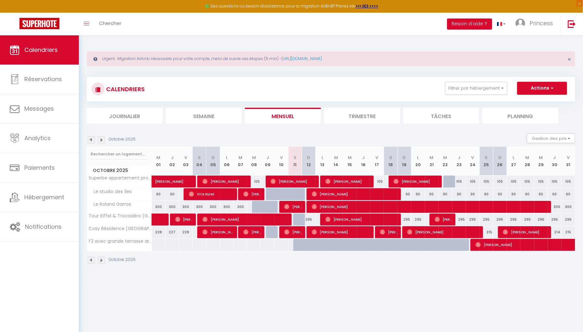
click at [91, 139] on img at bounding box center [91, 139] width 7 height 7
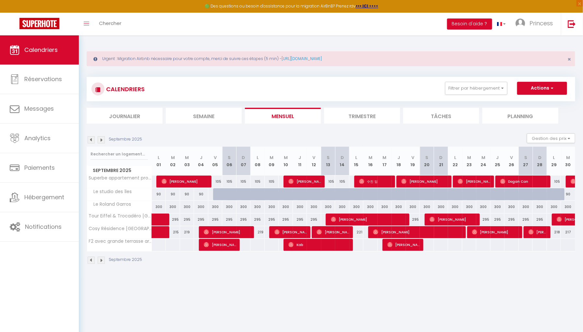
click at [101, 140] on img at bounding box center [101, 139] width 7 height 7
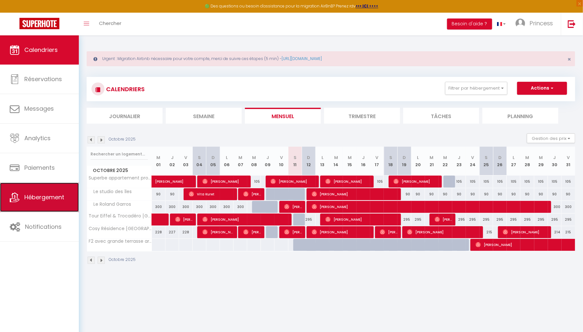
click at [33, 199] on span "Hébergement" at bounding box center [44, 197] width 40 height 8
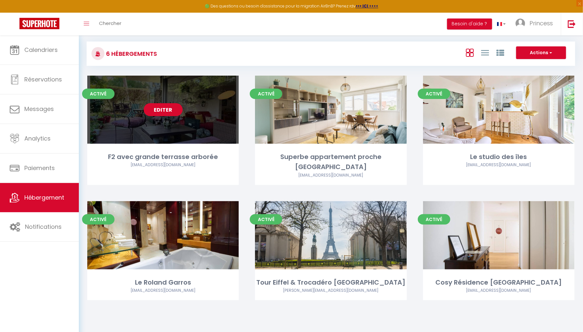
scroll to position [76, 0]
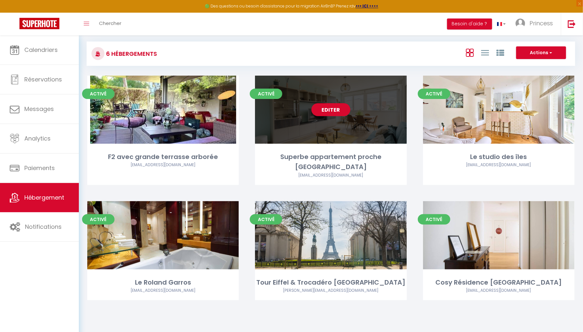
click at [325, 103] on link "Editer" at bounding box center [330, 109] width 39 height 13
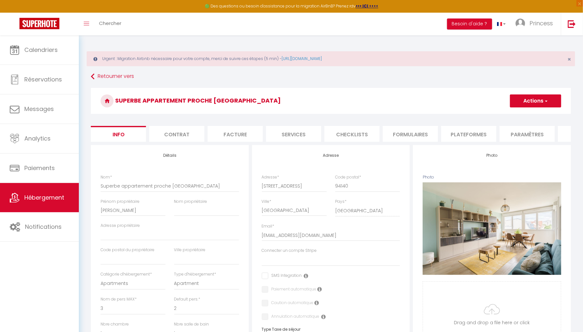
click at [466, 134] on li "Plateformes" at bounding box center [468, 134] width 55 height 16
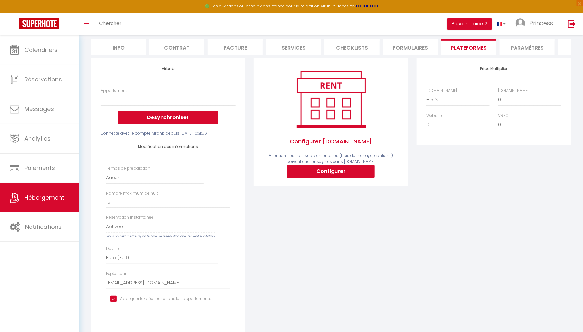
scroll to position [85, 0]
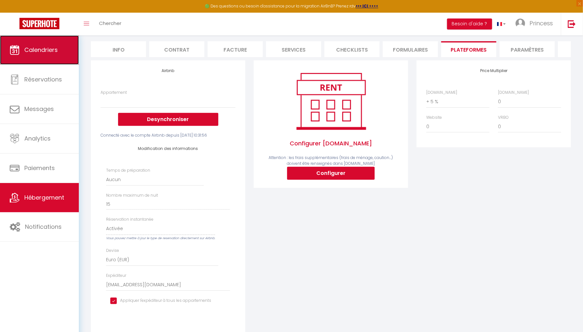
click at [42, 57] on link "Calendriers" at bounding box center [39, 49] width 79 height 29
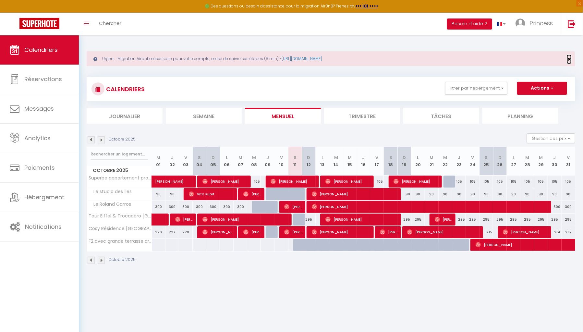
click at [570, 57] on span "×" at bounding box center [569, 59] width 4 height 8
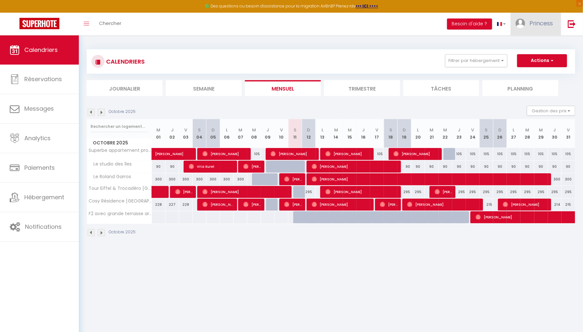
click at [543, 18] on link "Princess" at bounding box center [536, 24] width 50 height 23
click at [533, 47] on link "Paramètres" at bounding box center [535, 45] width 48 height 11
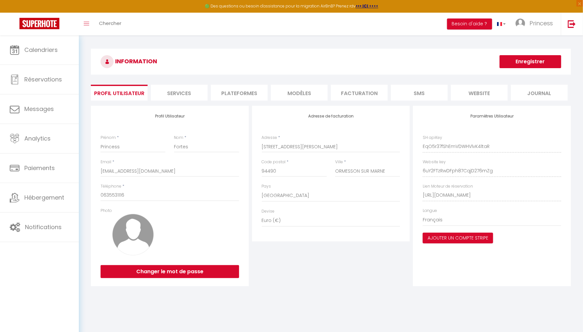
click at [235, 87] on li "Plateformes" at bounding box center [239, 93] width 57 height 16
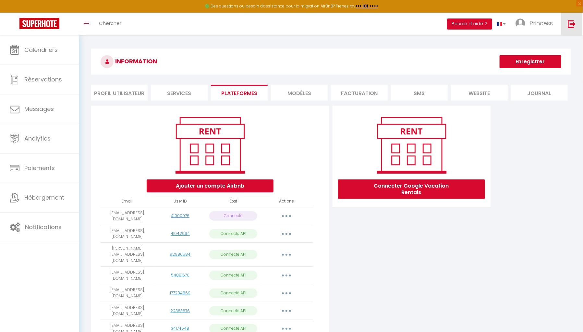
click at [572, 22] on img at bounding box center [572, 24] width 8 height 8
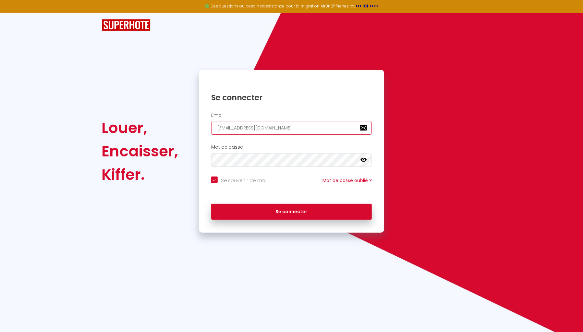
click at [319, 123] on input "[EMAIL_ADDRESS][DOMAIN_NAME]" at bounding box center [291, 128] width 161 height 14
paste input "[EMAIL_ADDRESS][DOMAIN_NAME]"
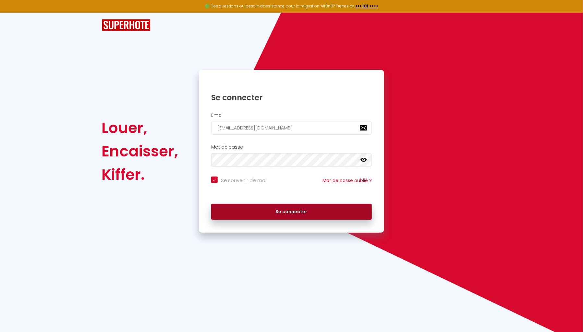
click at [281, 212] on button "Se connecter" at bounding box center [291, 212] width 161 height 16
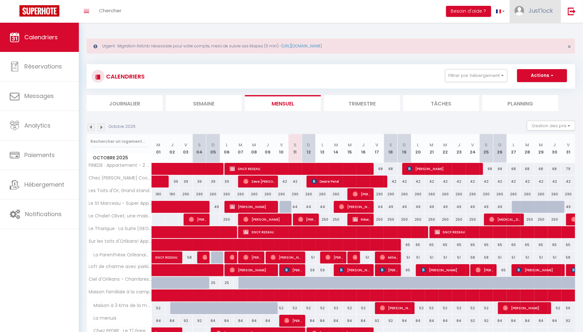
click at [543, 12] on span "Just'lock" at bounding box center [541, 10] width 24 height 8
click at [540, 29] on link "Paramètres" at bounding box center [535, 32] width 48 height 11
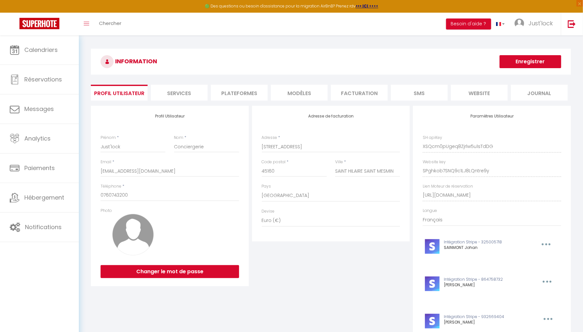
click at [236, 89] on li "Plateformes" at bounding box center [239, 93] width 57 height 16
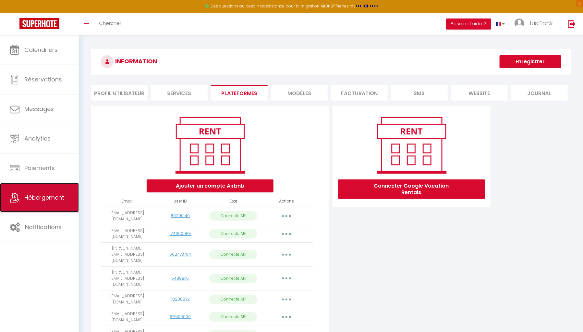
click at [22, 198] on link "Hébergement" at bounding box center [39, 197] width 79 height 29
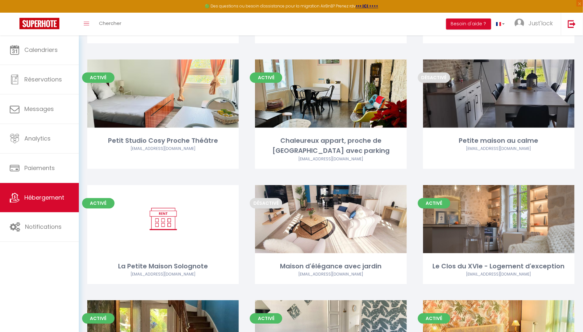
scroll to position [808, 0]
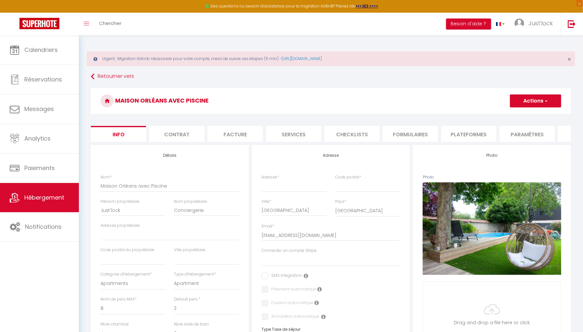
click at [460, 134] on li "Plateformes" at bounding box center [468, 134] width 55 height 16
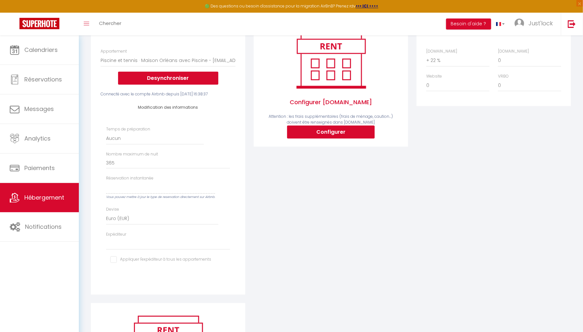
scroll to position [135, 0]
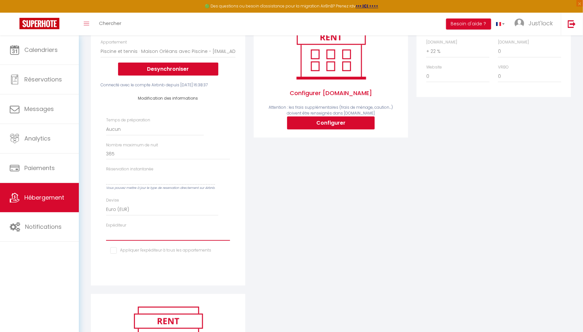
click at [169, 241] on select "[EMAIL_ADDRESS][DOMAIN_NAME] [EMAIL_ADDRESS][DOMAIN_NAME] [PERSON_NAME][EMAIL_A…" at bounding box center [168, 234] width 124 height 12
click at [532, 25] on span "Just'lock" at bounding box center [541, 23] width 24 height 8
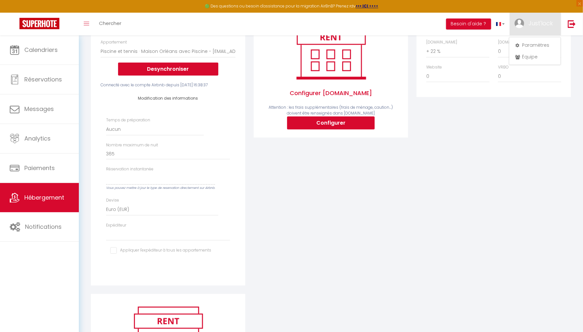
click at [404, 231] on div "Configurer [DOMAIN_NAME] Attention : les frais supplémentaires (frais de ménage…" at bounding box center [330, 152] width 163 height 284
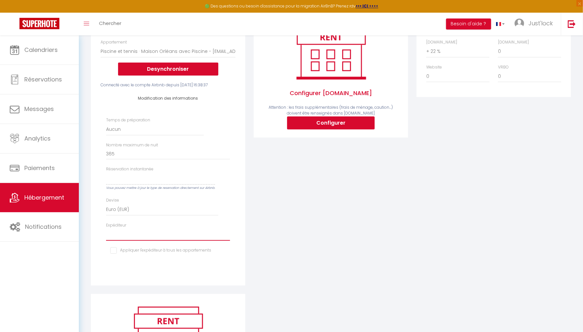
click at [146, 241] on select "[EMAIL_ADDRESS][DOMAIN_NAME] [EMAIL_ADDRESS][DOMAIN_NAME] [PERSON_NAME][EMAIL_A…" at bounding box center [168, 234] width 124 height 12
click at [531, 19] on span "Just'lock" at bounding box center [541, 23] width 24 height 8
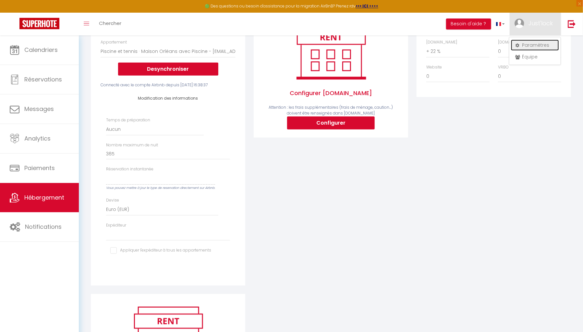
click at [531, 45] on link "Paramètres" at bounding box center [535, 45] width 48 height 11
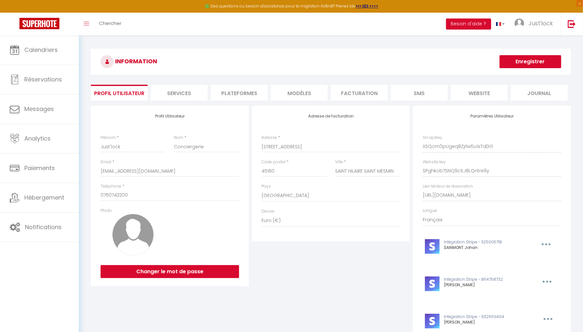
click at [234, 91] on li "Plateformes" at bounding box center [239, 93] width 57 height 16
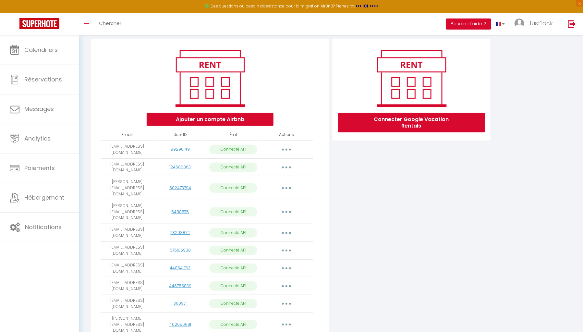
scroll to position [66, 0]
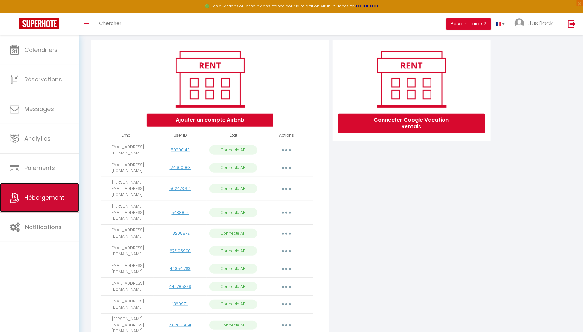
click at [56, 206] on link "Hébergement" at bounding box center [39, 197] width 79 height 29
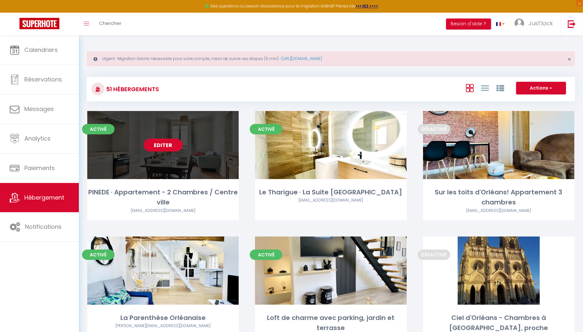
click at [153, 152] on link "Editer" at bounding box center [163, 145] width 39 height 13
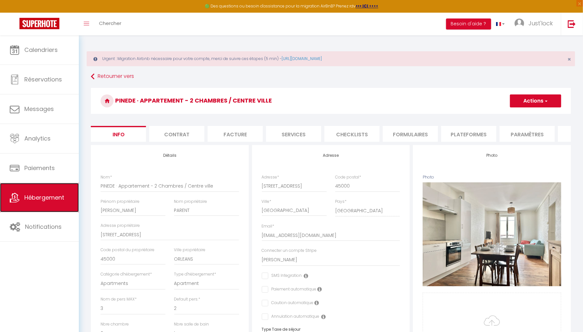
click at [50, 206] on link "Hébergement" at bounding box center [39, 197] width 79 height 29
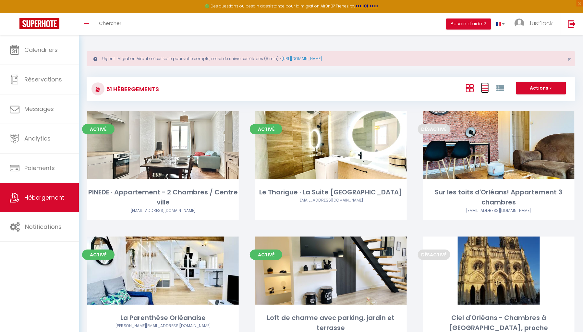
click at [483, 92] on icon at bounding box center [485, 88] width 8 height 8
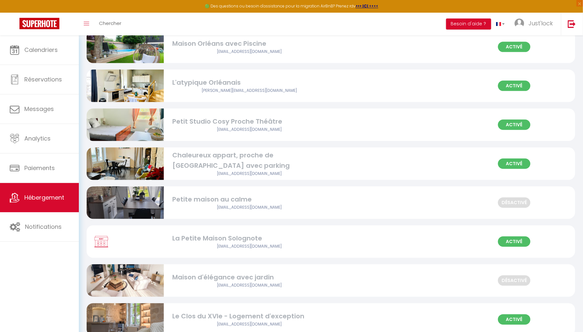
scroll to position [708, 0]
